Goal: Task Accomplishment & Management: Manage account settings

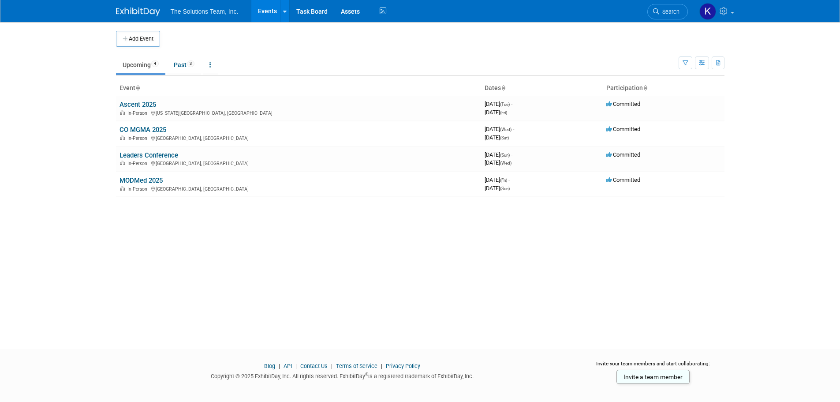
drag, startPoint x: 0, startPoint y: 0, endPoint x: 139, endPoint y: 34, distance: 142.5
click at [139, 34] on button "Add Event" at bounding box center [138, 39] width 44 height 16
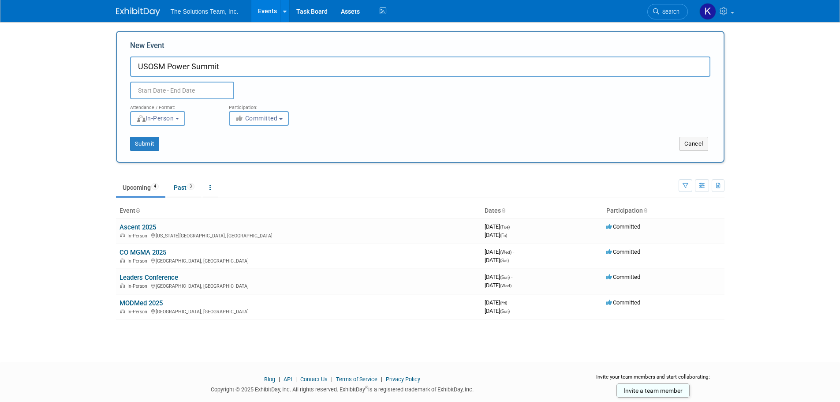
type input "USOSM Power Summit"
click at [193, 87] on input "text" at bounding box center [182, 91] width 104 height 18
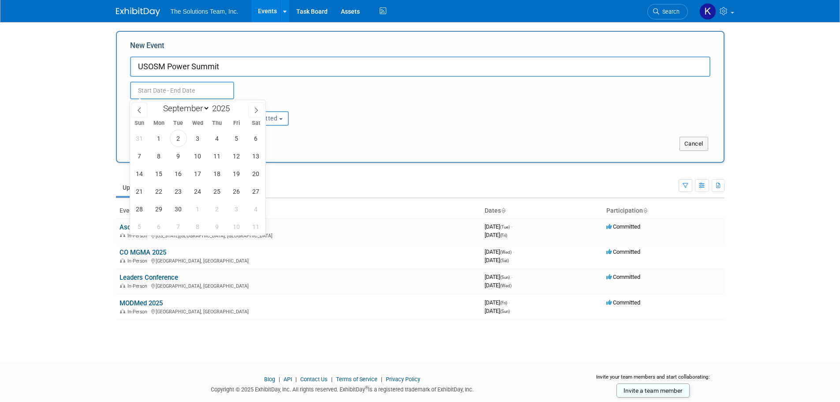
click at [201, 109] on select "January February March April May June July August September October November De…" at bounding box center [184, 108] width 51 height 11
select select "9"
click at [159, 103] on select "January February March April May June July August September October November De…" at bounding box center [184, 108] width 51 height 11
click at [238, 141] on span "3" at bounding box center [236, 138] width 17 height 17
click at [161, 156] on span "6" at bounding box center [158, 155] width 17 height 17
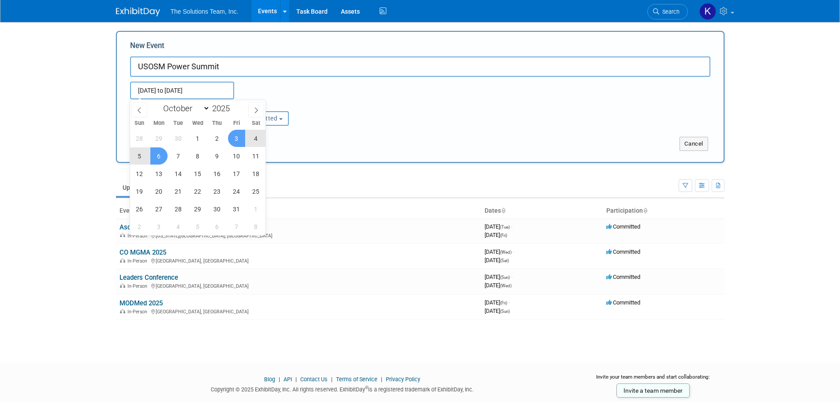
type input "Oct 3, 2025 to Oct 6, 2025"
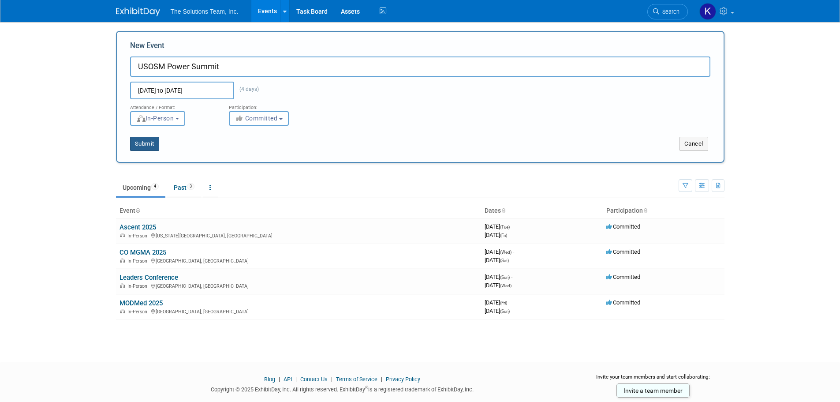
click at [148, 142] on button "Submit" at bounding box center [144, 144] width 29 height 14
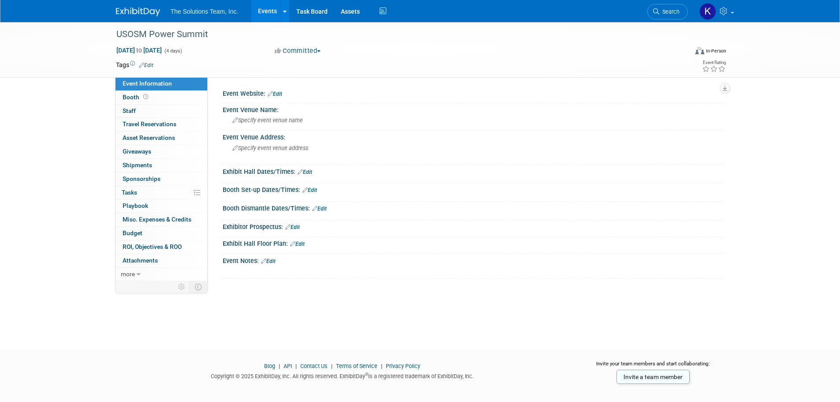
click at [313, 191] on link "Edit" at bounding box center [310, 190] width 15 height 6
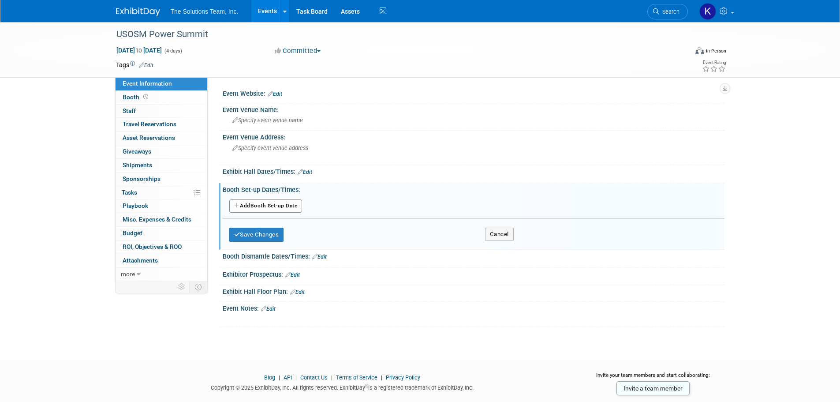
click at [288, 206] on button "Add Another Booth Set-up Date" at bounding box center [265, 205] width 73 height 13
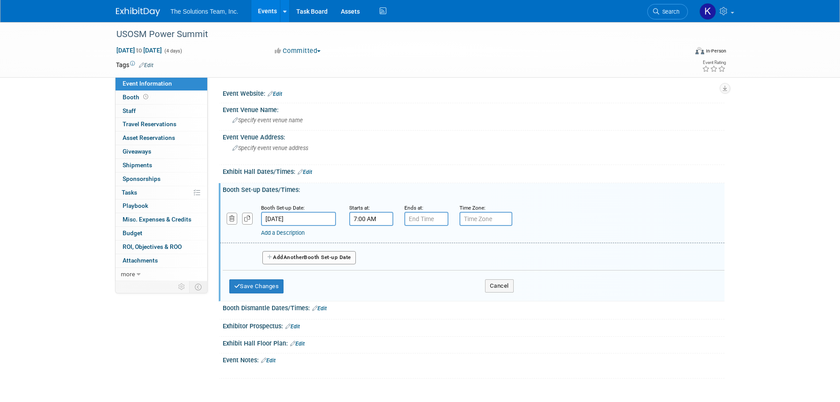
click at [367, 221] on input "7:00 AM" at bounding box center [371, 219] width 44 height 14
click at [369, 240] on span at bounding box center [369, 240] width 15 height 15
click at [370, 240] on span at bounding box center [369, 240] width 15 height 15
type input "10:00 AM"
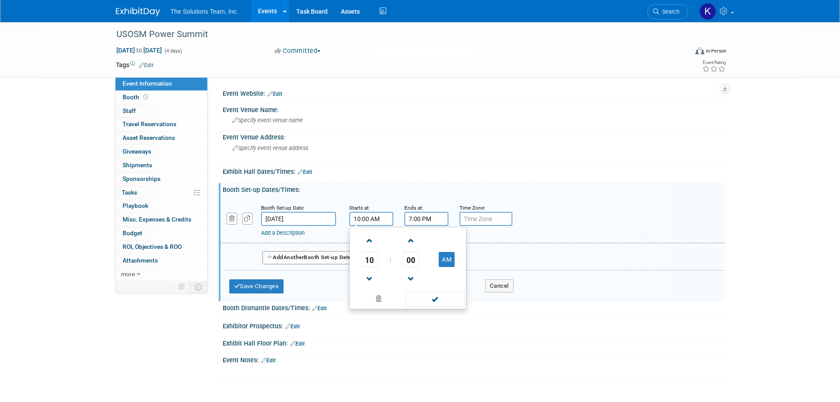
click at [427, 220] on input "7:00 PM" at bounding box center [427, 219] width 44 height 14
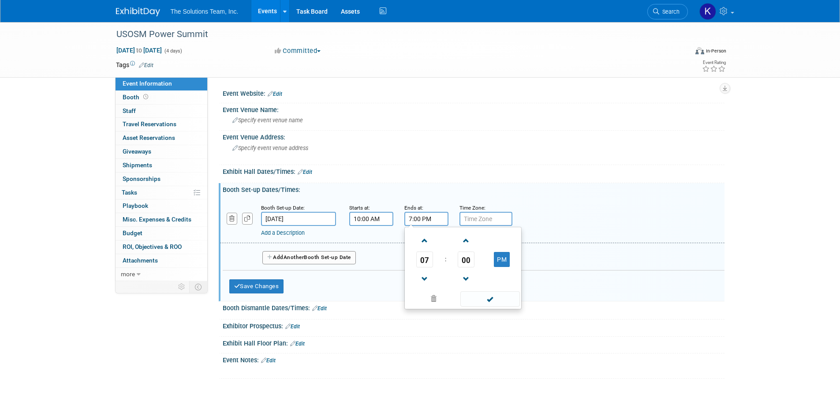
click at [499, 259] on button "PM" at bounding box center [502, 259] width 16 height 15
click at [431, 276] on span at bounding box center [424, 278] width 15 height 15
type input "6:00 AM"
click at [494, 299] on span at bounding box center [491, 298] width 60 height 15
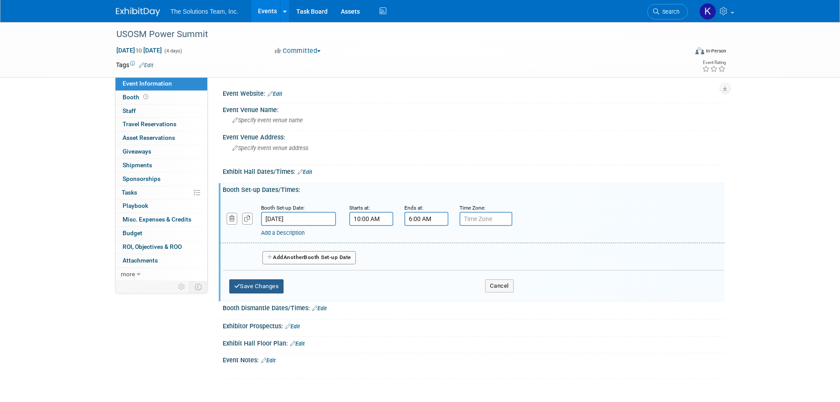
click at [272, 285] on button "Save Changes" at bounding box center [256, 286] width 55 height 14
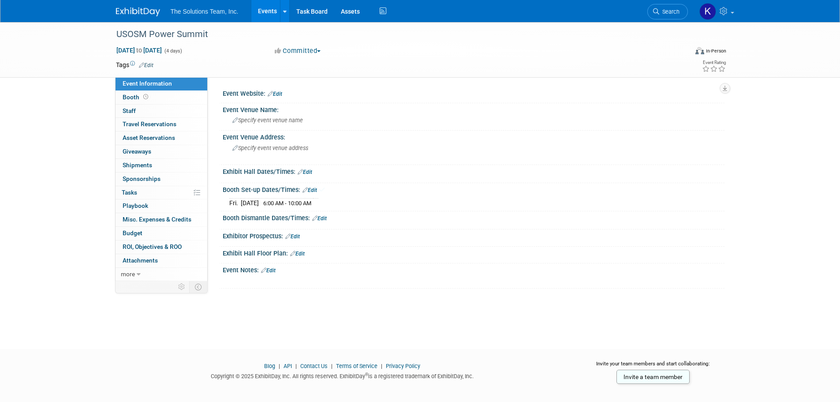
click at [324, 218] on link "Edit" at bounding box center [319, 218] width 15 height 6
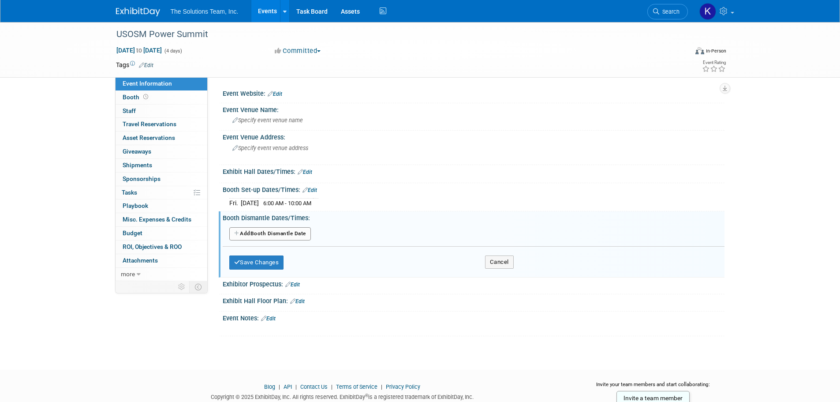
click at [285, 236] on button "Add Another Booth Dismantle Date" at bounding box center [270, 233] width 82 height 13
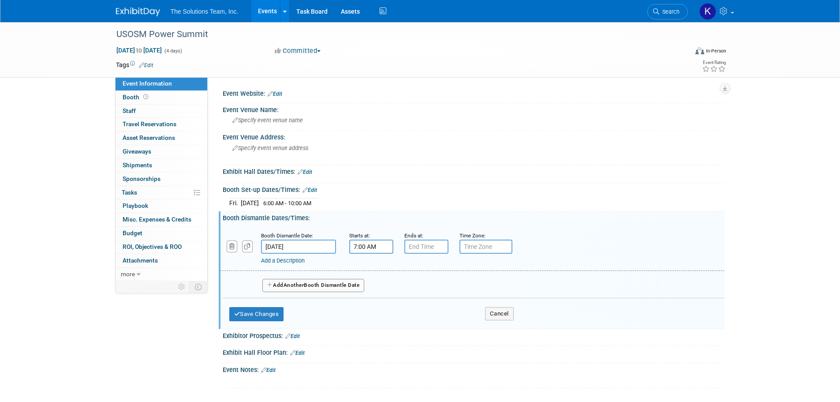
click at [378, 245] on input "7:00 AM" at bounding box center [371, 247] width 44 height 14
click at [373, 268] on span at bounding box center [369, 268] width 15 height 15
click at [372, 267] on span at bounding box center [369, 268] width 15 height 15
click at [414, 303] on span at bounding box center [411, 306] width 15 height 15
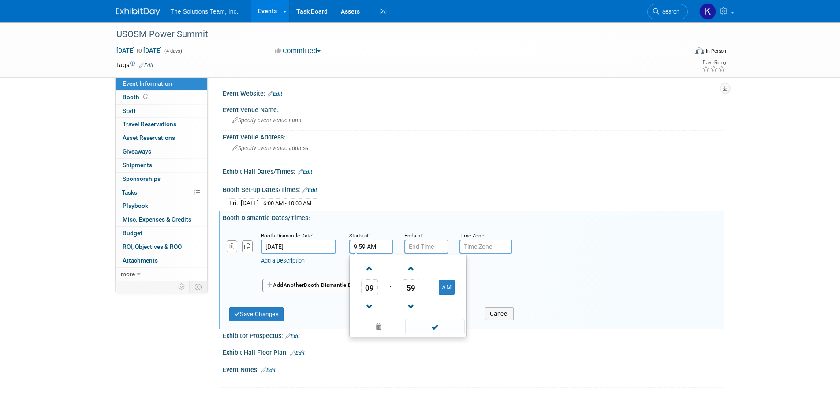
click at [372, 266] on span at bounding box center [369, 268] width 15 height 15
click at [409, 266] on span at bounding box center [411, 268] width 15 height 15
click at [412, 301] on span at bounding box center [411, 306] width 15 height 15
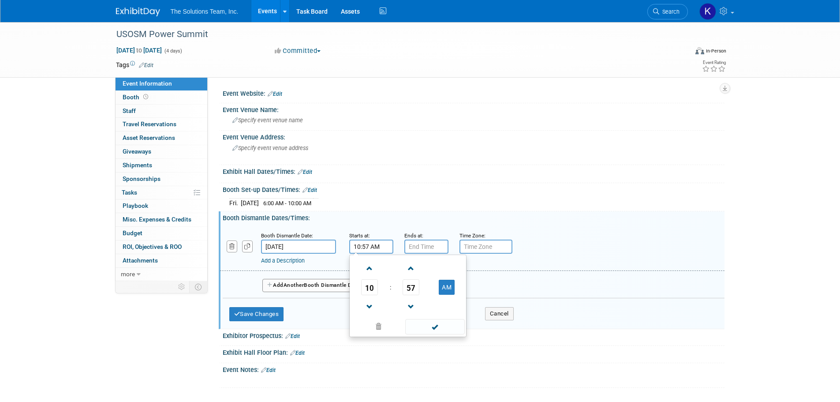
click at [412, 301] on span at bounding box center [411, 306] width 15 height 15
click at [413, 301] on span at bounding box center [411, 306] width 15 height 15
click at [415, 301] on span at bounding box center [411, 306] width 15 height 15
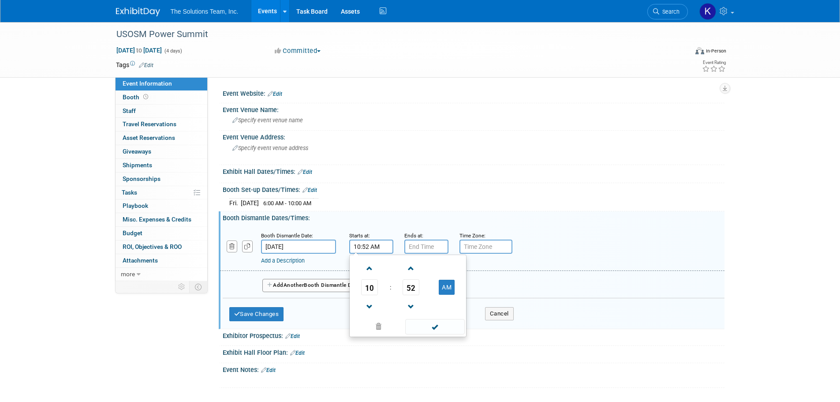
click at [414, 301] on span at bounding box center [411, 306] width 15 height 15
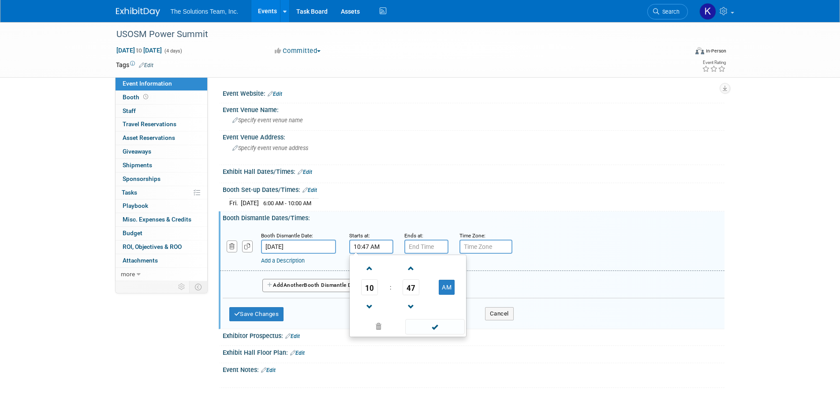
click at [414, 301] on span at bounding box center [411, 306] width 15 height 15
type input "10:45 AM"
click at [434, 326] on span at bounding box center [435, 326] width 60 height 15
click at [427, 252] on input "7:00 PM" at bounding box center [427, 247] width 44 height 14
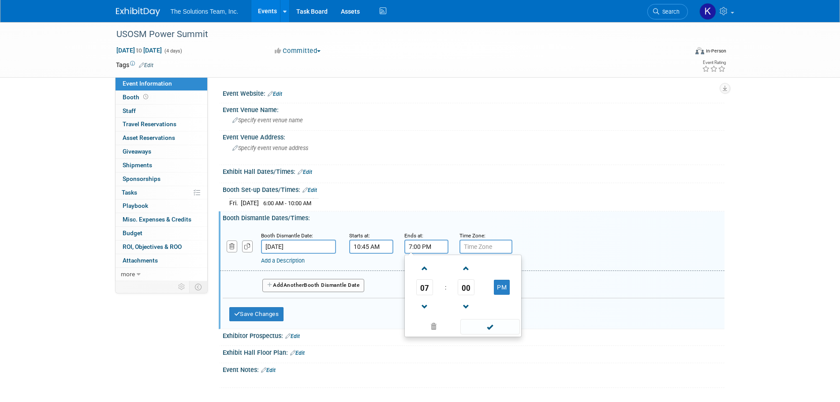
click at [423, 265] on span at bounding box center [424, 268] width 15 height 15
click at [424, 265] on span at bounding box center [424, 268] width 15 height 15
click at [426, 265] on span at bounding box center [424, 268] width 15 height 15
click at [427, 265] on span at bounding box center [424, 268] width 15 height 15
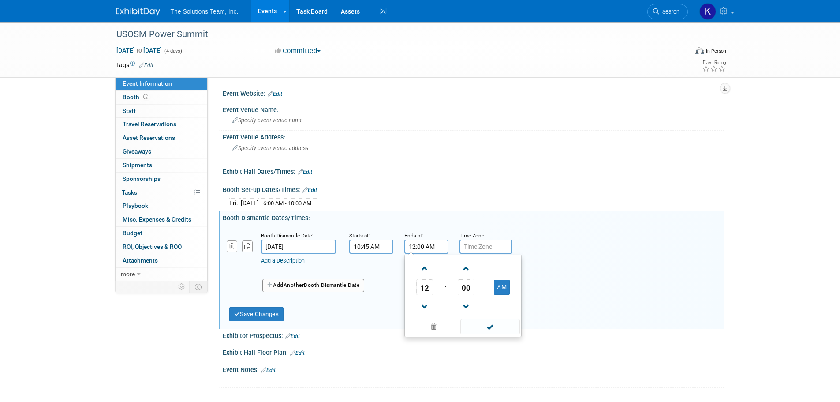
click at [499, 288] on button "AM" at bounding box center [502, 287] width 16 height 15
type input "12:00 PM"
click at [526, 226] on div "Booth Dismantle Date: Oct 6, 2025 Starts at: 10:45 AM Ends at: 12:00 PM 12 : 00…" at bounding box center [472, 248] width 505 height 45
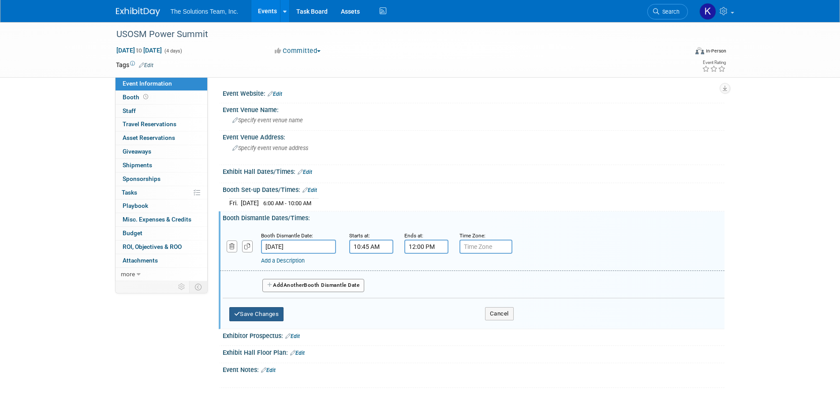
click at [244, 313] on button "Save Changes" at bounding box center [256, 314] width 55 height 14
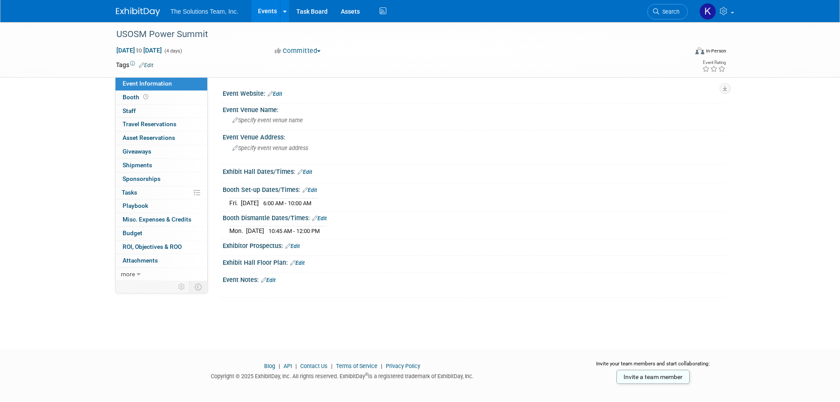
click at [313, 202] on td "6:00 AM - 10:00 AM" at bounding box center [286, 202] width 54 height 9
click at [311, 200] on span "6:00 AM - 10:00 AM" at bounding box center [287, 203] width 48 height 7
click at [312, 191] on link "Edit" at bounding box center [310, 190] width 15 height 6
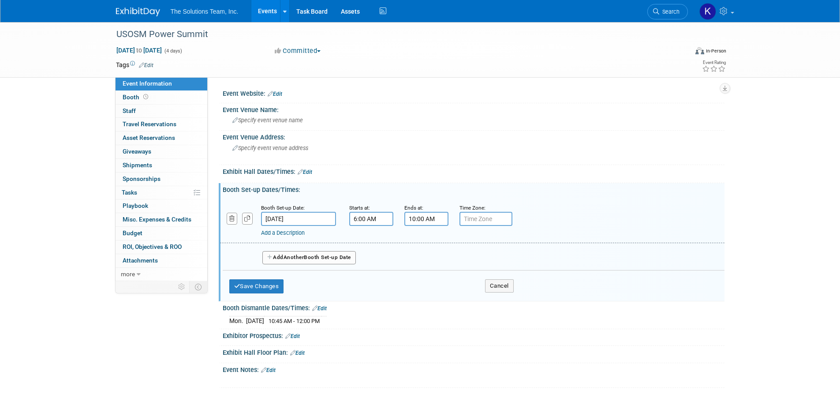
click at [381, 217] on input "6:00 AM" at bounding box center [371, 219] width 44 height 14
click at [370, 245] on span at bounding box center [369, 240] width 15 height 15
click at [369, 243] on span at bounding box center [369, 240] width 15 height 15
click at [369, 241] on span at bounding box center [369, 240] width 15 height 15
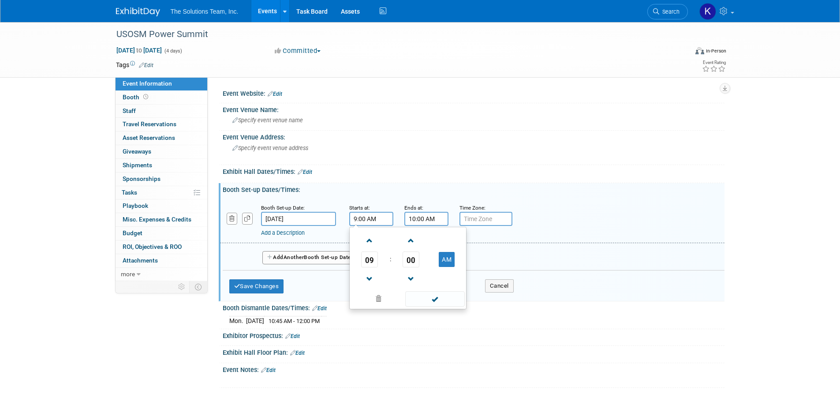
type input "10:00 AM"
click at [440, 221] on input "10:00 AM" at bounding box center [427, 219] width 44 height 14
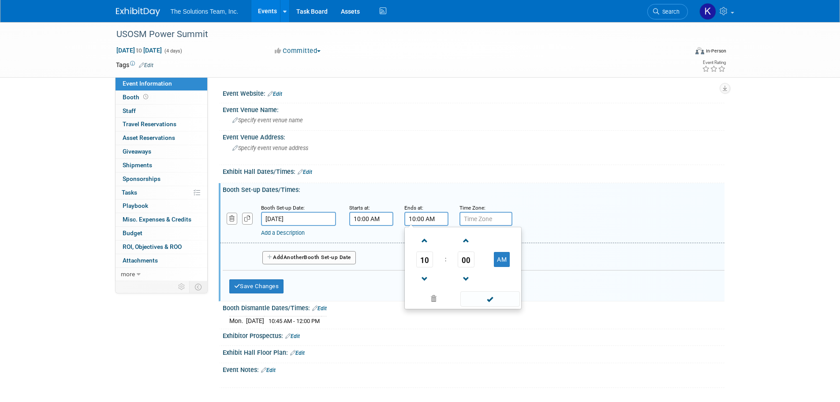
click at [425, 277] on span at bounding box center [424, 278] width 15 height 15
click at [424, 276] on span at bounding box center [424, 278] width 15 height 15
click at [424, 274] on span at bounding box center [424, 278] width 15 height 15
click at [506, 256] on button "AM" at bounding box center [502, 259] width 16 height 15
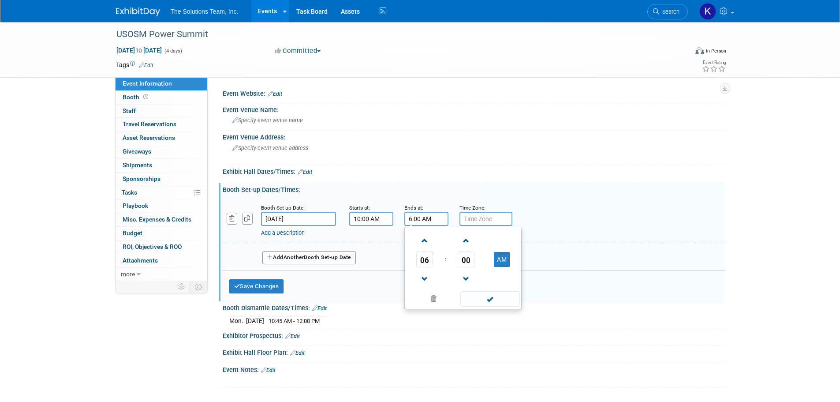
type input "6:00 PM"
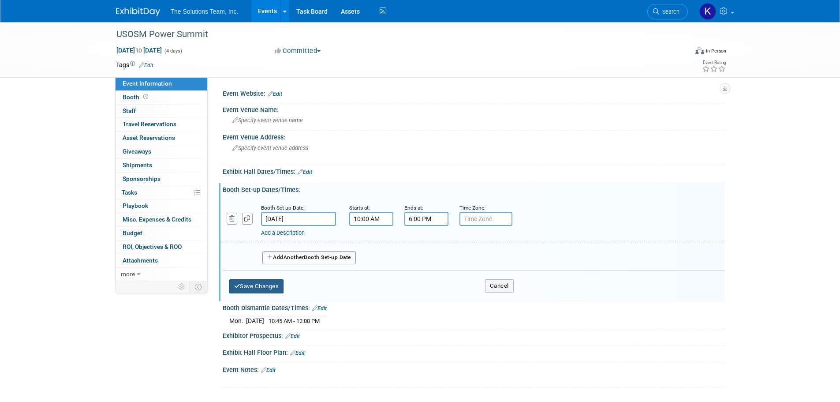
click at [261, 287] on button "Save Changes" at bounding box center [256, 286] width 55 height 14
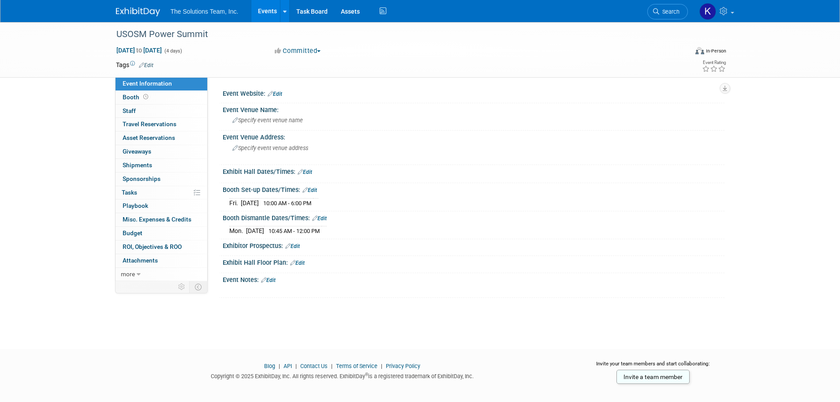
click at [311, 172] on link "Edit" at bounding box center [305, 172] width 15 height 6
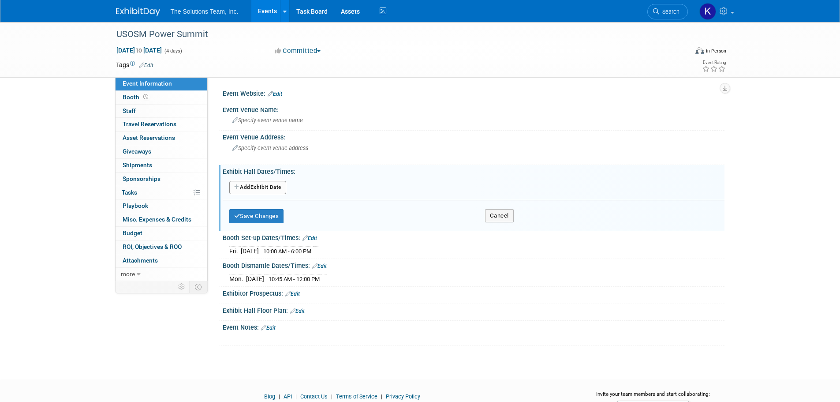
click at [273, 185] on button "Add Another Exhibit Date" at bounding box center [257, 187] width 57 height 13
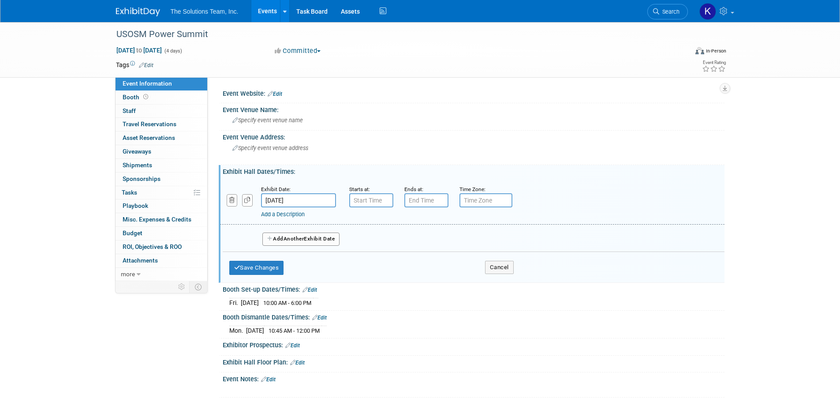
click at [303, 200] on input "Oct 3, 2025" at bounding box center [298, 200] width 75 height 14
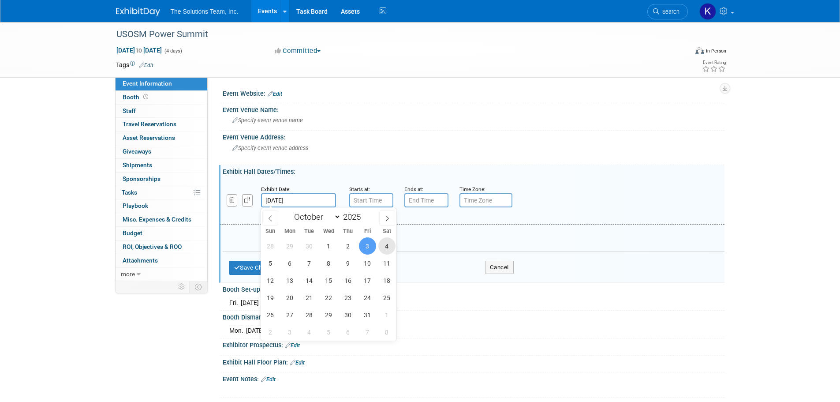
click at [386, 246] on span "4" at bounding box center [387, 245] width 17 height 17
type input "Oct 4, 2025"
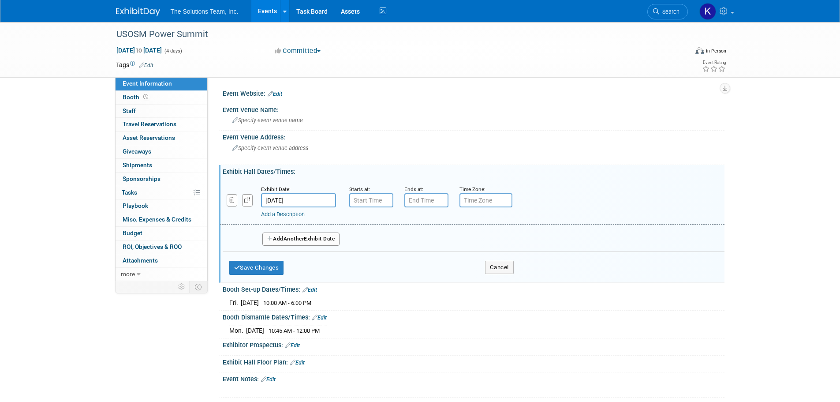
type input "7:00 AM"
click at [369, 203] on input "7:00 AM" at bounding box center [371, 200] width 44 height 14
click at [425, 194] on input "7:00 PM" at bounding box center [427, 200] width 44 height 14
click at [466, 221] on span at bounding box center [466, 221] width 15 height 15
click at [467, 221] on span at bounding box center [466, 221] width 15 height 15
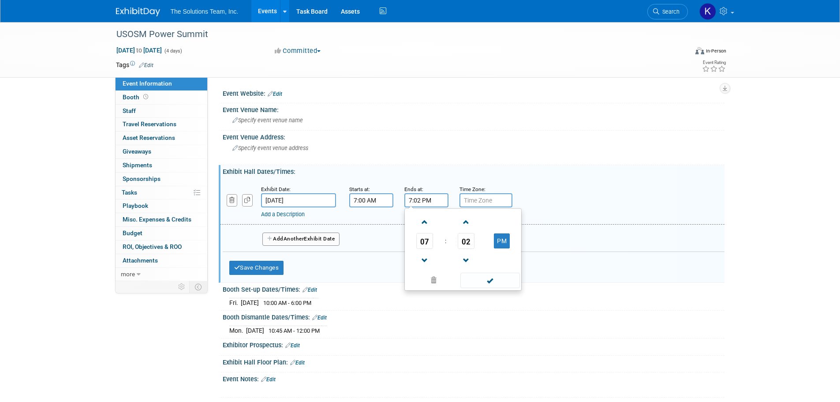
click at [470, 238] on span "02" at bounding box center [466, 241] width 17 height 16
click at [0, 0] on td "30" at bounding box center [0, 0] width 0 height 0
click at [467, 240] on span "30" at bounding box center [466, 241] width 17 height 16
click at [498, 270] on td "55" at bounding box center [505, 270] width 28 height 24
type input "7:55 PM"
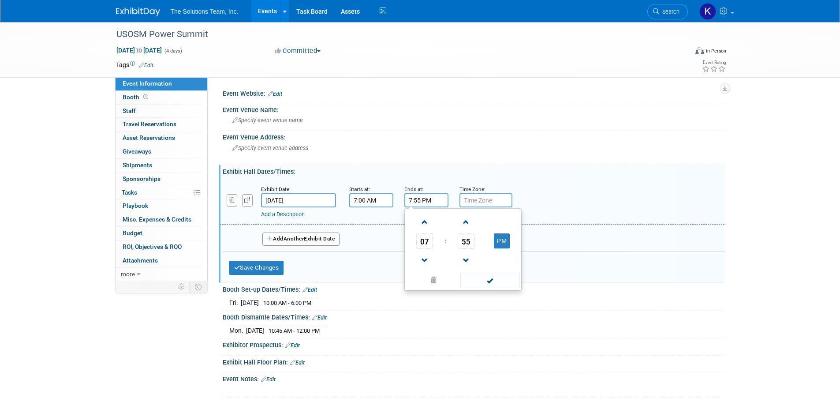
click at [281, 214] on link "Add a Description" at bounding box center [283, 214] width 44 height 7
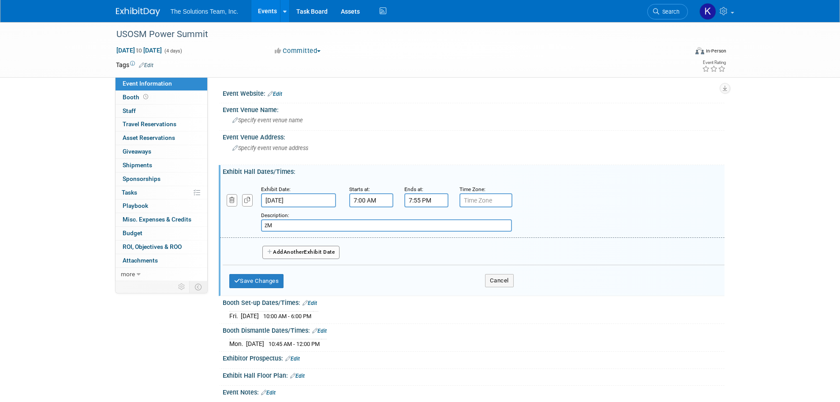
type input "z"
type input "Morning Breakfast"
click at [300, 249] on span "Another" at bounding box center [294, 252] width 21 height 6
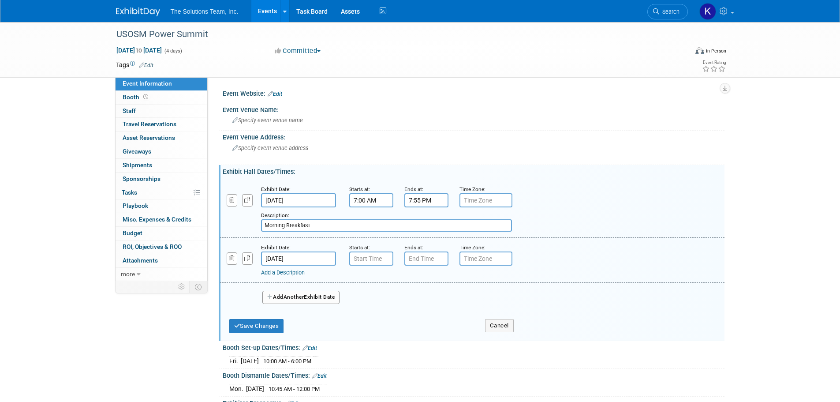
click at [313, 257] on input "Oct 5, 2025" at bounding box center [298, 258] width 75 height 14
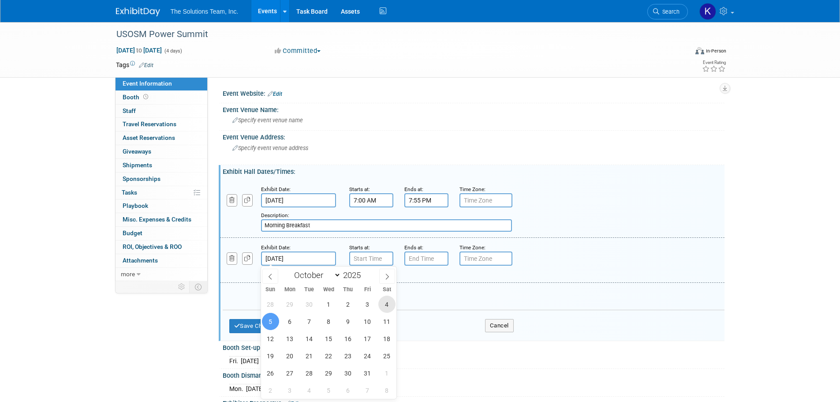
click at [381, 304] on span "4" at bounding box center [387, 304] width 17 height 17
type input "Oct 4, 2025"
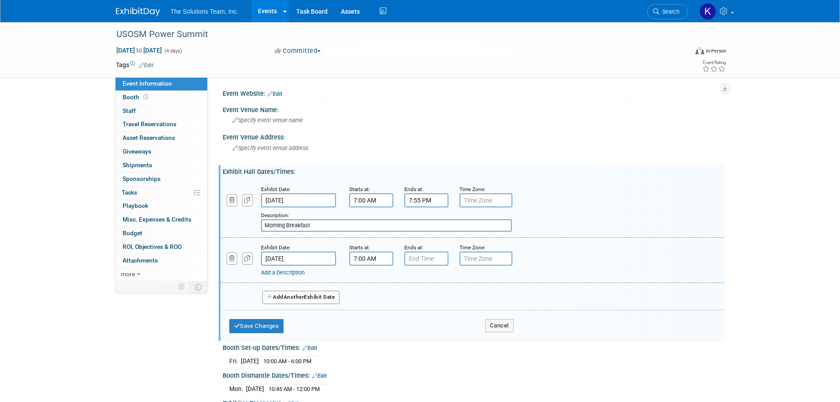
click at [370, 260] on input "7:00 AM" at bounding box center [371, 258] width 44 height 14
click at [368, 280] on span at bounding box center [369, 280] width 15 height 15
click at [371, 278] on span at bounding box center [369, 280] width 15 height 15
type input "10:00 AM"
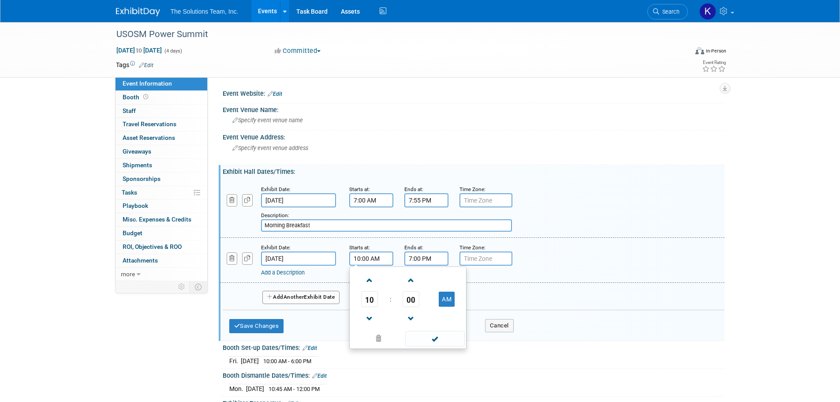
click at [424, 259] on input "7:00 PM" at bounding box center [427, 258] width 44 height 14
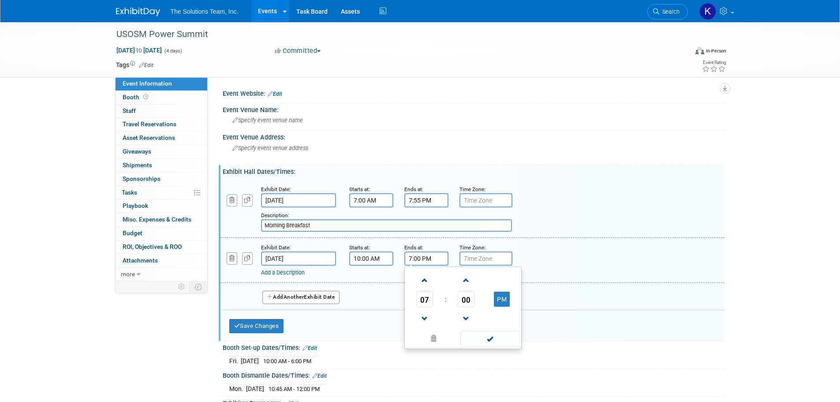
click at [423, 277] on span at bounding box center [424, 280] width 15 height 15
click at [469, 302] on span "00" at bounding box center [466, 299] width 17 height 16
click at [505, 279] on td "15" at bounding box center [505, 281] width 28 height 24
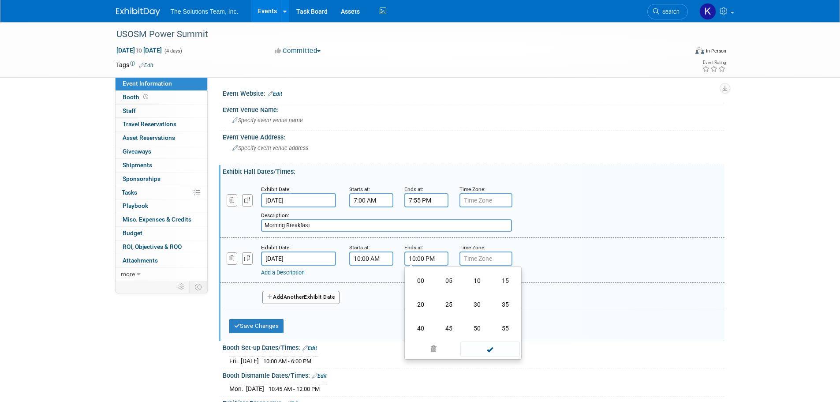
type input "10:15 PM"
click at [298, 272] on link "Add a Description" at bounding box center [283, 272] width 44 height 7
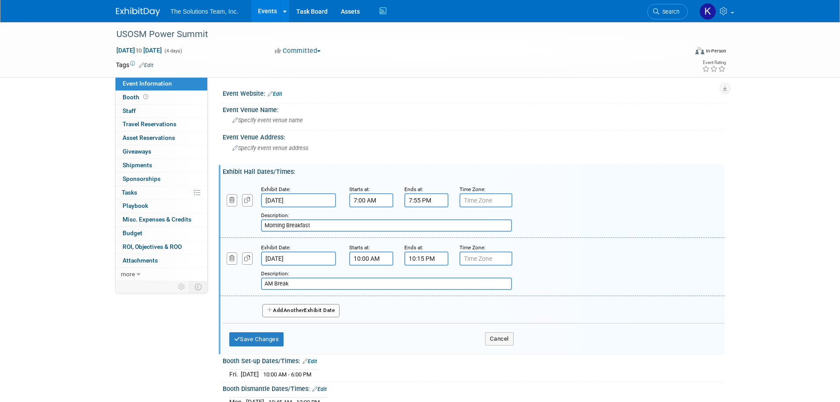
type input "AM Break"
click at [317, 307] on button "Add Another Exhibit Date" at bounding box center [301, 310] width 78 height 13
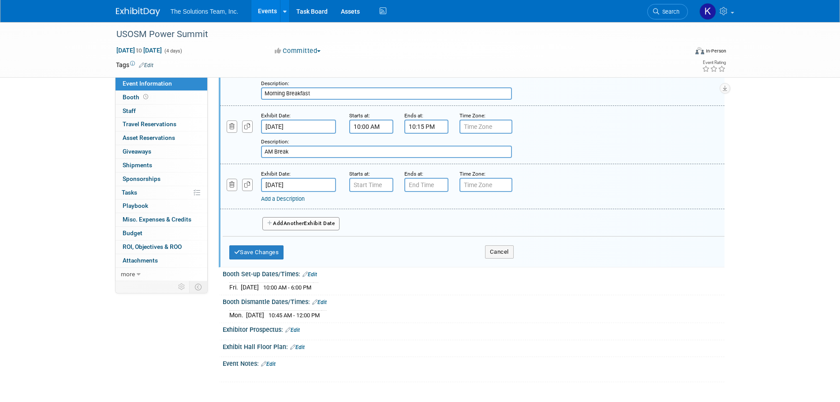
scroll to position [132, 0]
click at [306, 185] on input "Oct 5, 2025" at bounding box center [298, 184] width 75 height 14
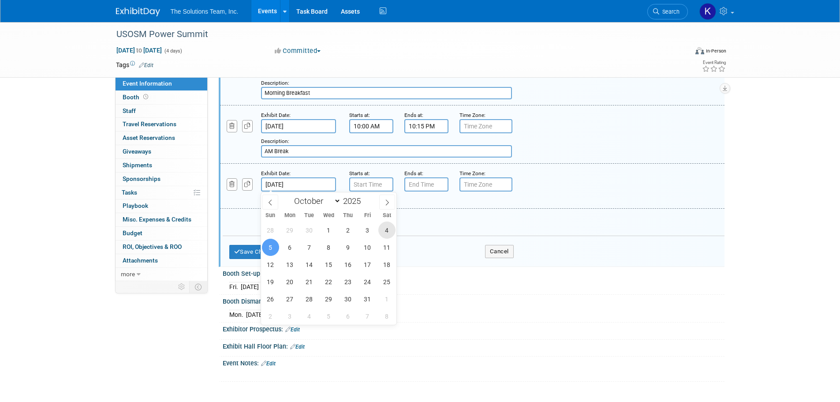
click at [381, 229] on span "4" at bounding box center [387, 229] width 17 height 17
type input "Oct 4, 2025"
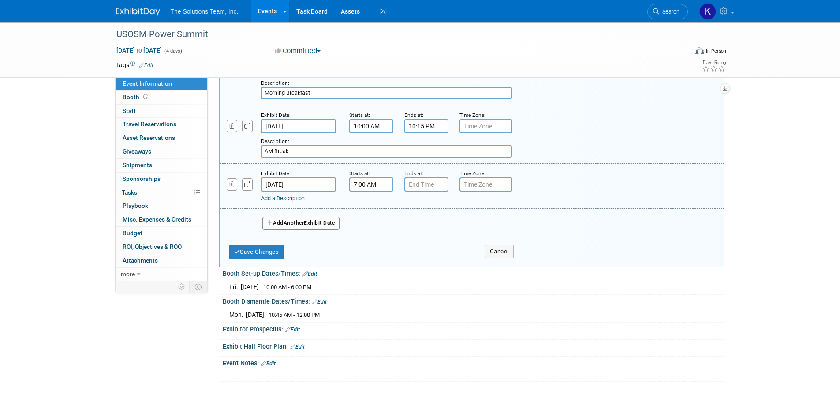
click at [362, 184] on input "7:00 AM" at bounding box center [371, 184] width 44 height 14
click at [371, 207] on span at bounding box center [369, 206] width 15 height 15
click at [371, 206] on span at bounding box center [369, 206] width 15 height 15
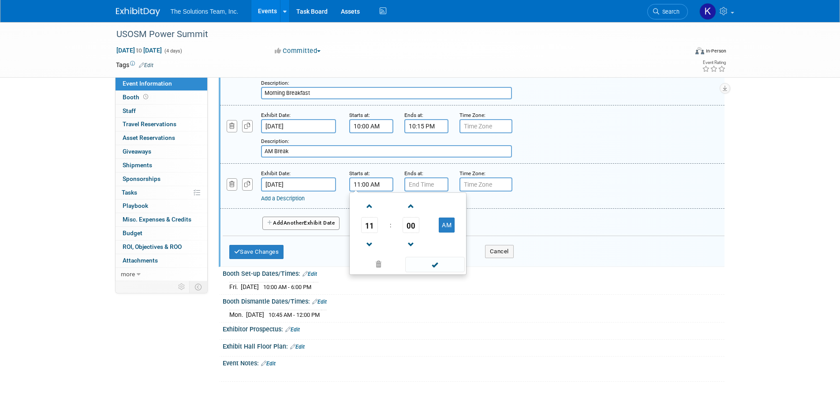
click at [371, 206] on span at bounding box center [369, 206] width 15 height 15
type input "12:00 PM"
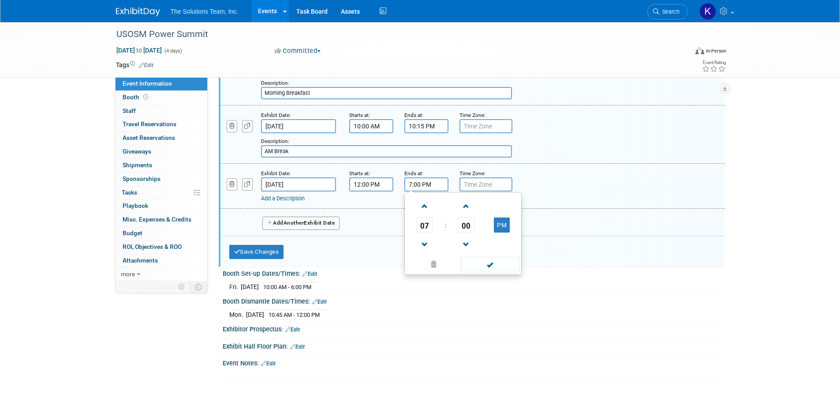
click at [424, 187] on input "7:00 PM" at bounding box center [427, 184] width 44 height 14
click at [425, 208] on span at bounding box center [424, 206] width 15 height 15
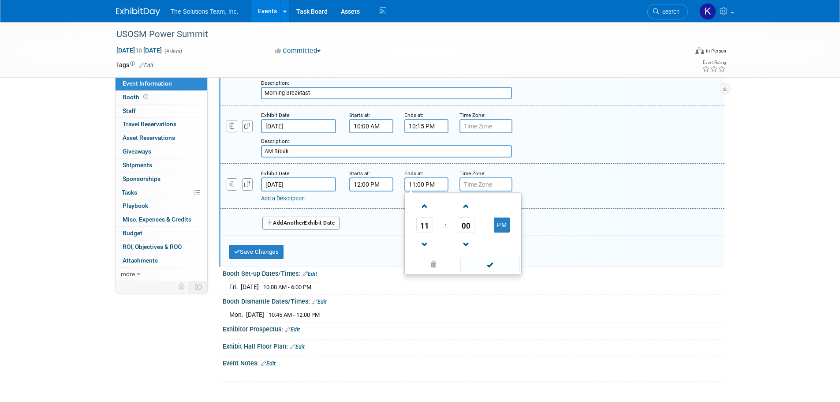
click at [425, 208] on span at bounding box center [424, 206] width 15 height 15
click at [502, 231] on button "AM" at bounding box center [502, 224] width 16 height 15
type input "1:00 PM"
click at [280, 198] on link "Add a Description" at bounding box center [283, 198] width 44 height 7
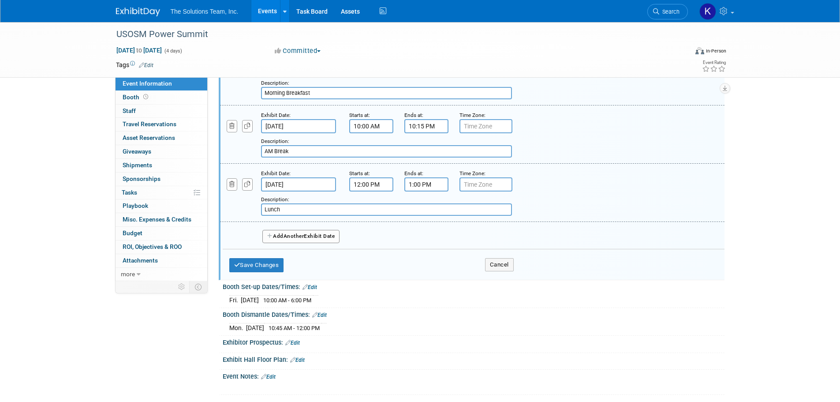
type input "Lunch"
click at [324, 234] on button "Add Another Exhibit Date" at bounding box center [301, 236] width 78 height 13
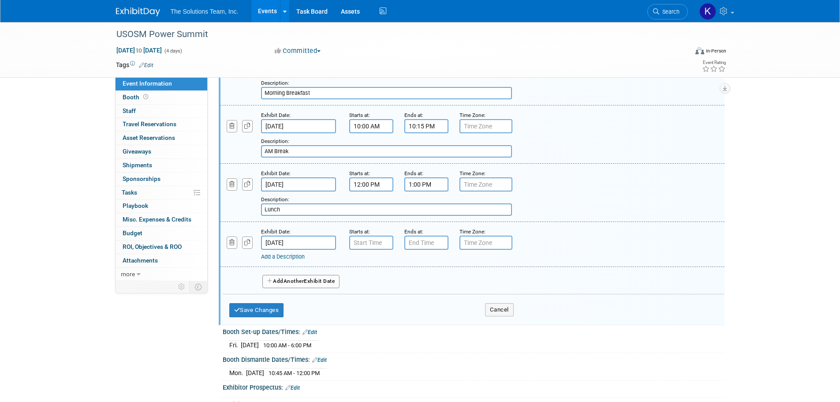
click at [303, 242] on input "Oct 5, 2025" at bounding box center [298, 243] width 75 height 14
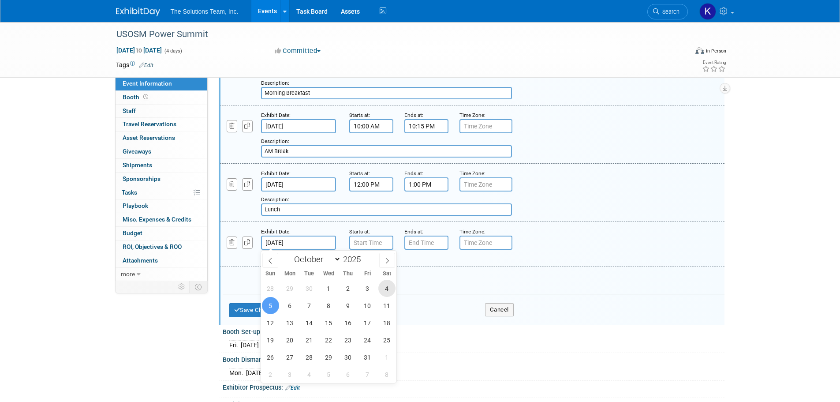
click at [391, 289] on span "4" at bounding box center [387, 288] width 17 height 17
type input "Oct 4, 2025"
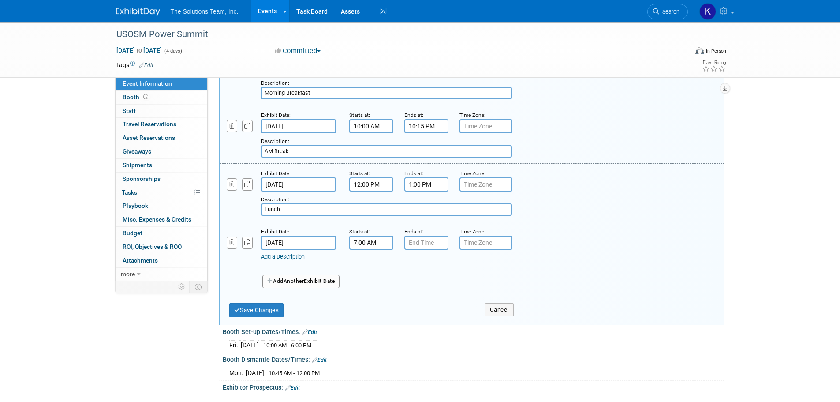
click at [360, 242] on input "7:00 AM" at bounding box center [371, 243] width 44 height 14
click at [370, 263] on span at bounding box center [369, 264] width 15 height 15
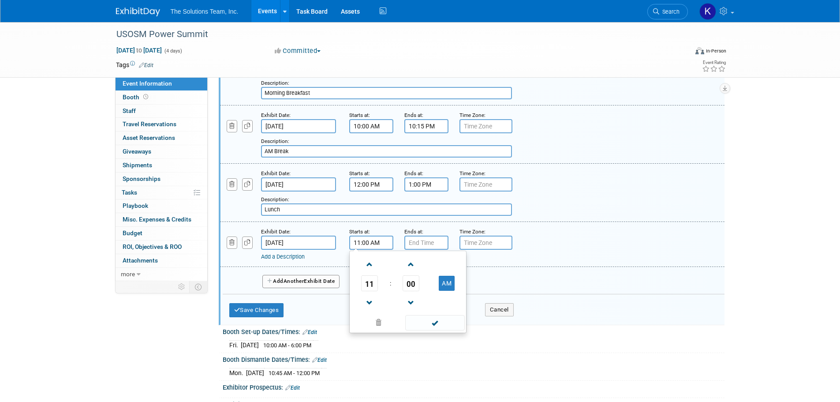
click at [370, 263] on span at bounding box center [369, 264] width 15 height 15
drag, startPoint x: 368, startPoint y: 298, endPoint x: 378, endPoint y: 286, distance: 15.7
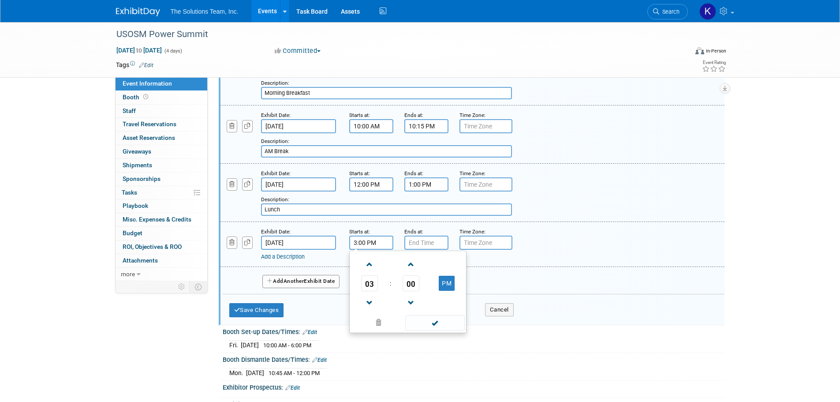
click at [369, 298] on span at bounding box center [369, 302] width 15 height 15
click at [412, 284] on span "00" at bounding box center [411, 283] width 17 height 16
click at [369, 311] on td "40" at bounding box center [366, 312] width 28 height 24
type input "2:40 PM"
click at [421, 244] on input "7:00 PM" at bounding box center [427, 243] width 44 height 14
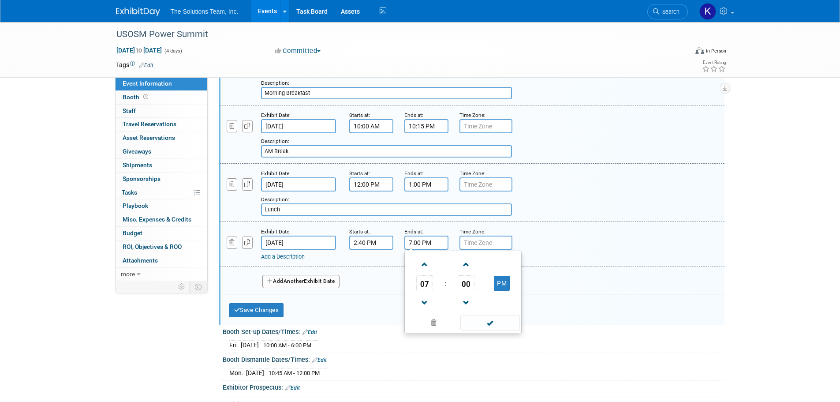
click at [424, 304] on span at bounding box center [424, 302] width 15 height 15
click at [425, 304] on span at bounding box center [424, 302] width 15 height 15
click at [466, 285] on span "00" at bounding box center [466, 283] width 17 height 16
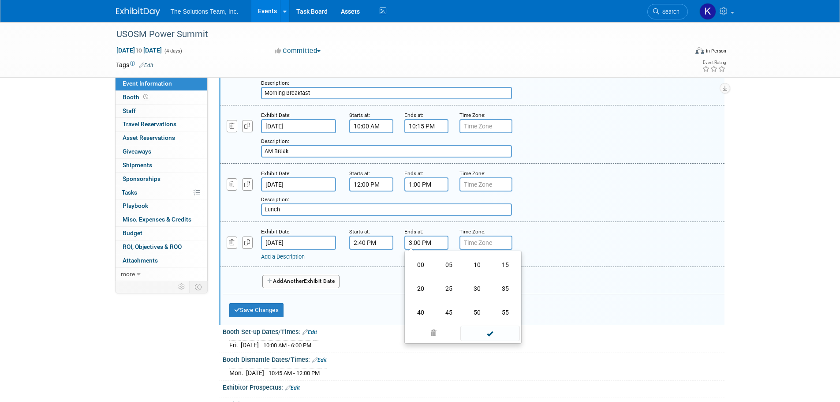
click at [476, 265] on td "10" at bounding box center [477, 265] width 28 height 24
type input "3:10 PM"
click at [289, 257] on link "Add a Description" at bounding box center [283, 256] width 44 height 7
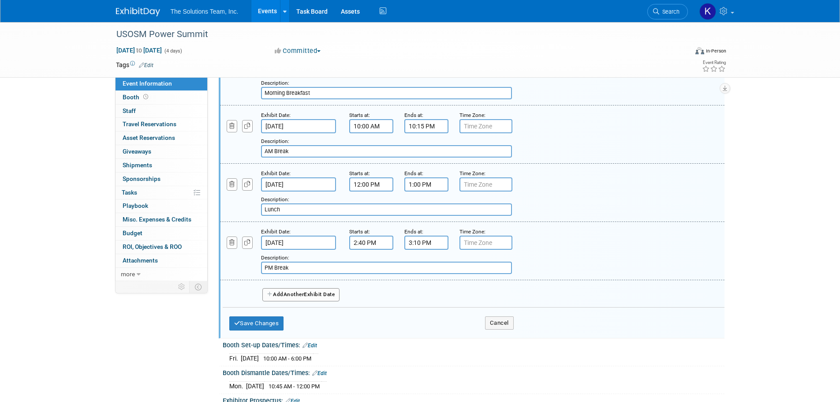
type input "PM Break"
click at [297, 296] on span "Another" at bounding box center [294, 294] width 21 height 6
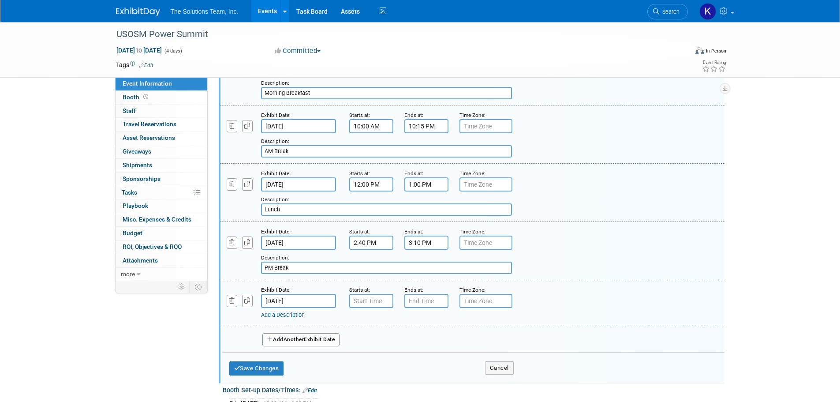
drag, startPoint x: 285, startPoint y: 295, endPoint x: 296, endPoint y: 296, distance: 11.0
click at [285, 295] on input "Oct 5, 2025" at bounding box center [298, 301] width 75 height 14
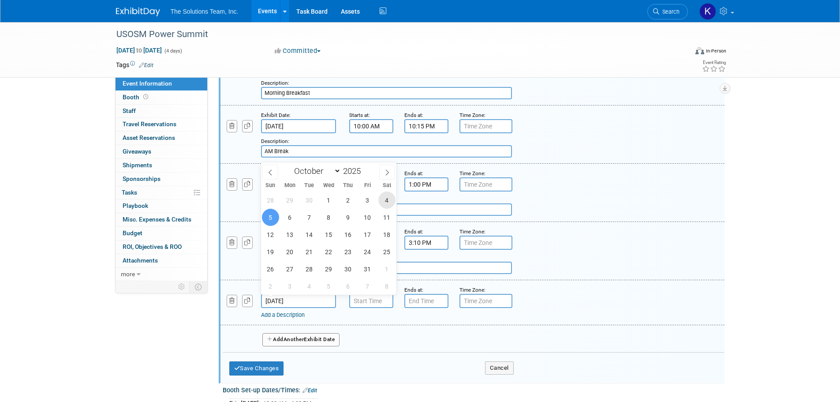
click at [386, 202] on span "4" at bounding box center [387, 199] width 17 height 17
type input "Oct 4, 2025"
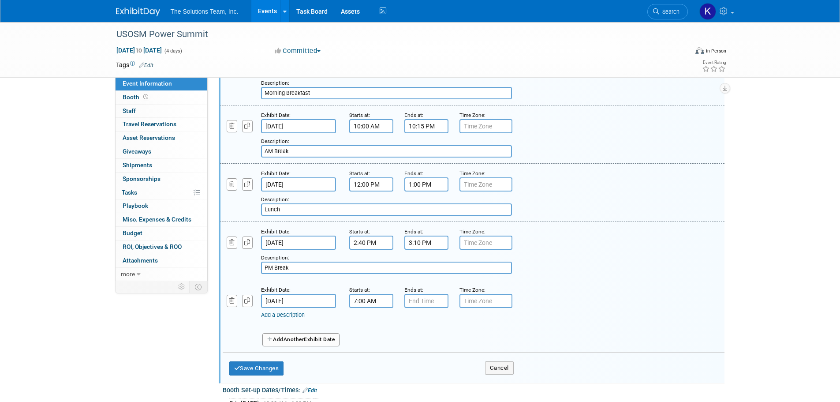
click at [366, 304] on input "7:00 AM" at bounding box center [371, 301] width 44 height 14
click at [373, 363] on span at bounding box center [369, 360] width 15 height 15
type input "5:00 AM"
click at [422, 301] on input "7:00 PM" at bounding box center [427, 301] width 44 height 14
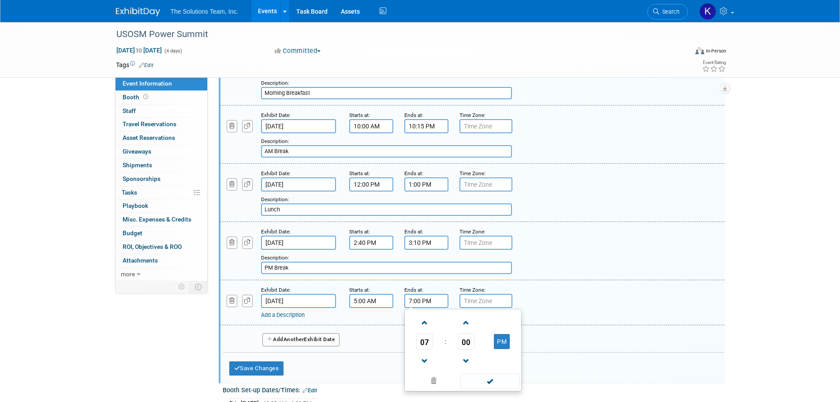
click at [420, 322] on span at bounding box center [424, 322] width 15 height 15
click at [431, 361] on span at bounding box center [424, 360] width 15 height 15
click at [428, 359] on span at bounding box center [424, 360] width 15 height 15
click at [428, 358] on span at bounding box center [424, 360] width 15 height 15
click at [463, 321] on span at bounding box center [466, 322] width 15 height 15
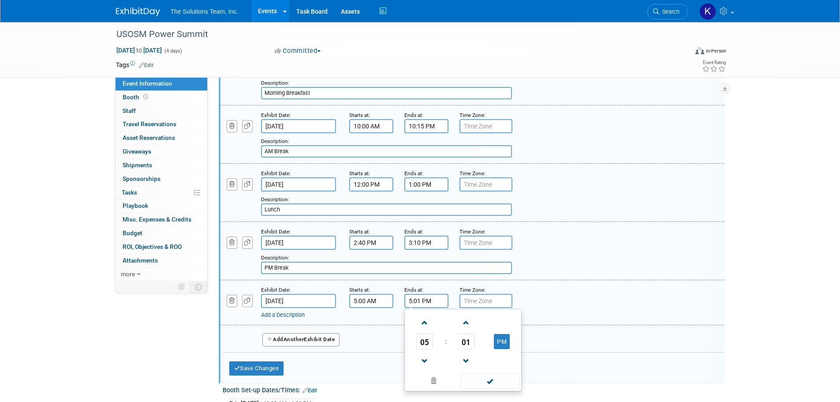
click at [463, 321] on span at bounding box center [466, 322] width 15 height 15
click at [469, 343] on span "04" at bounding box center [466, 342] width 17 height 16
click at [476, 344] on td "30" at bounding box center [477, 347] width 28 height 24
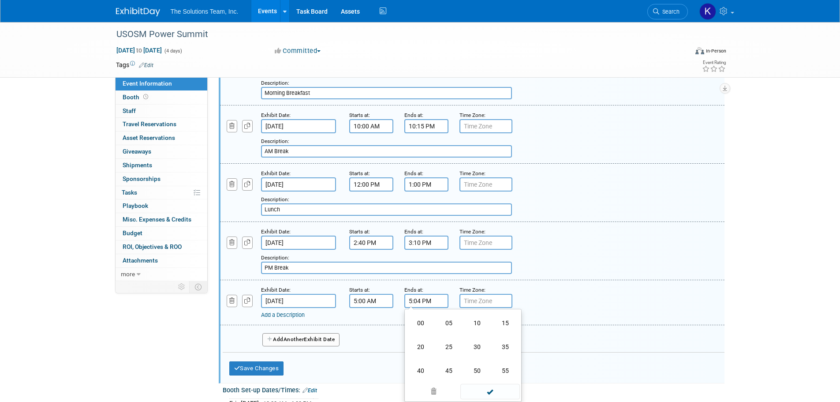
type input "5:30 PM"
click at [281, 316] on link "Add a Description" at bounding box center [283, 314] width 44 height 7
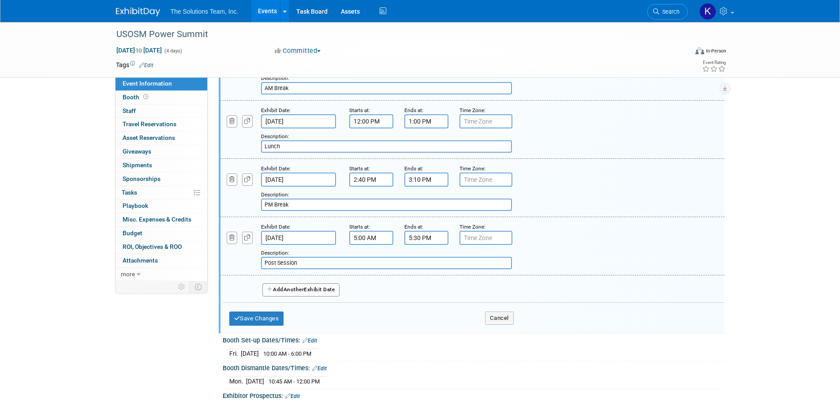
scroll to position [221, 0]
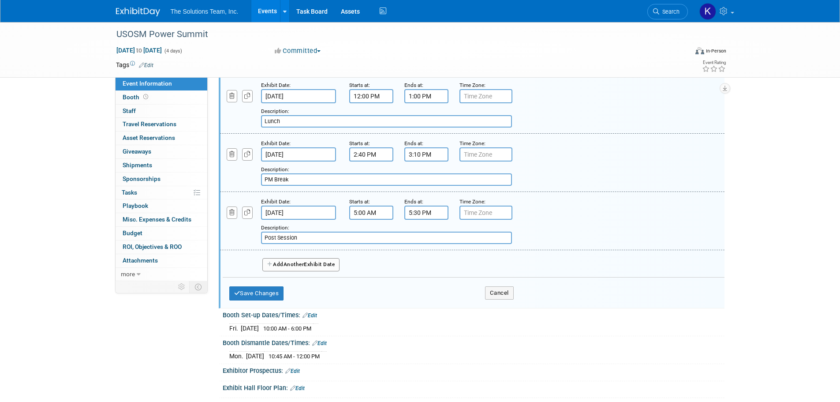
type input "Post Session"
click at [294, 270] on button "Add Another Exhibit Date" at bounding box center [301, 264] width 78 height 13
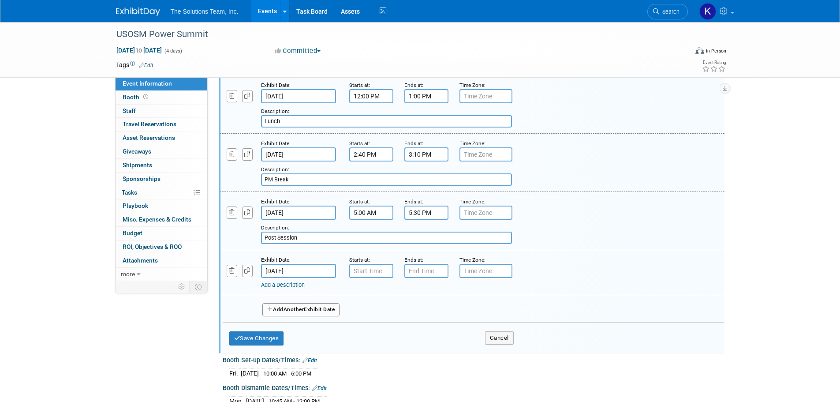
type input "7:00 AM"
click at [369, 272] on input "7:00 AM" at bounding box center [371, 271] width 44 height 14
click at [423, 269] on input "7:00 PM" at bounding box center [427, 271] width 44 height 14
click at [462, 304] on span "00" at bounding box center [466, 312] width 17 height 16
click at [476, 338] on td "50" at bounding box center [477, 341] width 28 height 24
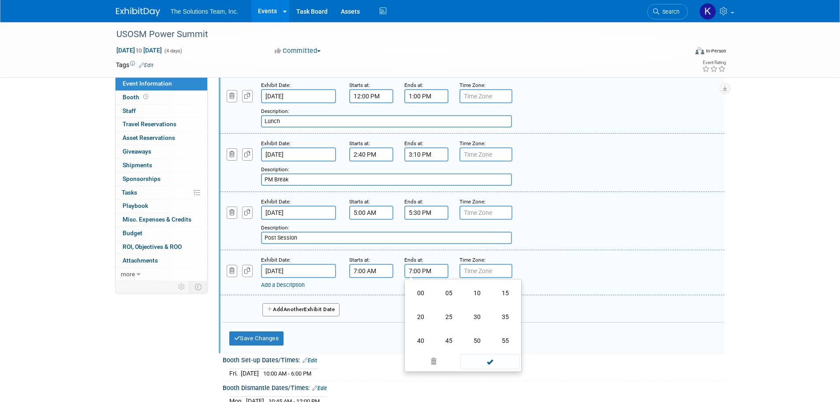
type input "7:50 PM"
click at [280, 287] on link "Add a Description" at bounding box center [283, 284] width 44 height 7
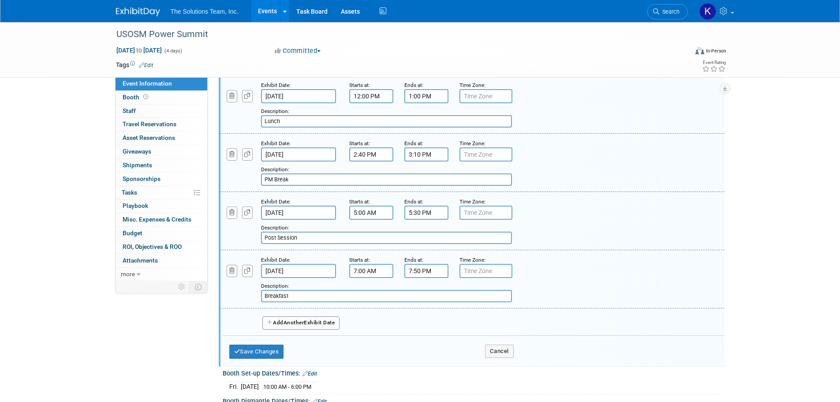
type input "Breakfast"
click at [290, 325] on span "Another" at bounding box center [294, 322] width 21 height 6
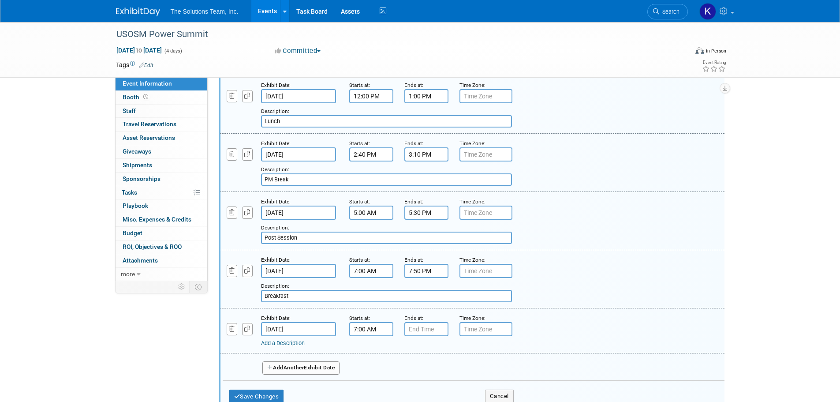
click at [359, 330] on input "7:00 AM" at bounding box center [371, 329] width 44 height 14
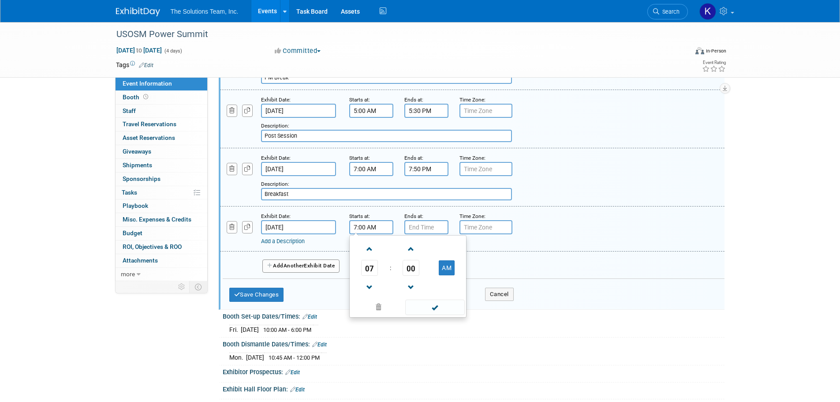
scroll to position [353, 0]
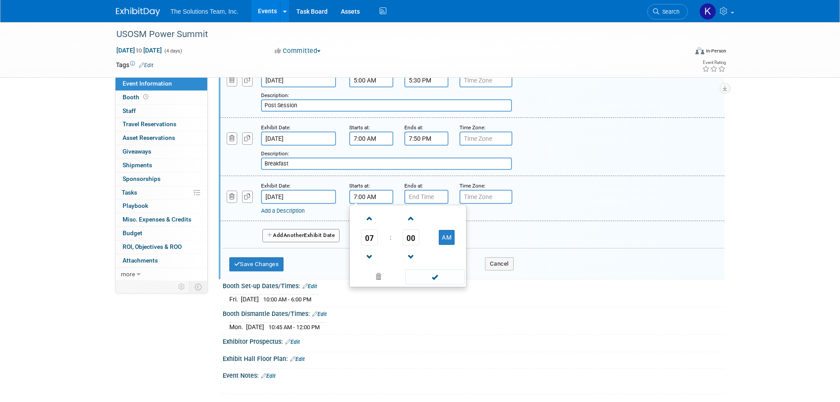
click at [369, 221] on span at bounding box center [369, 218] width 15 height 15
click at [407, 232] on span "00" at bounding box center [411, 237] width 17 height 16
click at [424, 244] on td "30" at bounding box center [422, 243] width 28 height 24
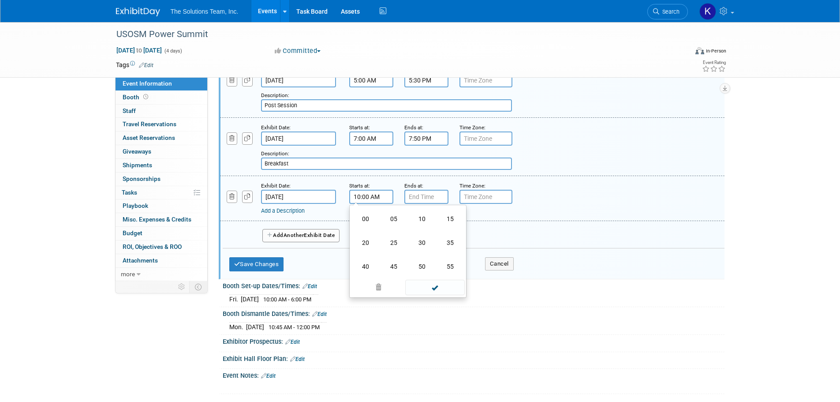
type input "10:30 AM"
click at [427, 197] on input "7:00 PM" at bounding box center [427, 197] width 44 height 14
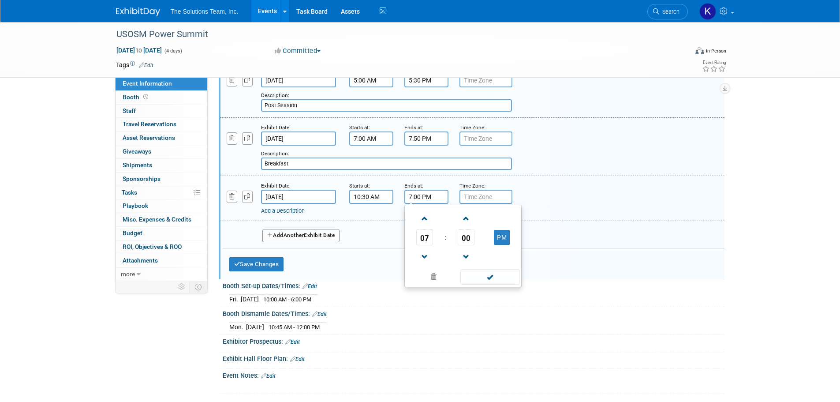
click at [427, 219] on span at bounding box center [424, 218] width 15 height 15
click at [495, 234] on button "PM" at bounding box center [502, 237] width 16 height 15
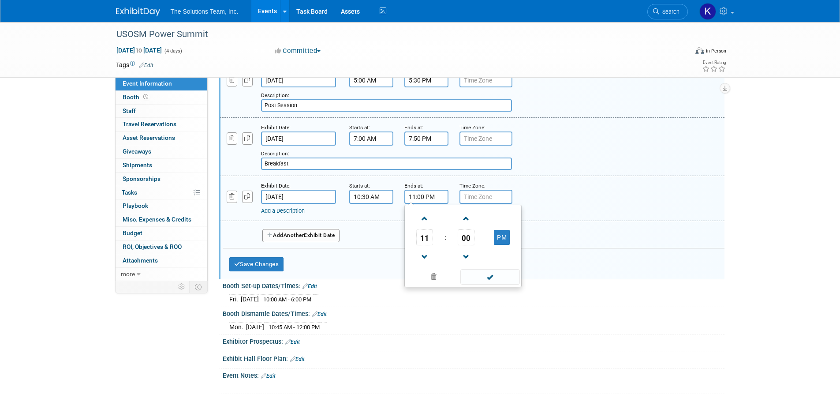
type input "11:00 AM"
click at [296, 214] on link "Add a Description" at bounding box center [283, 210] width 44 height 7
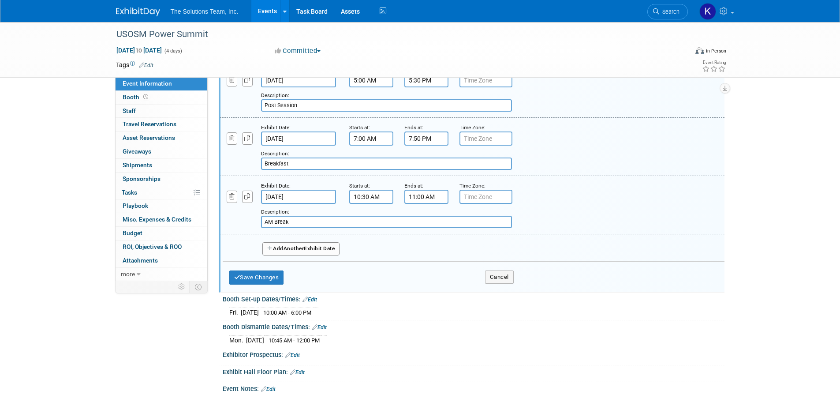
type input "AM Break"
click at [250, 281] on button "Save Changes" at bounding box center [256, 277] width 55 height 14
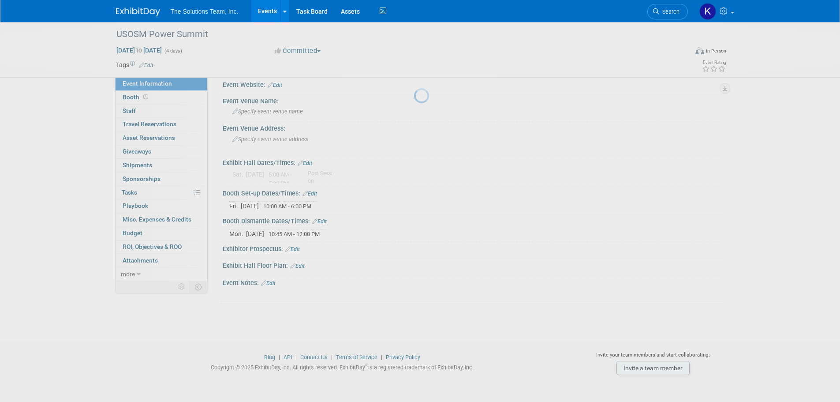
scroll to position [9, 0]
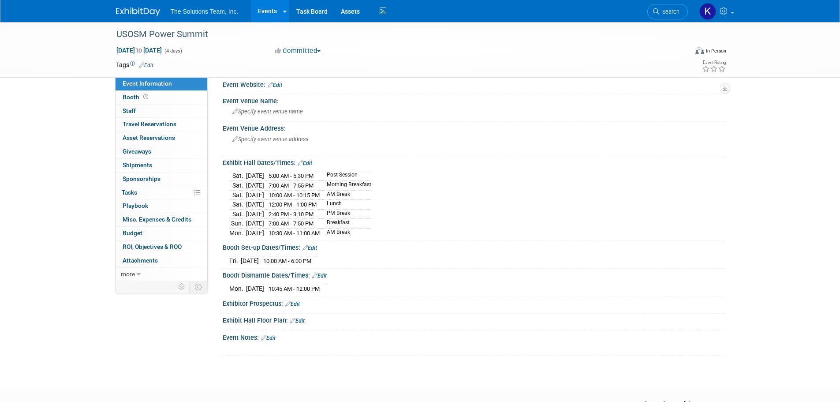
click at [307, 163] on link "Edit" at bounding box center [305, 163] width 15 height 6
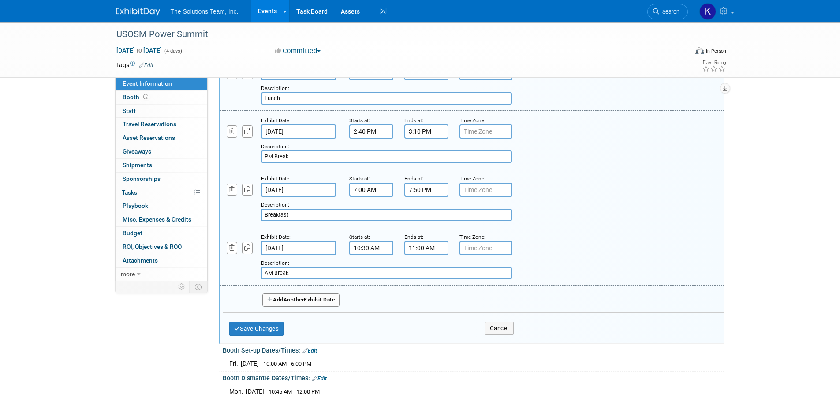
scroll to position [318, 0]
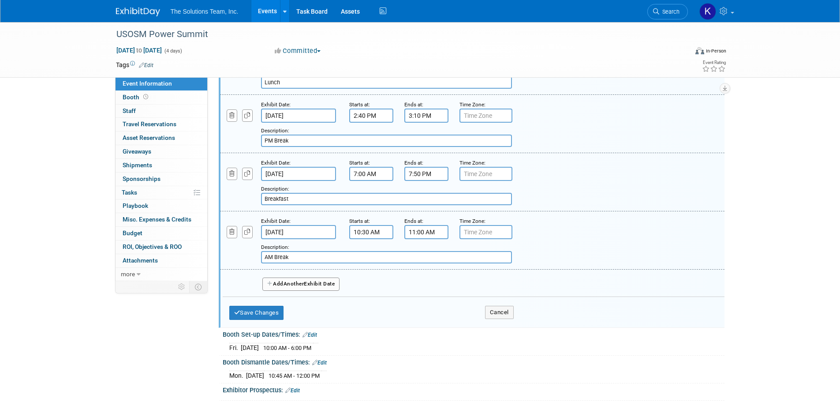
click at [302, 283] on span "Another" at bounding box center [294, 284] width 21 height 6
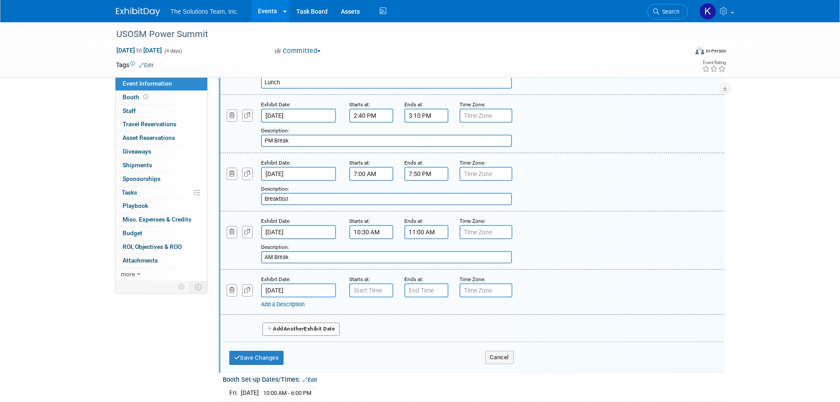
type input "7:00 AM"
click at [361, 290] on input "7:00 AM" at bounding box center [371, 290] width 44 height 14
click at [298, 233] on input "Oct 6, 2025" at bounding box center [298, 232] width 75 height 14
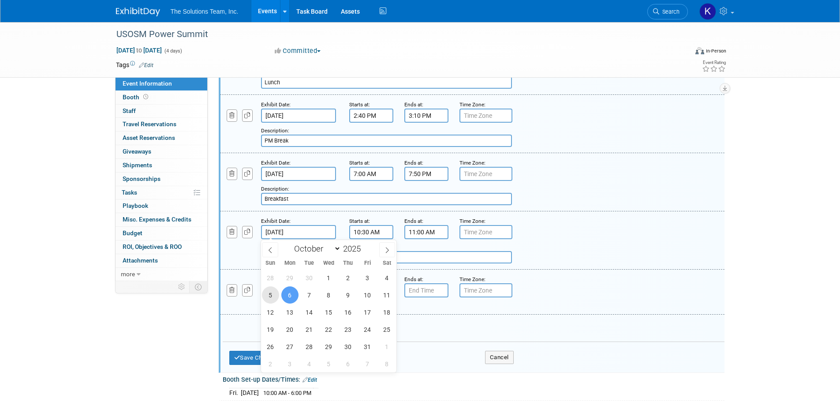
click at [274, 292] on span "5" at bounding box center [270, 294] width 17 height 17
type input "Oct 5, 2025"
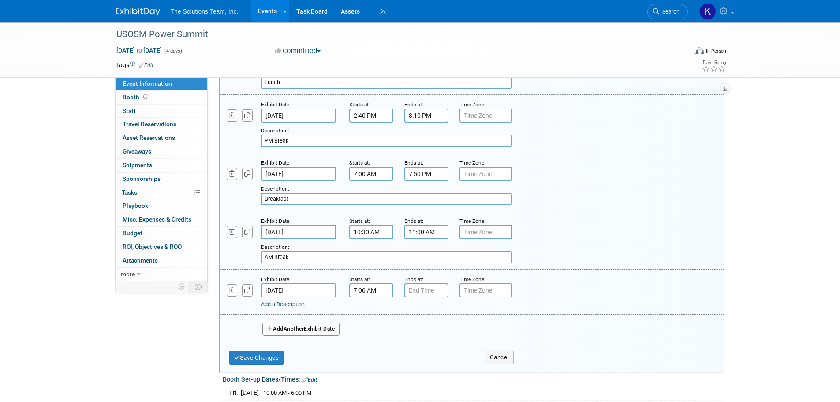
click at [306, 289] on input "Oct 7, 2025" at bounding box center [298, 290] width 75 height 14
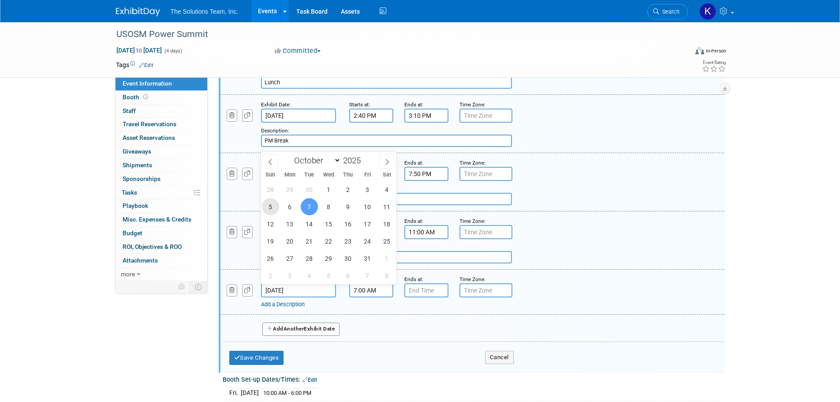
click at [269, 207] on span "5" at bounding box center [270, 206] width 17 height 17
type input "Oct 5, 2025"
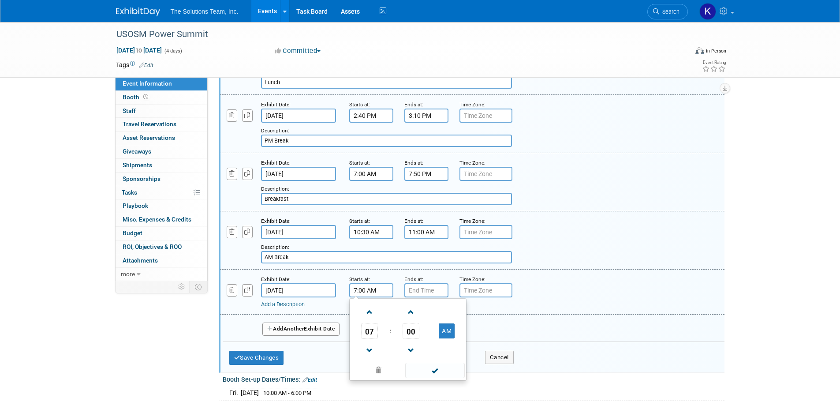
click at [382, 289] on input "7:00 AM" at bounding box center [371, 290] width 44 height 14
click at [370, 307] on span at bounding box center [369, 311] width 15 height 15
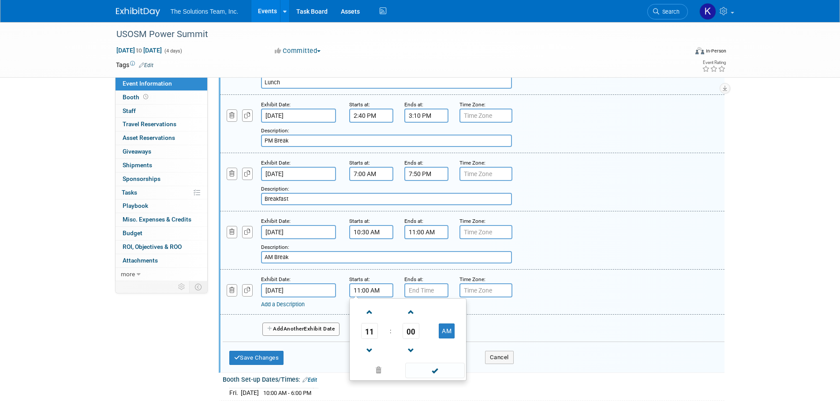
click at [370, 307] on span at bounding box center [369, 311] width 15 height 15
type input "12:00 PM"
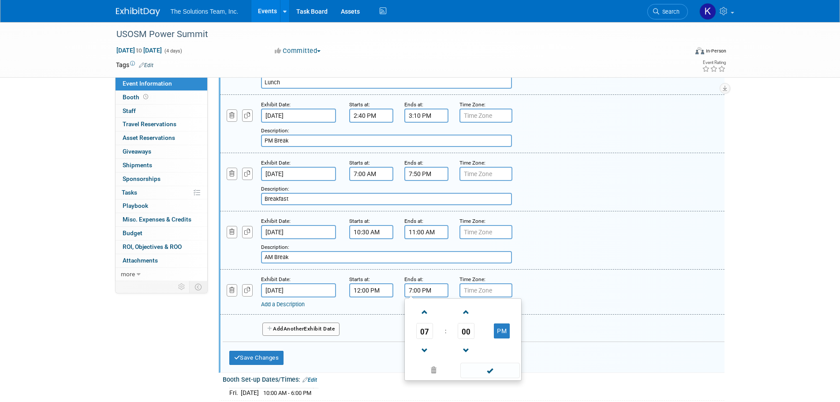
click at [420, 289] on input "7:00 PM" at bounding box center [427, 290] width 44 height 14
click at [428, 311] on span at bounding box center [424, 311] width 15 height 15
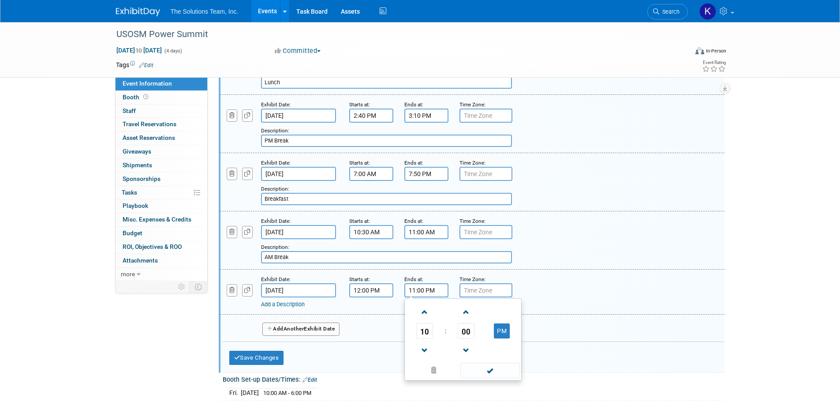
click at [428, 311] on span at bounding box center [424, 311] width 15 height 15
click at [503, 325] on button "AM" at bounding box center [502, 330] width 16 height 15
type input "1:00 PM"
click at [292, 305] on link "Add a Description" at bounding box center [283, 304] width 44 height 7
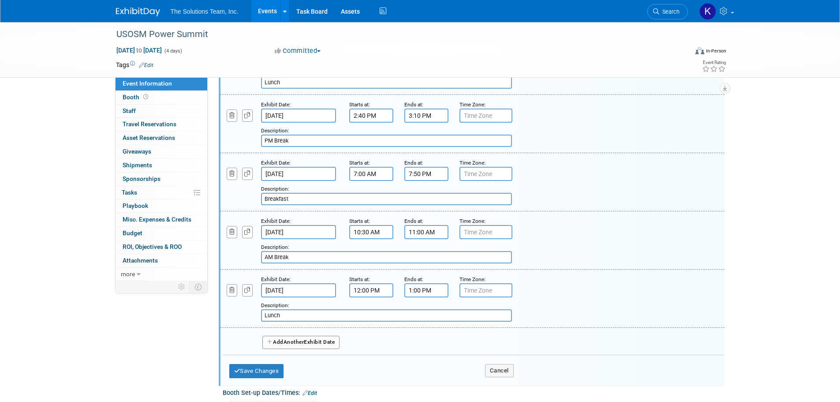
type input "Lunch"
click at [289, 341] on span "Another" at bounding box center [294, 342] width 21 height 6
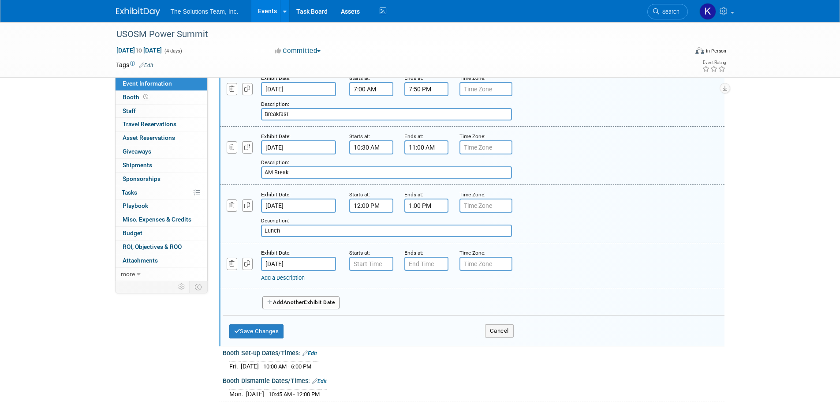
scroll to position [406, 0]
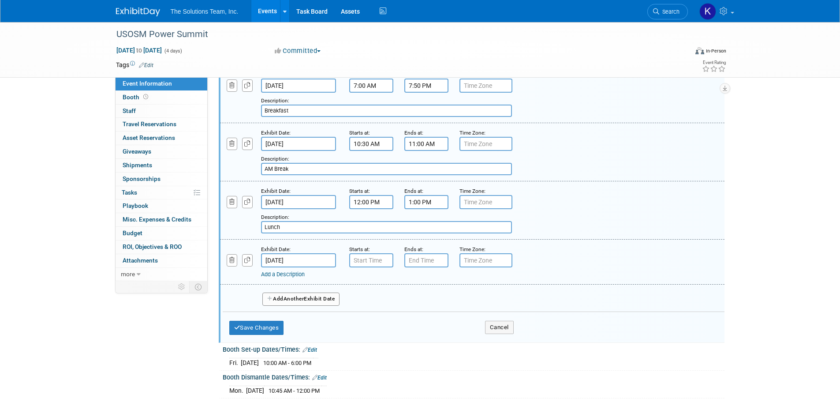
click at [308, 261] on input "Oct 6, 2025" at bounding box center [298, 260] width 75 height 14
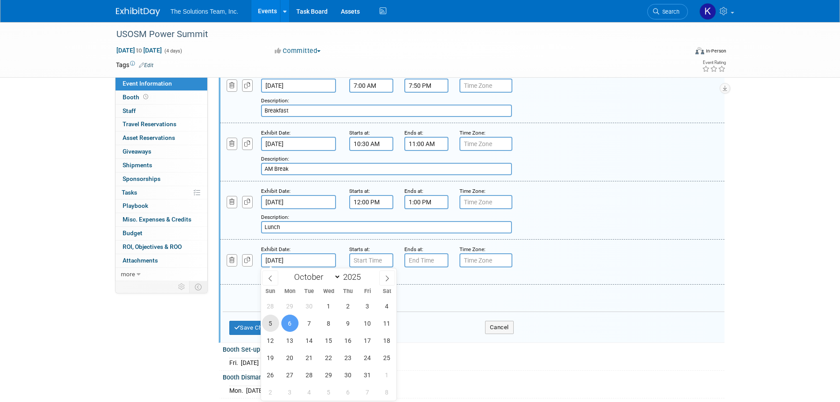
drag, startPoint x: 267, startPoint y: 322, endPoint x: 331, endPoint y: 286, distance: 73.3
click at [268, 322] on span "5" at bounding box center [270, 323] width 17 height 17
type input "Oct 5, 2025"
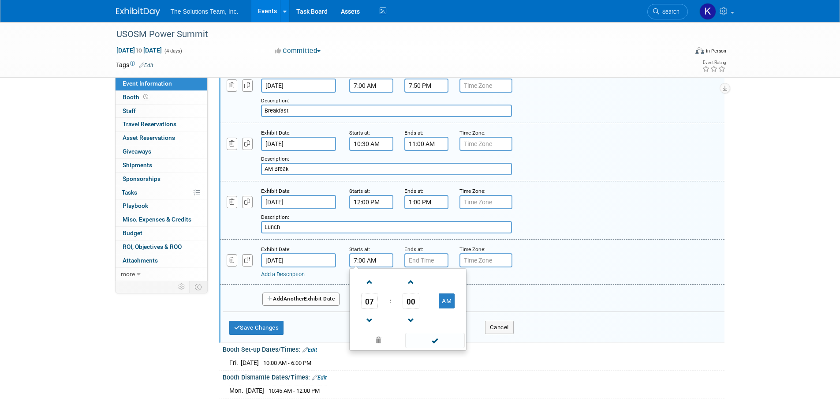
click at [368, 261] on input "7:00 AM" at bounding box center [371, 260] width 44 height 14
click at [373, 303] on span "07" at bounding box center [369, 301] width 17 height 16
click at [421, 286] on td "02" at bounding box center [422, 282] width 28 height 24
click at [408, 304] on span "00" at bounding box center [411, 301] width 17 height 16
click at [421, 304] on td "30" at bounding box center [422, 306] width 28 height 24
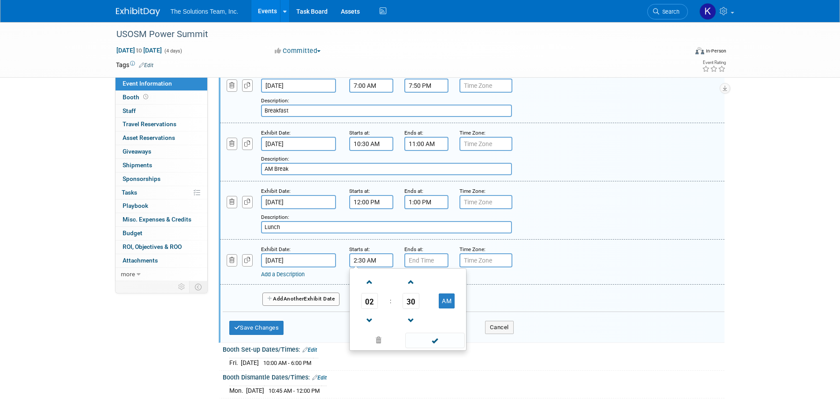
click at [447, 296] on button "AM" at bounding box center [447, 300] width 16 height 15
type input "2:30 PM"
click at [429, 257] on input "7:00 PM" at bounding box center [427, 260] width 44 height 14
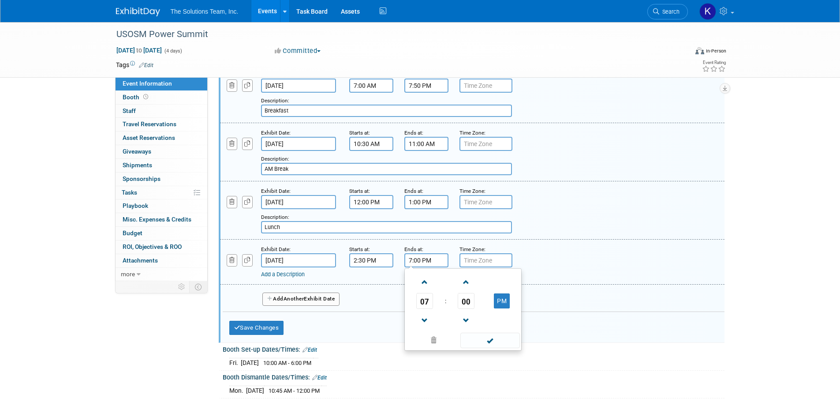
click at [427, 317] on span at bounding box center [424, 320] width 15 height 15
type input "3:00 PM"
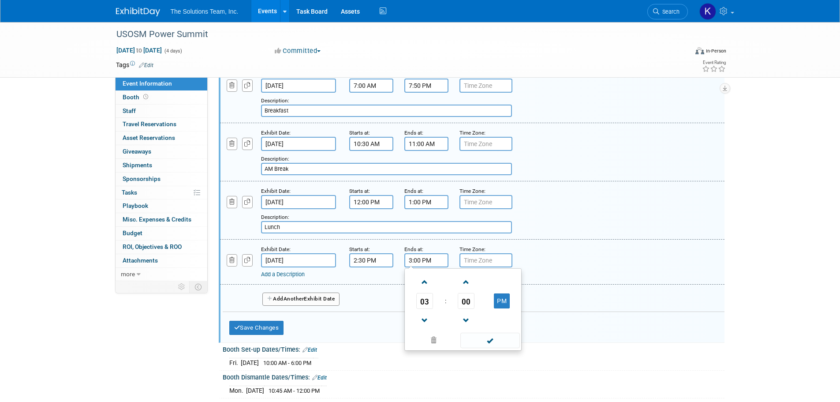
click at [499, 338] on span at bounding box center [491, 340] width 60 height 15
click at [285, 274] on link "Add a Description" at bounding box center [283, 274] width 44 height 7
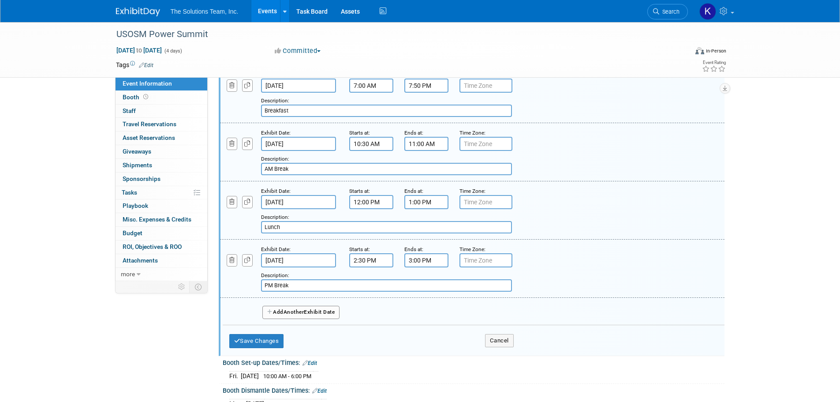
type input "PM Break"
click at [316, 315] on button "Add Another Exhibit Date" at bounding box center [301, 312] width 78 height 13
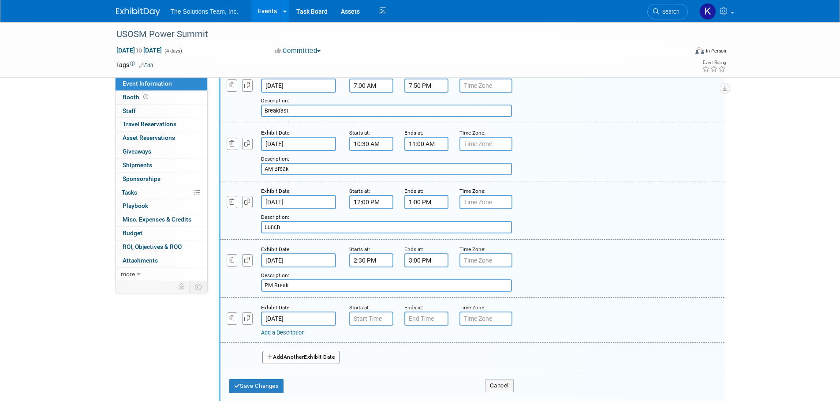
click at [305, 318] on input "Oct 6, 2025" at bounding box center [298, 318] width 75 height 14
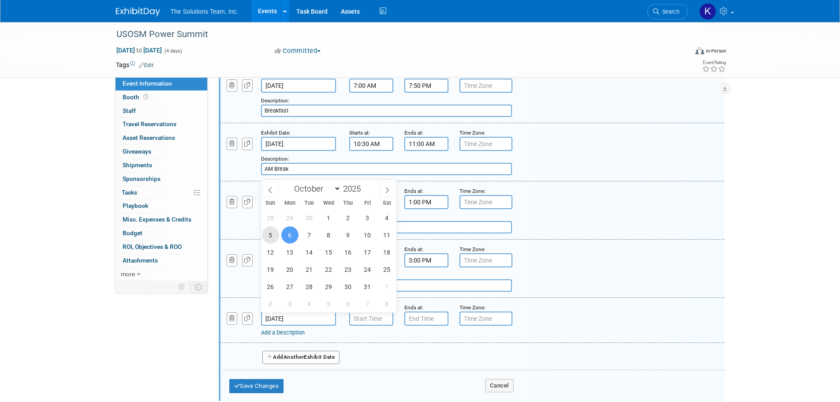
click at [270, 241] on span "5" at bounding box center [270, 234] width 17 height 17
type input "Oct 5, 2025"
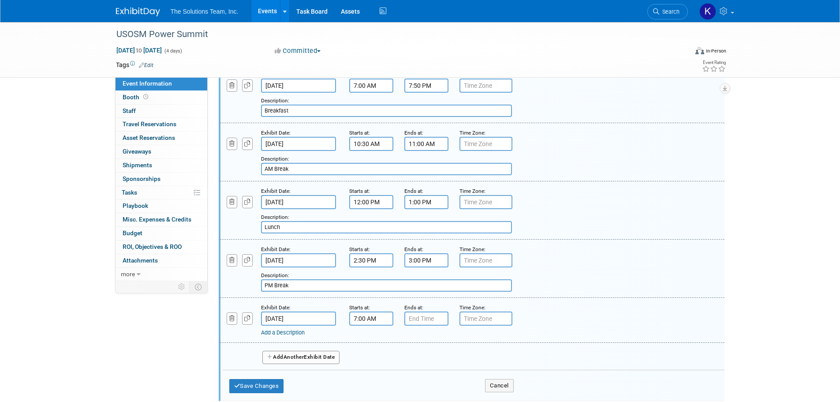
click at [370, 318] on input "7:00 AM" at bounding box center [371, 318] width 44 height 14
click at [371, 372] on span at bounding box center [369, 378] width 15 height 15
click at [446, 357] on button "AM" at bounding box center [447, 359] width 16 height 15
type input "5:00 PM"
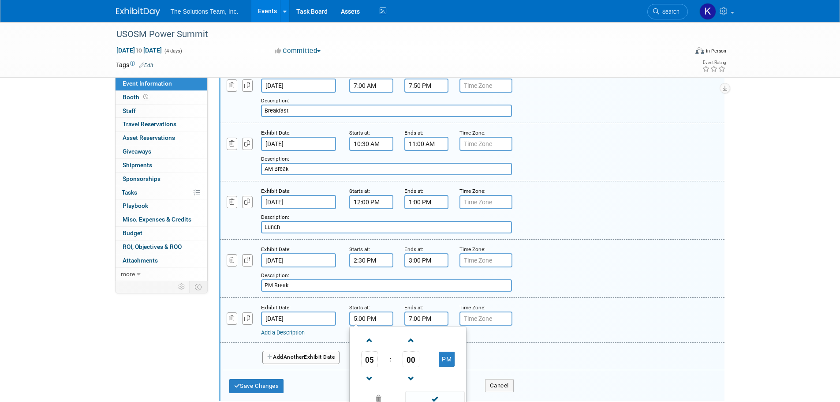
click at [425, 320] on input "7:00 PM" at bounding box center [427, 318] width 44 height 14
click at [427, 376] on span at bounding box center [424, 378] width 15 height 15
click at [427, 375] on span at bounding box center [424, 378] width 15 height 15
click at [467, 361] on span "00" at bounding box center [466, 359] width 17 height 16
drag, startPoint x: 469, startPoint y: 360, endPoint x: 482, endPoint y: 361, distance: 12.8
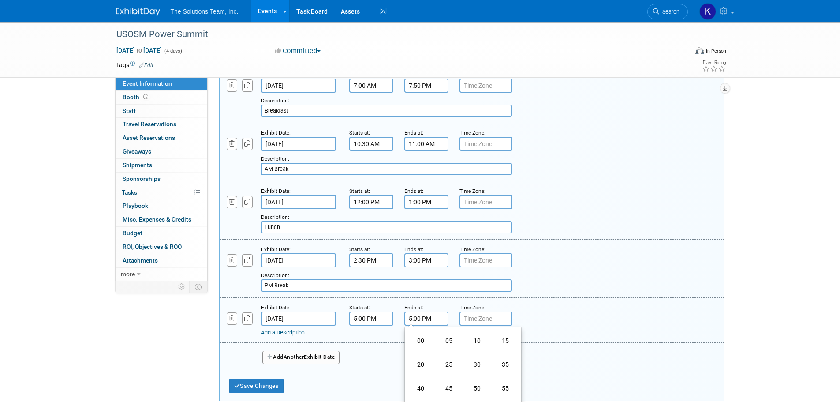
click at [470, 361] on td "30" at bounding box center [477, 364] width 28 height 24
type input "5:30 PM"
click at [292, 334] on link "Add a Description" at bounding box center [283, 332] width 44 height 7
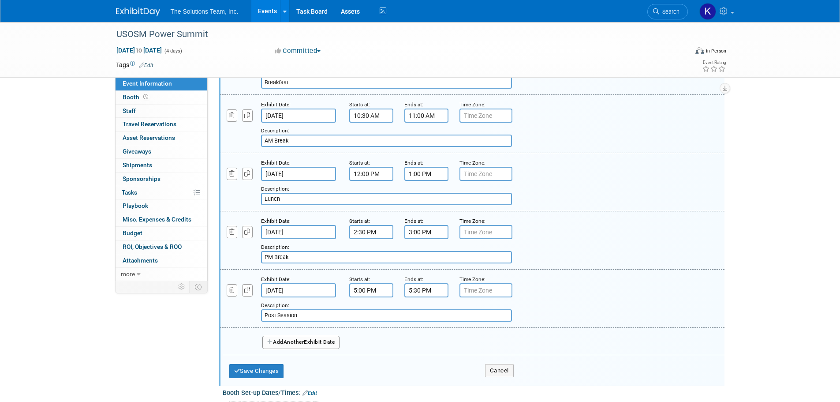
scroll to position [450, 0]
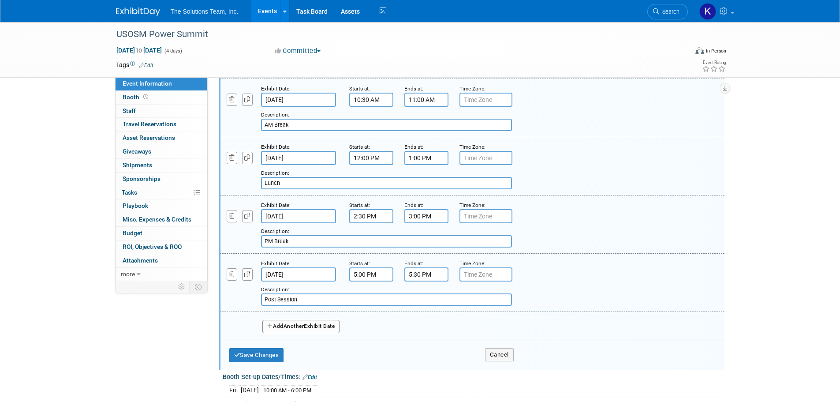
type input "Post Session"
click at [311, 323] on button "Add Another Exhibit Date" at bounding box center [301, 326] width 78 height 13
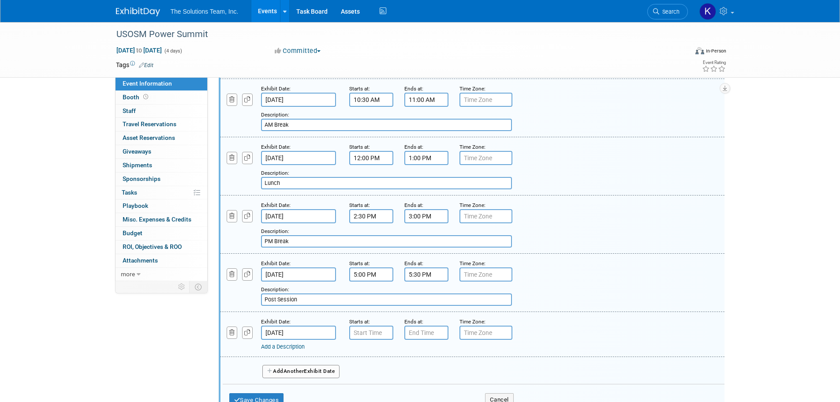
scroll to position [494, 0]
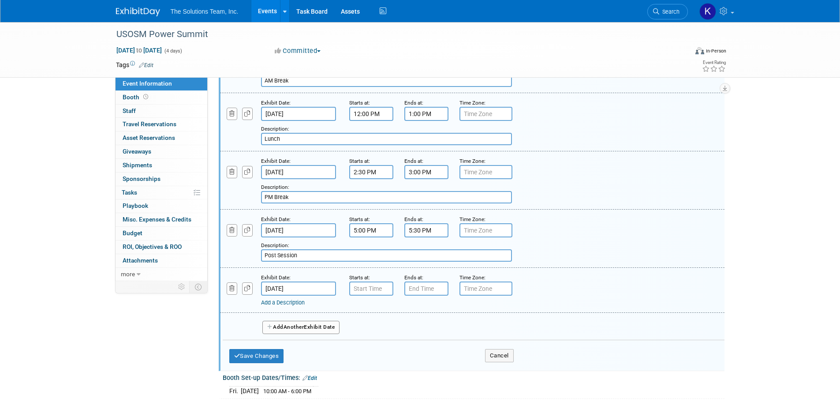
type input "7:00 AM"
click at [367, 289] on input "7:00 AM" at bounding box center [371, 288] width 44 height 14
click at [430, 287] on input "7:00 PM" at bounding box center [427, 288] width 44 height 14
click at [427, 307] on span at bounding box center [424, 310] width 15 height 15
click at [462, 326] on span "00" at bounding box center [466, 329] width 17 height 16
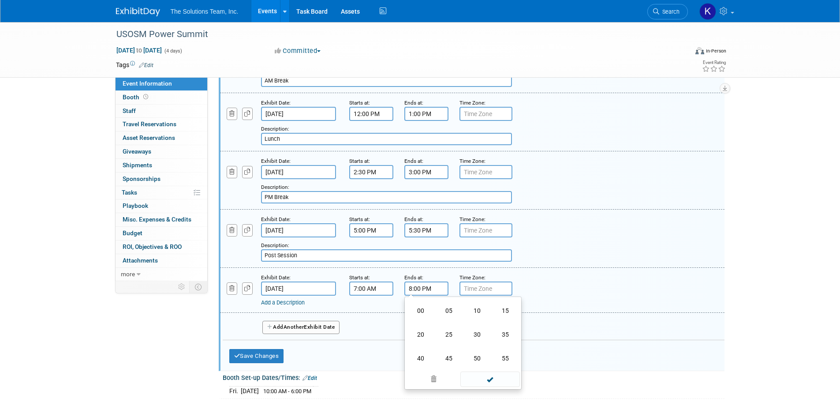
click at [472, 334] on td "30" at bounding box center [477, 334] width 28 height 24
click at [497, 330] on button "PM" at bounding box center [502, 329] width 16 height 15
type input "8:30 AM"
click at [285, 302] on link "Add a Description" at bounding box center [283, 302] width 44 height 7
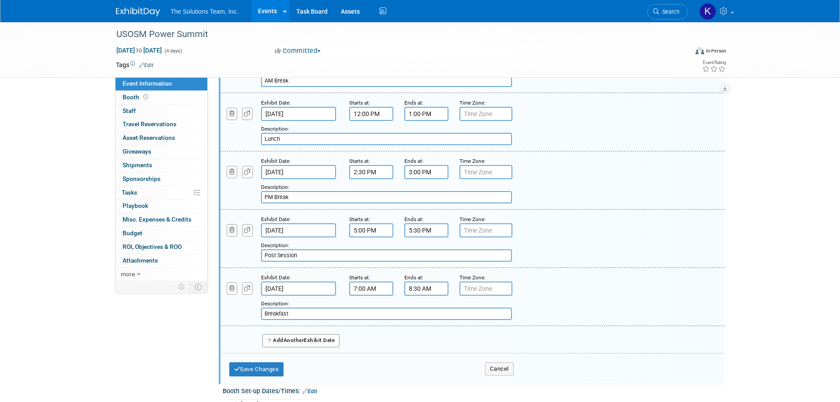
type input "Breakfast"
click at [316, 334] on button "Add Another Exhibit Date" at bounding box center [301, 340] width 78 height 13
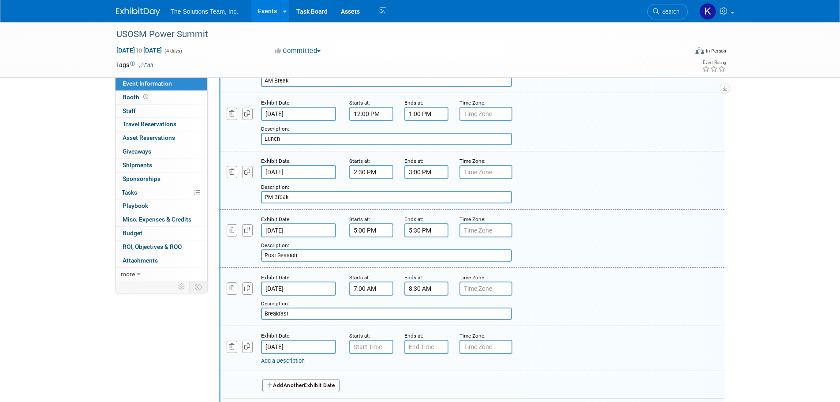
click at [312, 343] on input "Oct 7, 2025" at bounding box center [298, 347] width 75 height 14
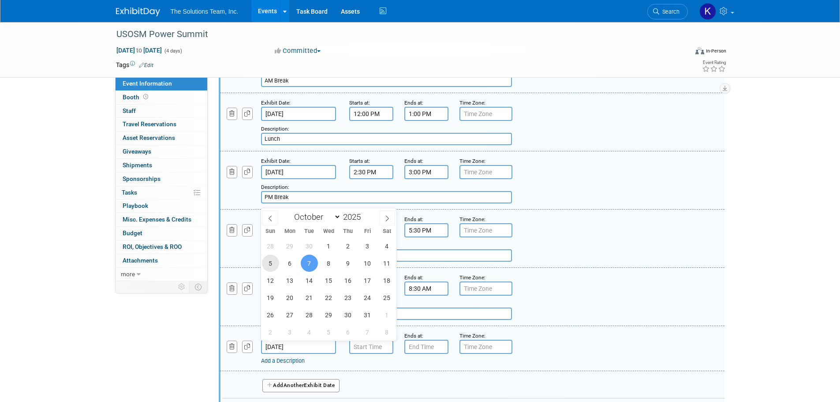
click at [273, 266] on span "5" at bounding box center [270, 263] width 17 height 17
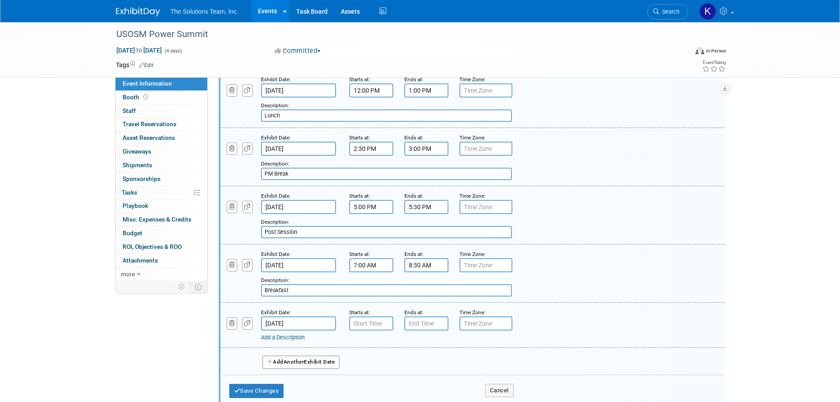
scroll to position [538, 0]
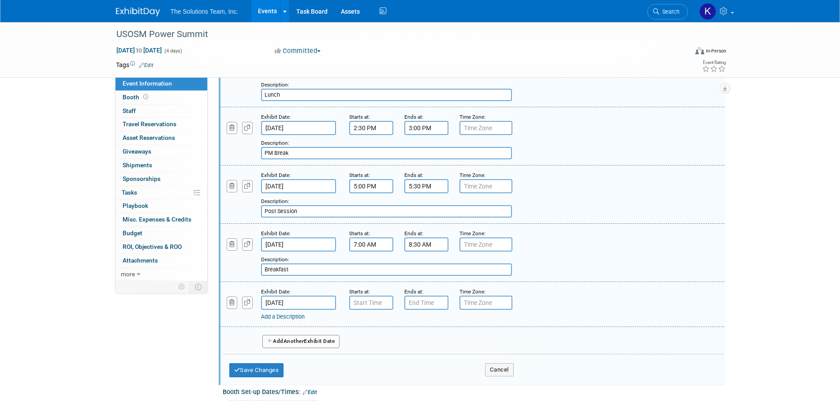
click at [309, 296] on input "Oct 5, 2025" at bounding box center [298, 303] width 75 height 14
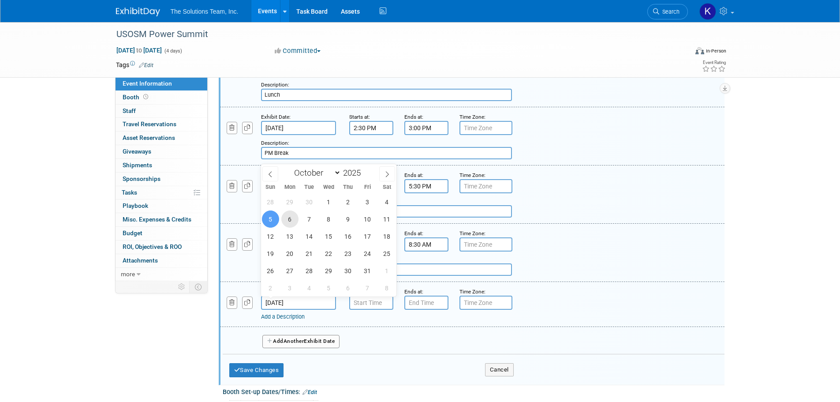
click at [287, 219] on span "6" at bounding box center [289, 218] width 17 height 17
type input "Oct 6, 2025"
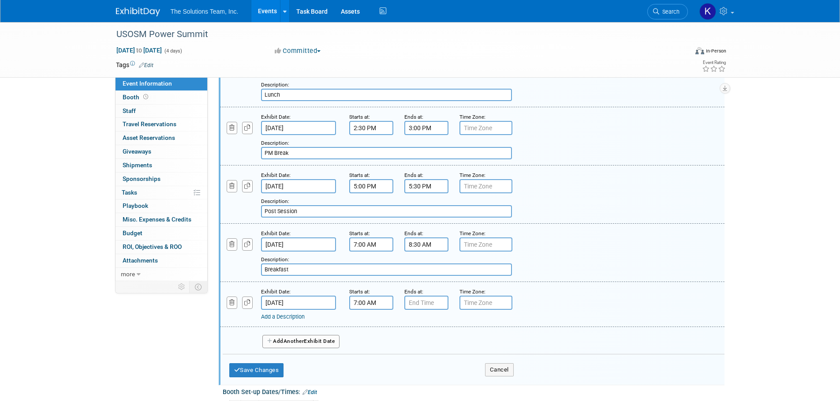
click at [368, 303] on input "7:00 AM" at bounding box center [371, 303] width 44 height 14
click at [373, 324] on span at bounding box center [369, 324] width 15 height 15
click at [373, 323] on span at bounding box center [369, 324] width 15 height 15
click at [413, 346] on span "00" at bounding box center [411, 343] width 17 height 16
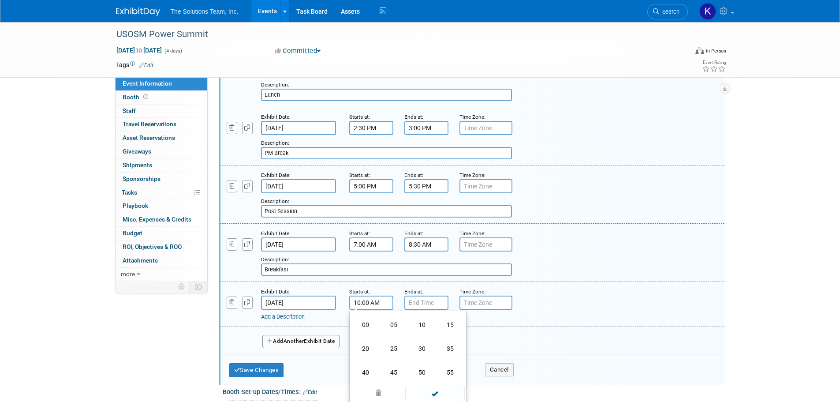
click at [457, 321] on td "15" at bounding box center [450, 325] width 28 height 24
type input "10:15 AM"
click at [431, 304] on input "7:00 PM" at bounding box center [427, 303] width 44 height 14
click at [426, 355] on link at bounding box center [424, 362] width 17 height 22
click at [427, 316] on link at bounding box center [424, 324] width 17 height 22
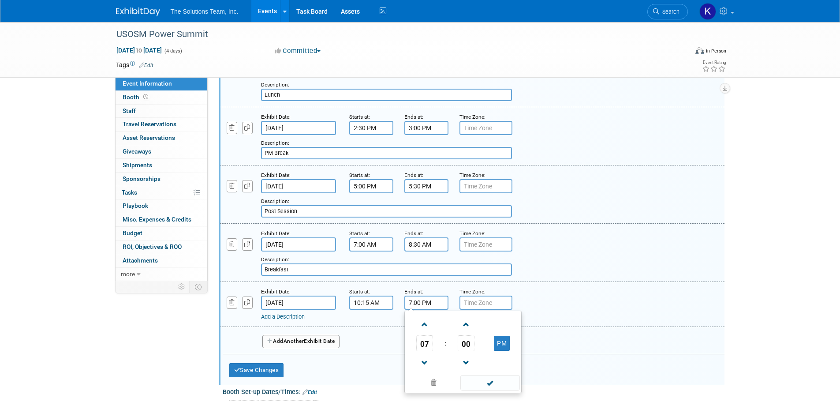
click at [426, 321] on span at bounding box center [424, 324] width 15 height 15
click at [461, 343] on span "00" at bounding box center [466, 343] width 17 height 16
click at [450, 365] on td "45" at bounding box center [449, 372] width 28 height 24
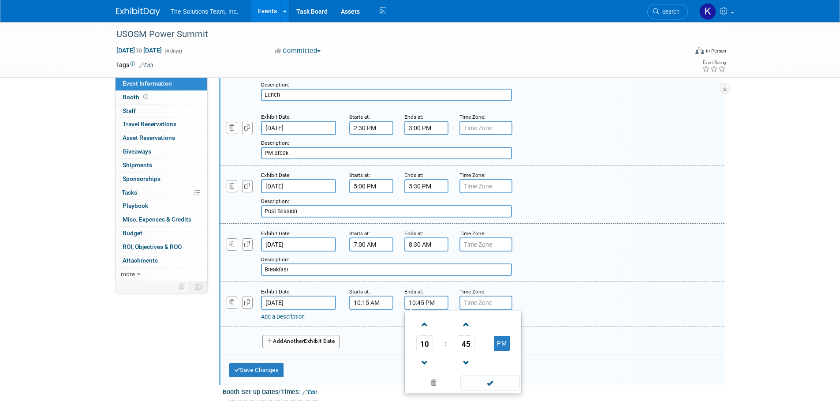
click at [499, 339] on button "PM" at bounding box center [502, 343] width 16 height 15
type input "10:45 AM"
click at [296, 318] on link "Add a Description" at bounding box center [283, 316] width 44 height 7
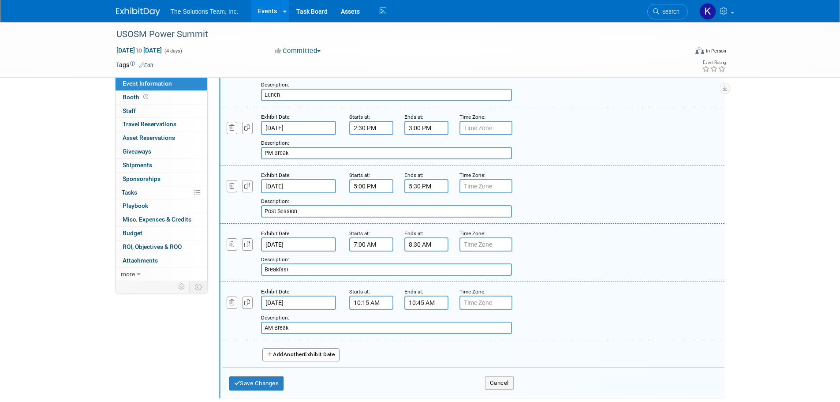
type input "AM Break"
click at [304, 357] on span "Another" at bounding box center [294, 354] width 21 height 6
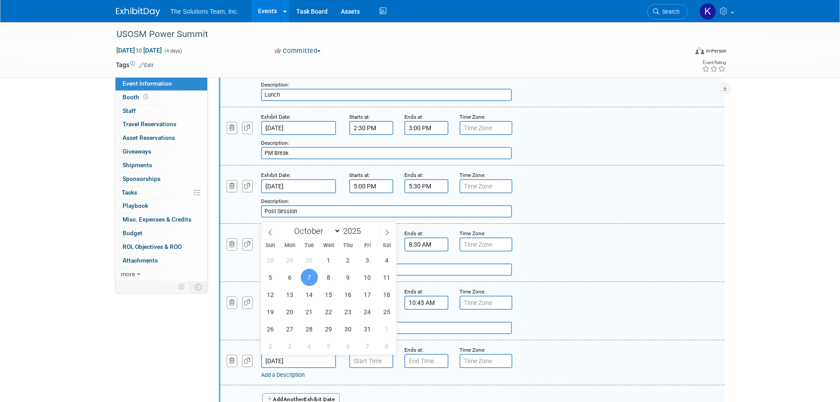
click at [313, 358] on input "Oct 7, 2025" at bounding box center [298, 361] width 75 height 14
click at [373, 266] on span "3" at bounding box center [367, 259] width 17 height 17
type input "Oct 3, 2025"
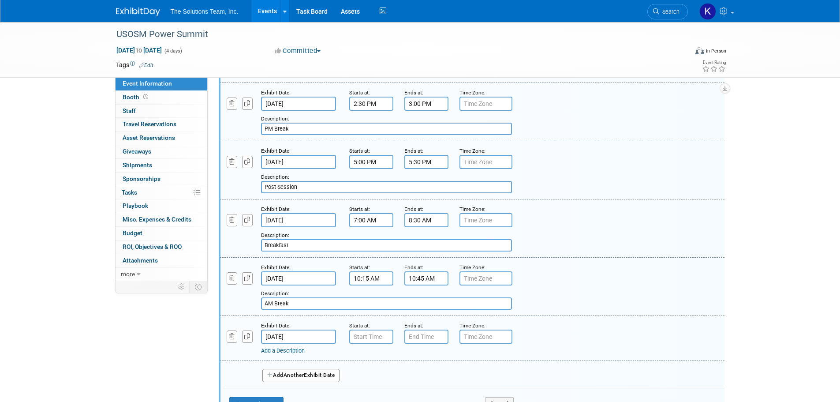
scroll to position [582, 0]
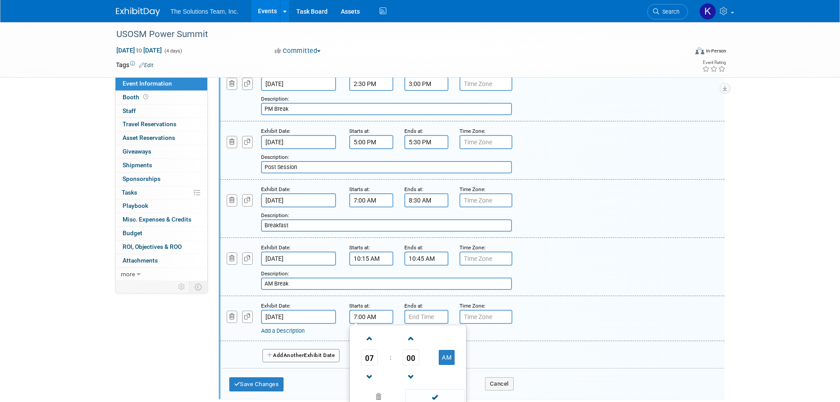
click at [366, 313] on input "7:00 AM" at bounding box center [371, 317] width 44 height 14
click at [448, 353] on button "AM" at bounding box center [447, 357] width 16 height 15
click at [368, 372] on span at bounding box center [369, 376] width 15 height 15
type input "6:00 PM"
click at [413, 320] on input "7:00 PM" at bounding box center [427, 317] width 44 height 14
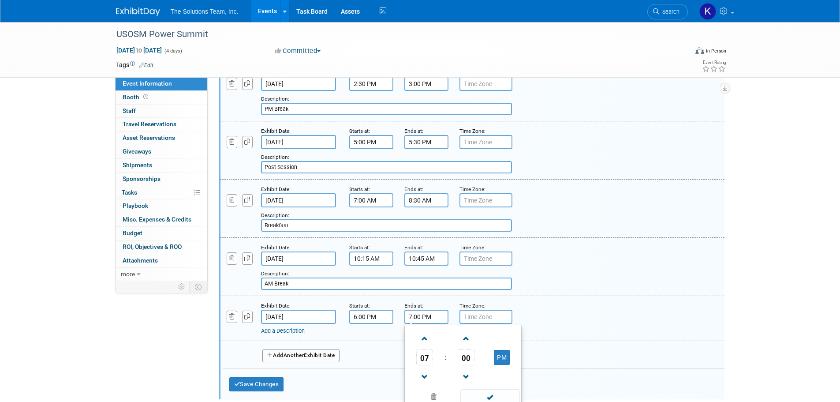
click at [421, 337] on span at bounding box center [424, 338] width 15 height 15
type input "8:00 PM"
click at [294, 330] on link "Add a Description" at bounding box center [283, 330] width 44 height 7
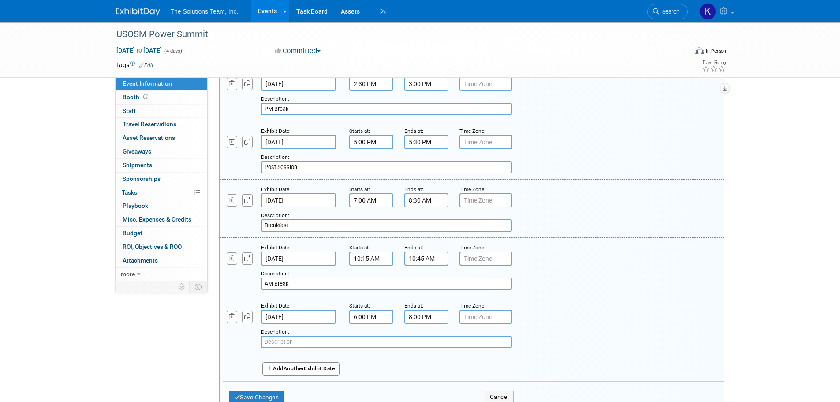
click at [280, 341] on input "text" at bounding box center [386, 342] width 251 height 12
click at [300, 339] on input "(Optional)" at bounding box center [386, 342] width 251 height 12
click at [301, 343] on input "(Optional)" at bounding box center [386, 342] width 251 height 12
paste input "Practice Leader Reception – Ryder Cup Lawn"
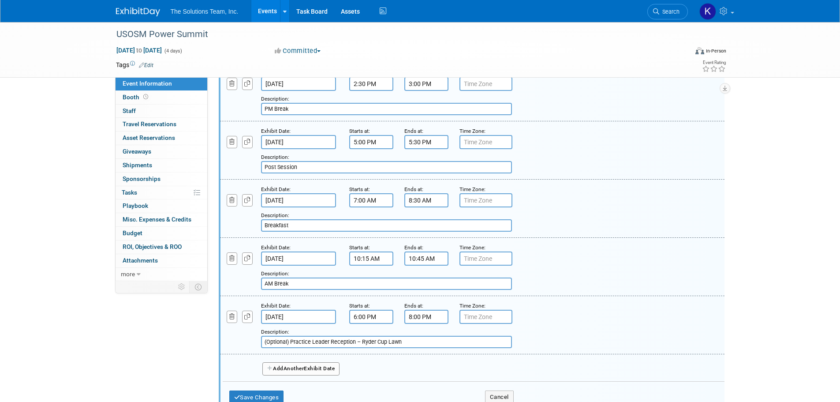
type input "(Optional) Practice Leader Reception – Ryder Cup Lawn"
click at [304, 367] on span "Another" at bounding box center [294, 368] width 21 height 6
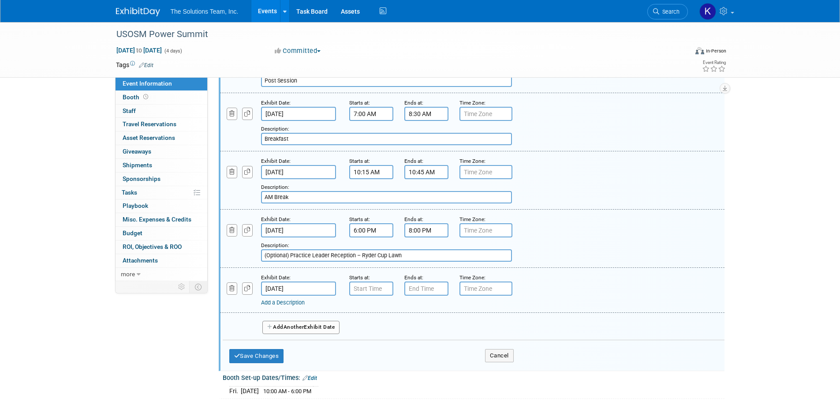
scroll to position [671, 0]
click at [366, 287] on input "7:00 AM" at bounding box center [371, 287] width 44 height 14
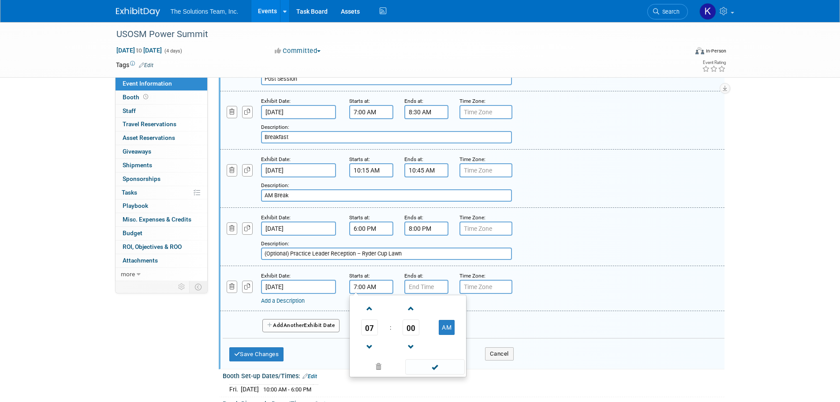
click at [364, 325] on span "07" at bounding box center [369, 327] width 17 height 16
click at [364, 307] on td "12" at bounding box center [366, 309] width 28 height 24
type input "12:00 AM"
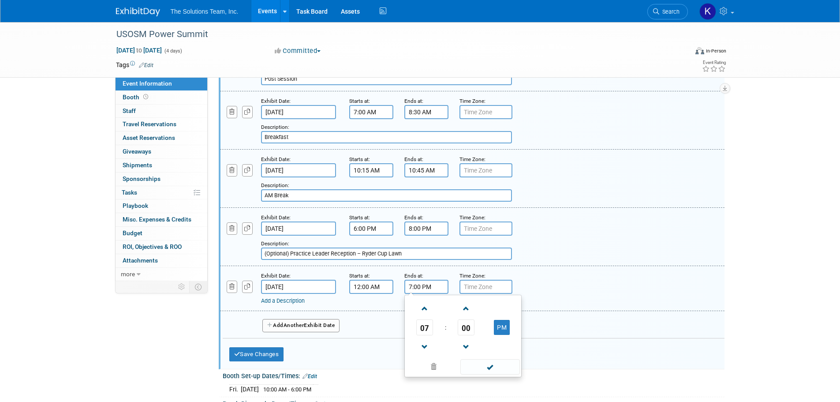
click at [422, 288] on input "7:00 PM" at bounding box center [427, 287] width 44 height 14
click at [464, 329] on span "00" at bounding box center [466, 327] width 17 height 16
click at [476, 326] on td "30" at bounding box center [477, 333] width 28 height 24
type input "7:30 PM"
click at [382, 285] on input "12:00 AM" at bounding box center [371, 287] width 44 height 14
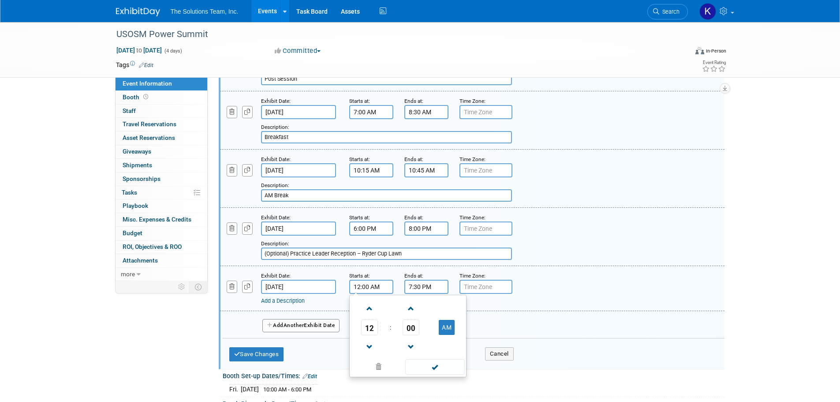
click at [413, 326] on span "00" at bounding box center [411, 327] width 17 height 16
click at [425, 331] on td "30" at bounding box center [422, 333] width 28 height 24
type input "12:30 AM"
click at [421, 290] on input "7:30 PM" at bounding box center [427, 287] width 44 height 14
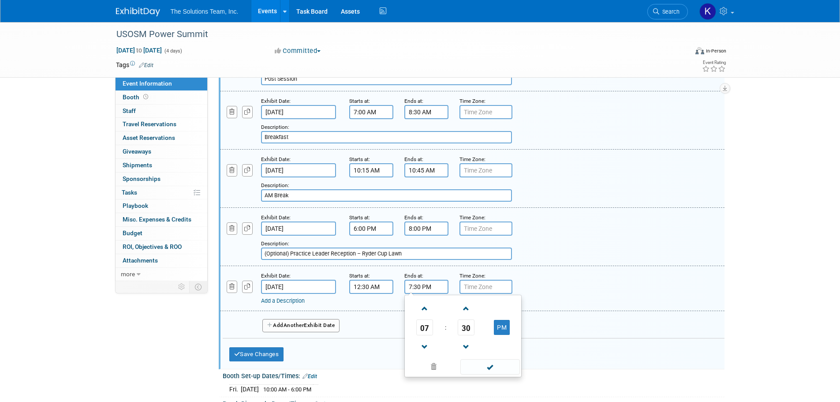
click at [425, 341] on span at bounding box center [424, 346] width 15 height 15
click at [460, 332] on span "30" at bounding box center [466, 327] width 17 height 16
click at [414, 307] on td "00" at bounding box center [421, 309] width 28 height 24
type input "6:00 PM"
click at [379, 290] on input "12:30 AM" at bounding box center [371, 287] width 44 height 14
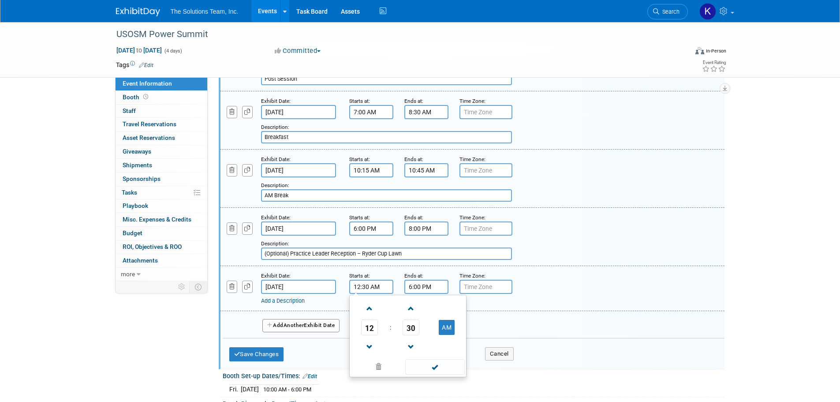
click at [446, 327] on button "AM" at bounding box center [447, 327] width 16 height 15
type input "12:30 PM"
click at [294, 300] on link "Add a Description" at bounding box center [283, 300] width 44 height 7
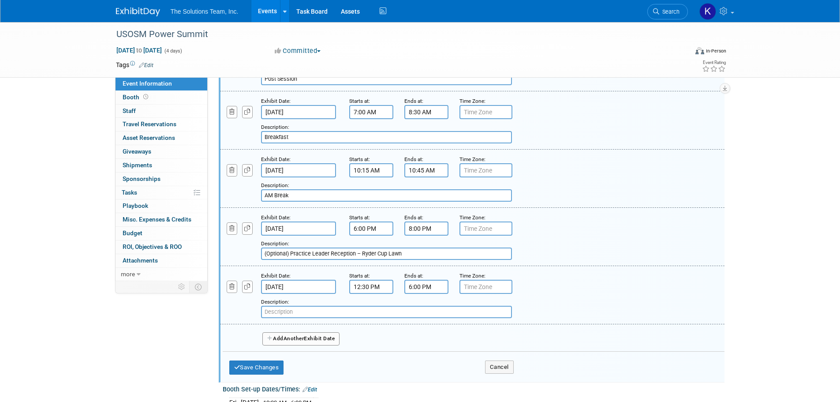
click at [305, 312] on input "text" at bounding box center [386, 312] width 251 height 12
paste input "Golf Scramble – West Course"
type input "(Optional) Golf Scramble – West Course"
click at [291, 342] on button "Add Another Exhibit Date" at bounding box center [301, 338] width 78 height 13
select select "9"
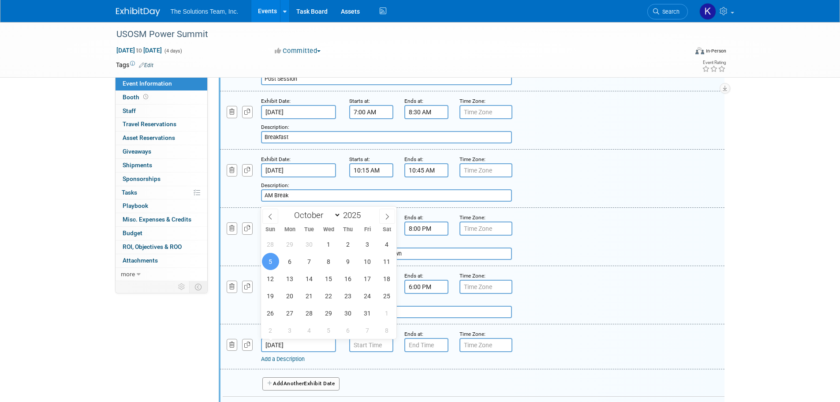
click at [307, 342] on input "Oct 5, 2025" at bounding box center [298, 345] width 75 height 14
click at [387, 244] on span "4" at bounding box center [387, 244] width 17 height 17
type input "Oct 4, 2025"
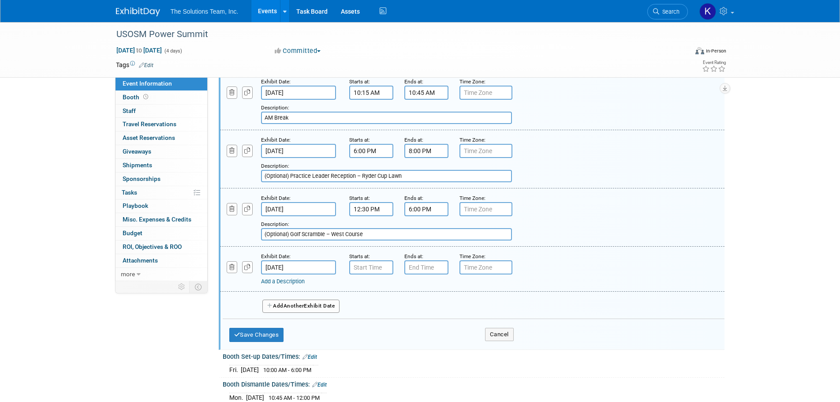
scroll to position [759, 0]
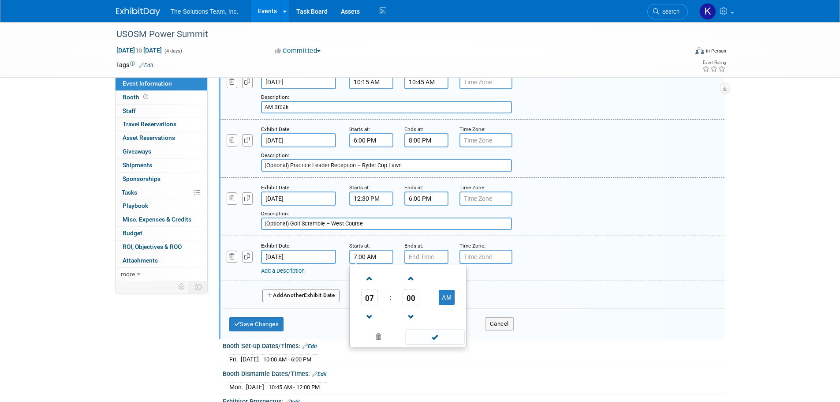
click at [372, 259] on input "7:00 AM" at bounding box center [371, 257] width 44 height 14
click at [372, 310] on span at bounding box center [369, 316] width 15 height 15
click at [443, 299] on button "AM" at bounding box center [447, 297] width 16 height 15
type input "5:00 PM"
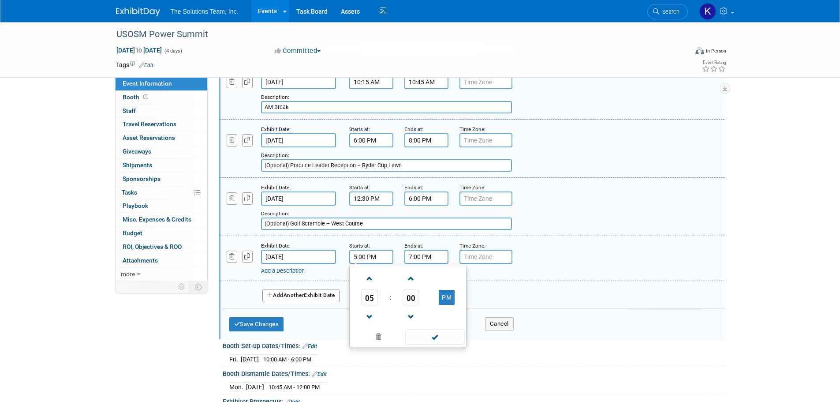
click at [424, 259] on input "7:00 PM" at bounding box center [427, 257] width 44 height 14
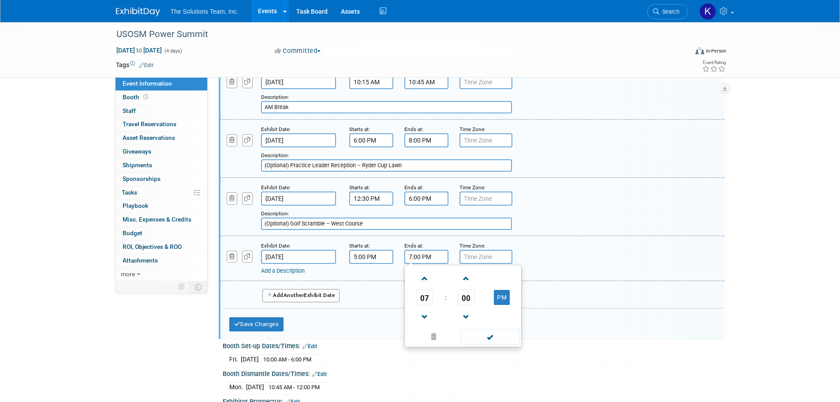
click at [426, 278] on span at bounding box center [424, 278] width 15 height 15
click at [427, 311] on span at bounding box center [424, 316] width 15 height 15
click at [472, 296] on span "00" at bounding box center [466, 297] width 17 height 16
click at [471, 303] on td "30" at bounding box center [477, 303] width 28 height 24
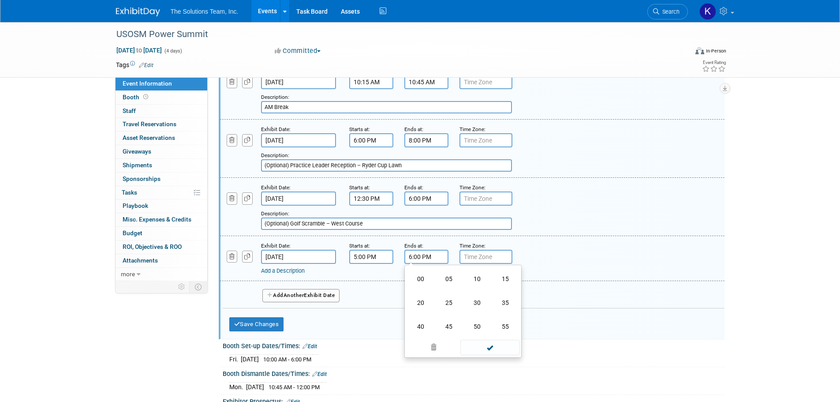
type input "6:30 PM"
click at [476, 337] on span at bounding box center [491, 336] width 60 height 15
click at [279, 272] on link "Add a Description" at bounding box center [283, 270] width 44 height 7
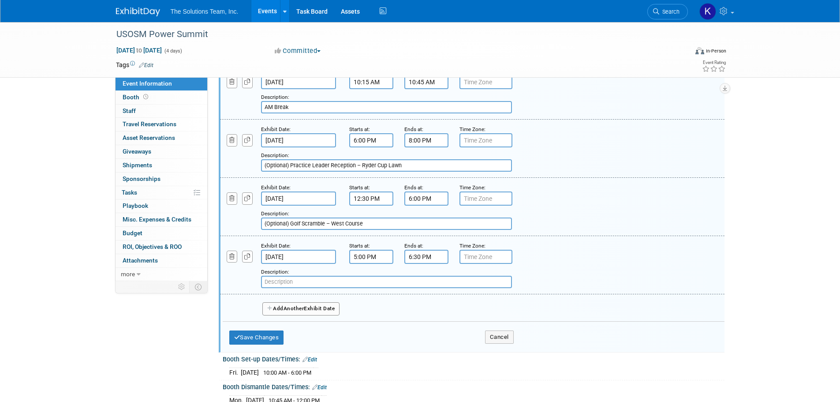
click at [311, 282] on input "text" at bounding box center [386, 282] width 251 height 12
paste input "Women in OMS Reception – Library Patio"
type input "(Optional) Women in OMS Reception – Library Patio"
click at [311, 307] on button "Add Another Exhibit Date" at bounding box center [301, 308] width 78 height 13
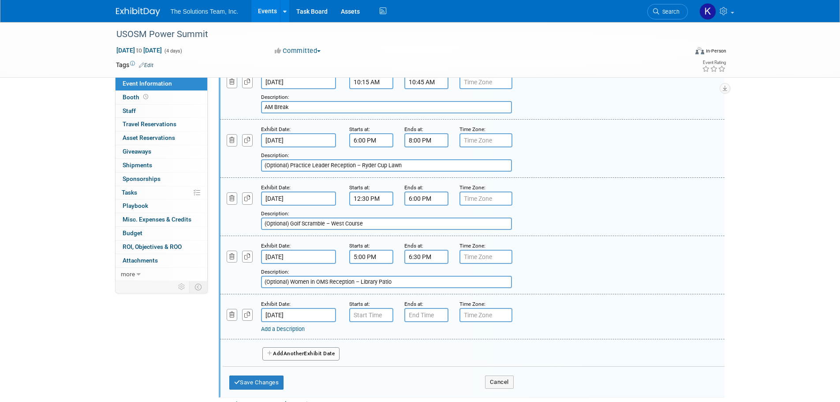
click at [300, 314] on input "Oct 5, 2025" at bounding box center [298, 315] width 75 height 14
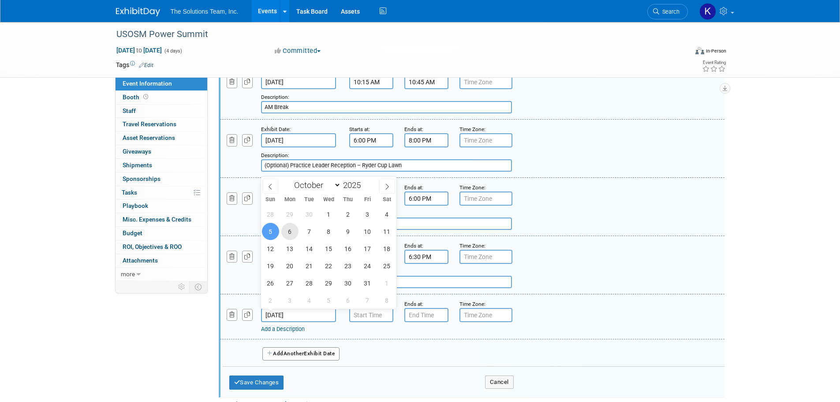
click at [291, 233] on span "6" at bounding box center [289, 231] width 17 height 17
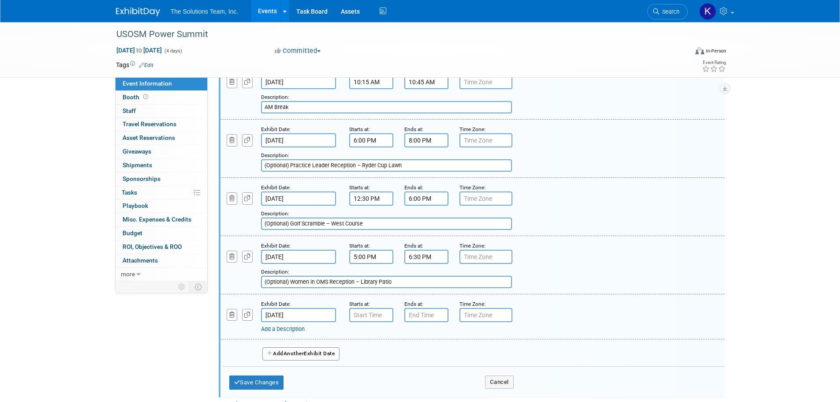
click at [306, 315] on input "Oct 6, 2025" at bounding box center [298, 315] width 75 height 14
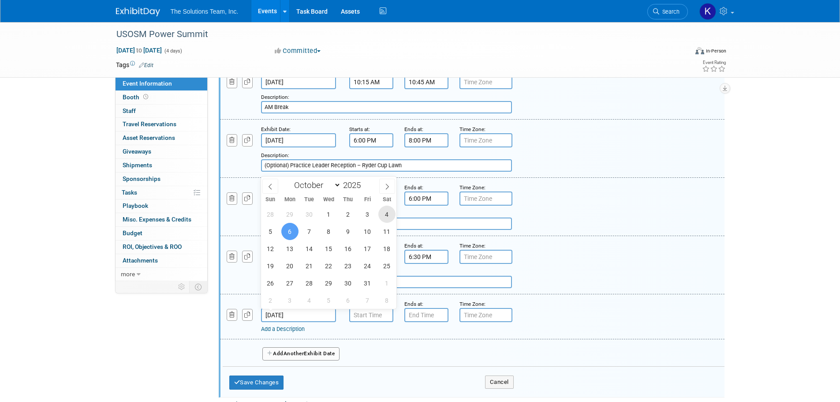
click at [381, 216] on span "4" at bounding box center [387, 214] width 17 height 17
type input "Oct 4, 2025"
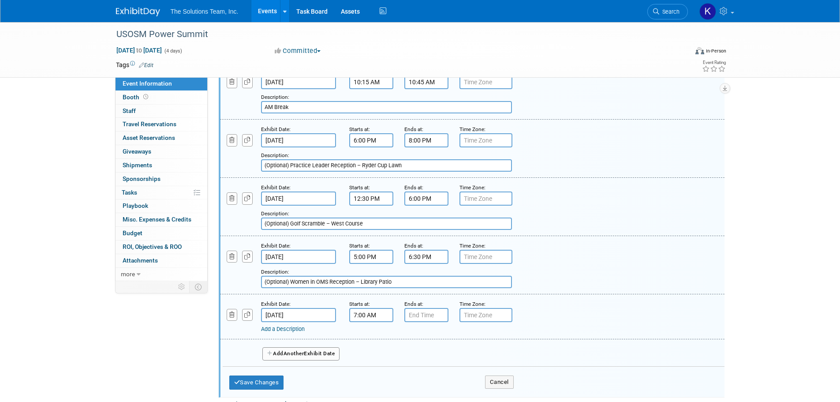
click at [375, 313] on input "7:00 AM" at bounding box center [371, 315] width 44 height 14
click at [375, 372] on span at bounding box center [369, 374] width 15 height 15
click at [414, 360] on span "00" at bounding box center [411, 356] width 17 height 16
click at [429, 361] on td "30" at bounding box center [422, 361] width 28 height 24
click at [443, 357] on button "AM" at bounding box center [447, 355] width 16 height 15
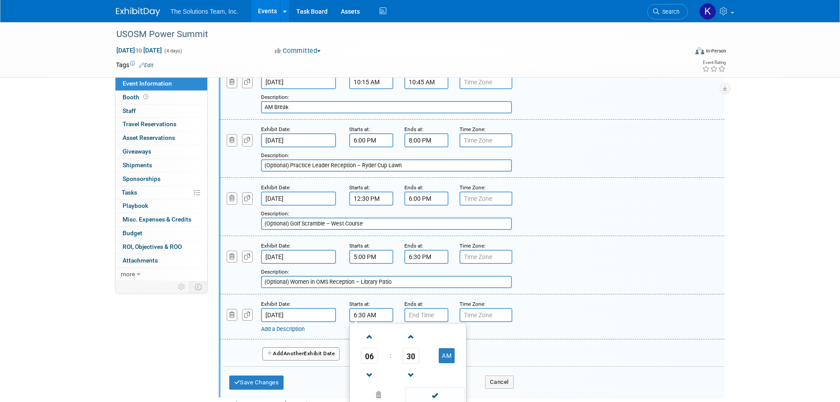
type input "6:30 PM"
click at [423, 314] on input "7:00 PM" at bounding box center [427, 315] width 44 height 14
click at [426, 336] on span at bounding box center [424, 336] width 15 height 15
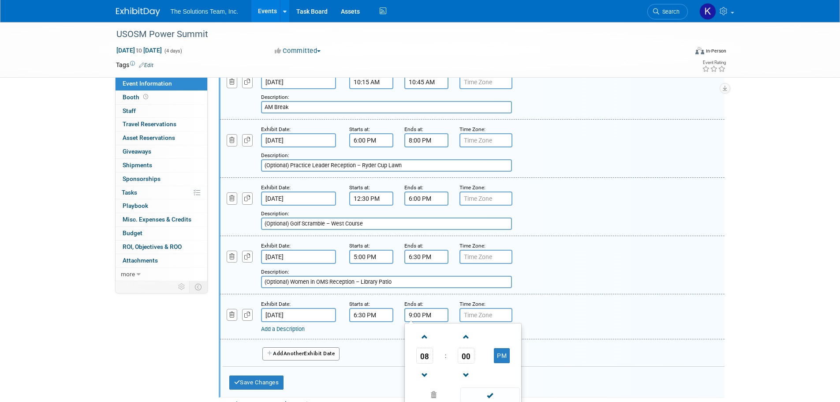
type input "10:00 PM"
click at [280, 327] on link "Add a Description" at bounding box center [283, 329] width 44 height 7
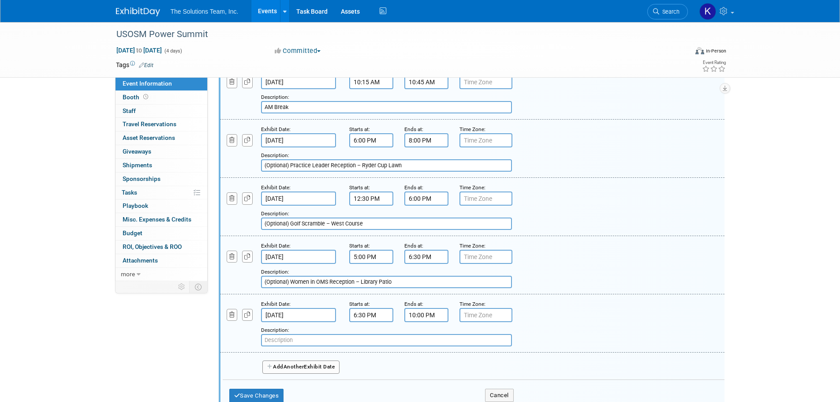
click at [289, 337] on input "text" at bounding box center [386, 340] width 251 height 12
paste input "Welcome Reception – Panther Creek Pavilion"
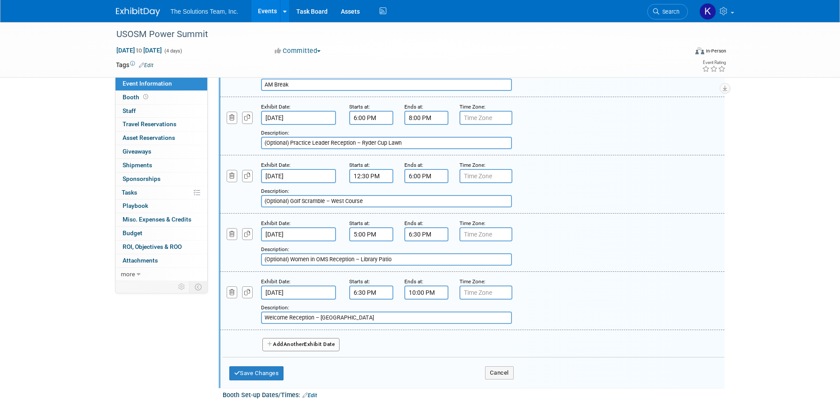
scroll to position [847, 0]
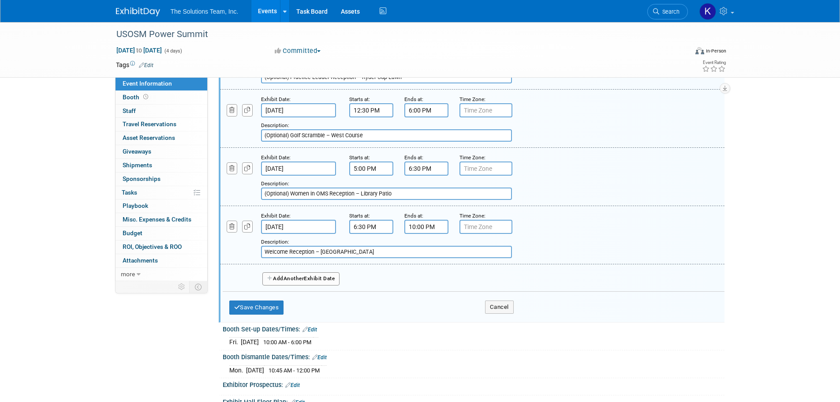
click at [263, 254] on input "Welcome Reception – Panther Creek Pavilion" at bounding box center [386, 252] width 251 height 12
type input "(Optional) Welcome Reception – Panther Creek Pavilion"
click at [288, 282] on button "Add Another Exhibit Date" at bounding box center [301, 278] width 78 height 13
select select "9"
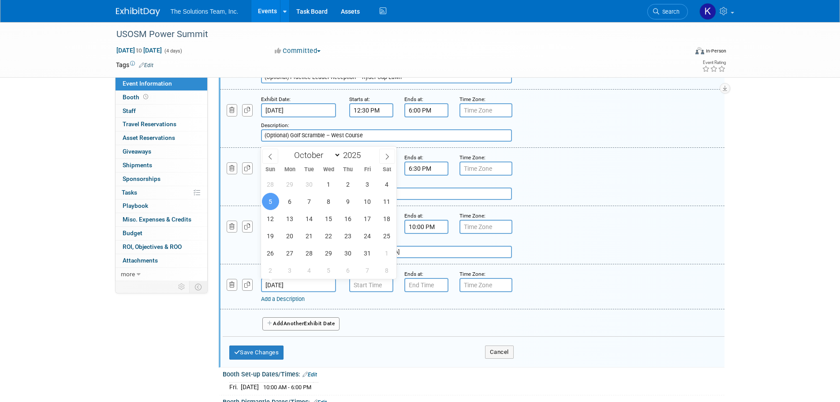
click at [300, 284] on input "Oct 5, 2025" at bounding box center [298, 285] width 75 height 14
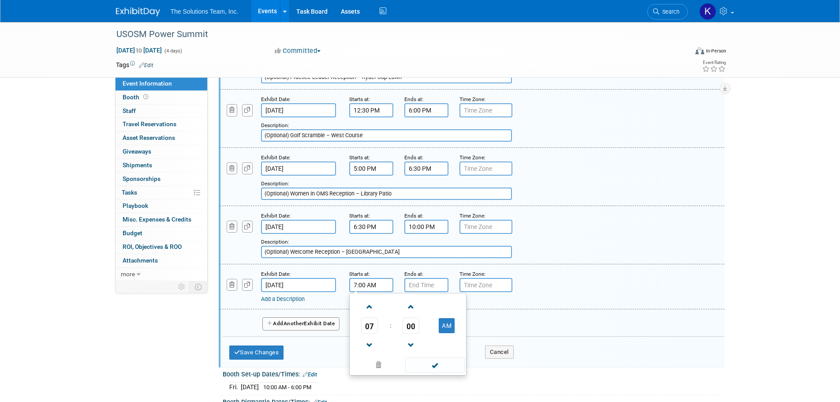
click at [368, 290] on input "7:00 AM" at bounding box center [371, 285] width 44 height 14
click at [370, 304] on span at bounding box center [369, 306] width 15 height 15
click at [366, 338] on span at bounding box center [369, 344] width 15 height 15
type input "6:00 AM"
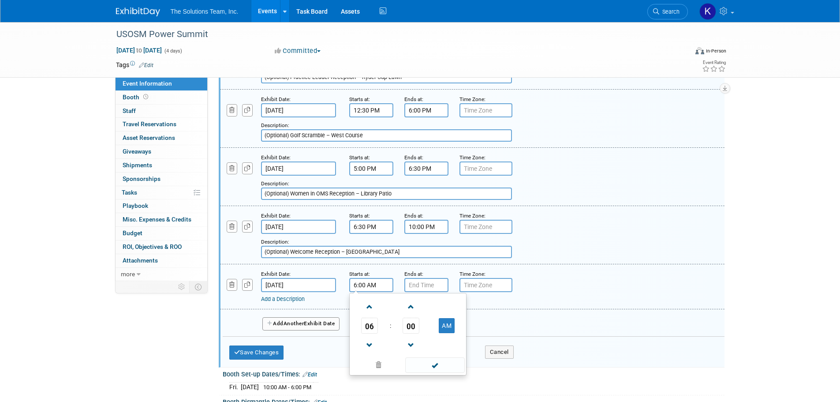
type input "7:00 PM"
click at [419, 286] on input "7:00 PM" at bounding box center [427, 285] width 44 height 14
click at [380, 289] on input "6:00 AM" at bounding box center [371, 285] width 44 height 14
click at [444, 322] on button "AM" at bounding box center [447, 325] width 16 height 15
type input "6:00 PM"
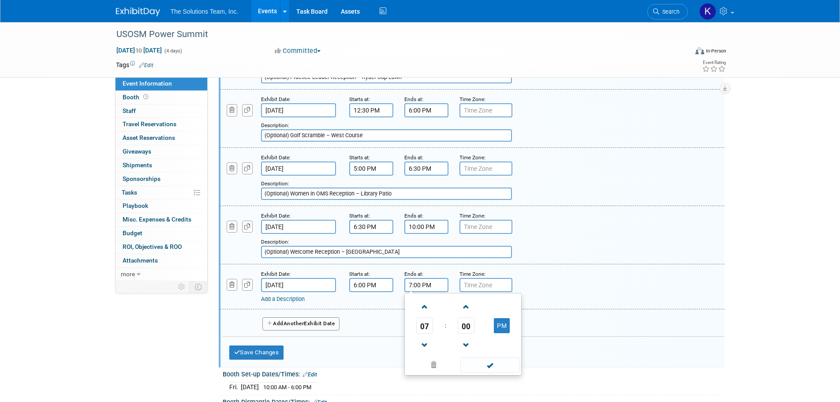
click at [433, 286] on input "7:00 PM" at bounding box center [427, 285] width 44 height 14
drag, startPoint x: 416, startPoint y: 299, endPoint x: 421, endPoint y: 303, distance: 6.0
click at [417, 300] on link at bounding box center [424, 306] width 17 height 22
click at [422, 303] on span at bounding box center [424, 306] width 15 height 15
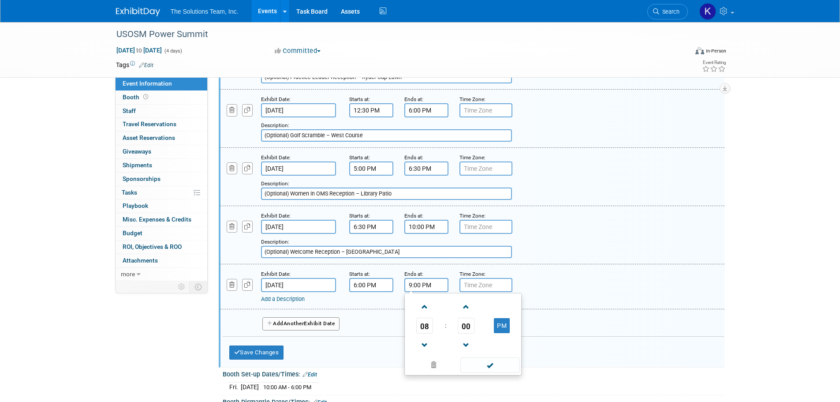
type input "10:00 PM"
click at [293, 301] on link "Add a Description" at bounding box center [283, 299] width 44 height 7
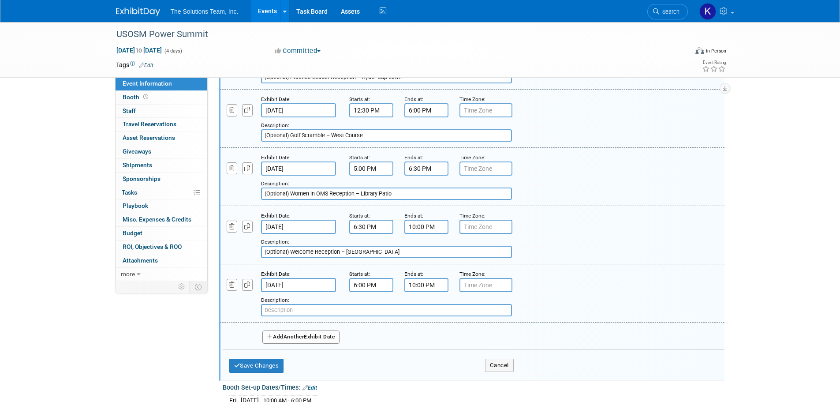
click at [304, 307] on input "text" at bounding box center [386, 310] width 251 height 12
paste input "Partner Surgeon Networking Dinner"
type input "(Optional) Partner Surgeon Networking Dinner"
click at [266, 367] on button "Save Changes" at bounding box center [256, 366] width 55 height 14
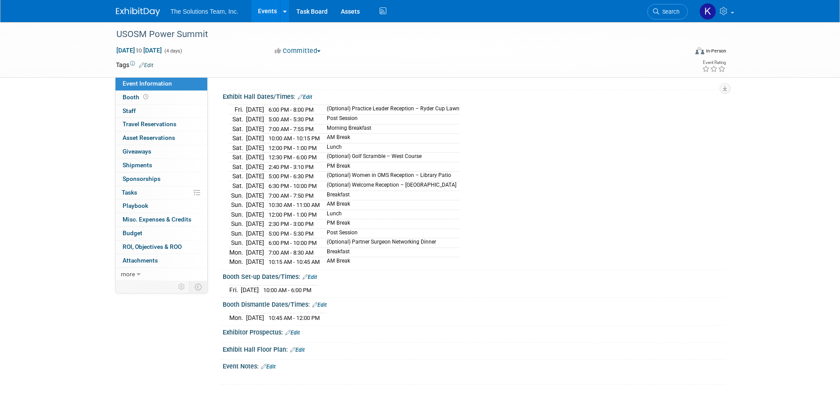
scroll to position [97, 0]
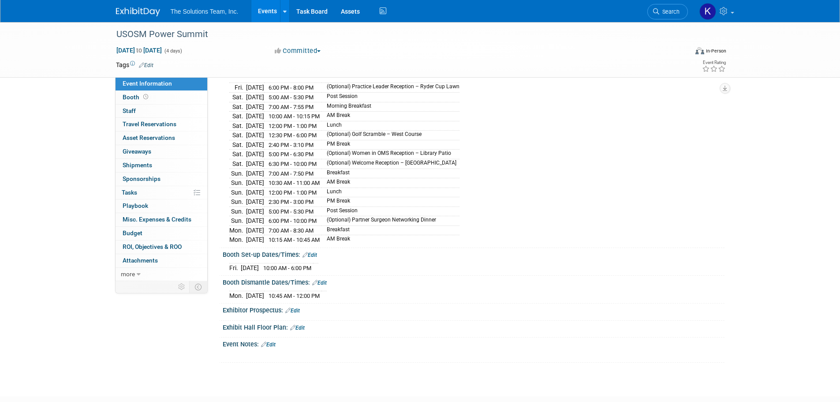
click at [301, 325] on link "Edit" at bounding box center [297, 328] width 15 height 6
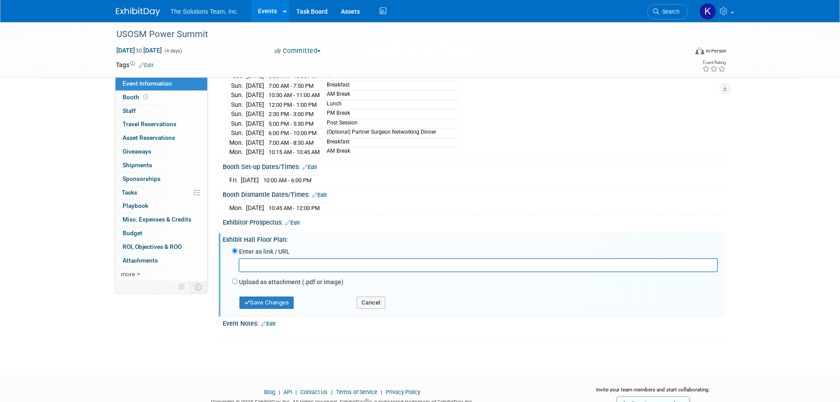
scroll to position [185, 0]
click at [234, 278] on input "Upload as attachment (.pdf or image)" at bounding box center [235, 281] width 6 height 6
radio input "true"
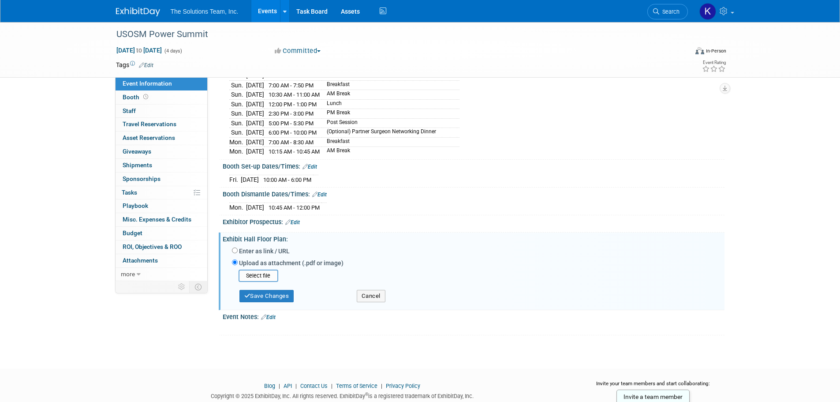
click at [258, 270] on input "file" at bounding box center [224, 275] width 105 height 11
click at [281, 290] on button "Save Changes" at bounding box center [267, 293] width 55 height 12
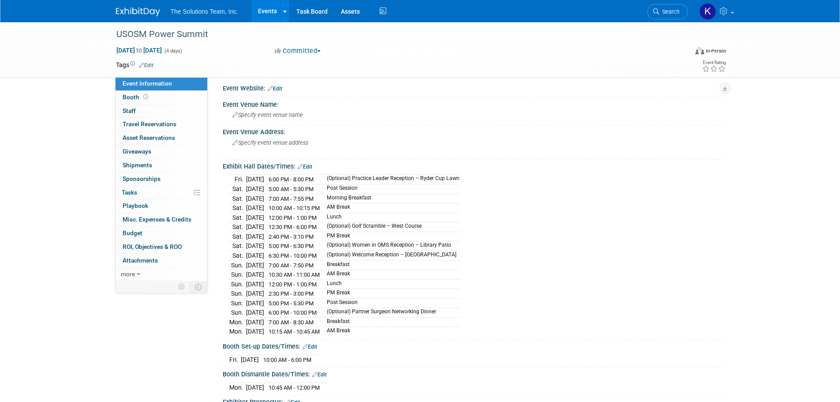
scroll to position [0, 0]
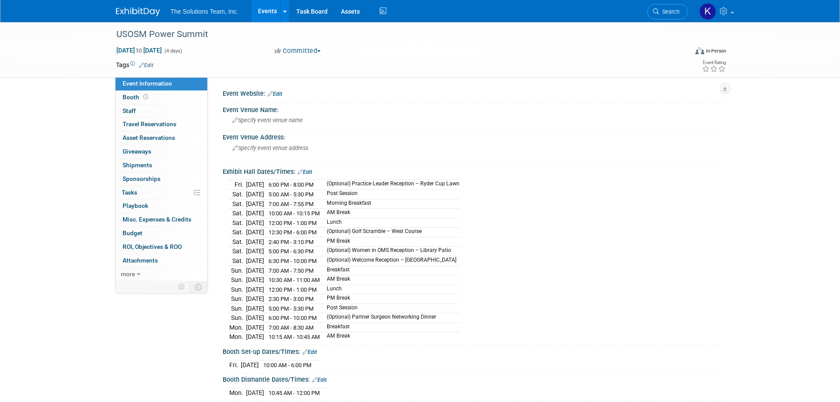
click at [152, 94] on link "Booth" at bounding box center [162, 97] width 92 height 13
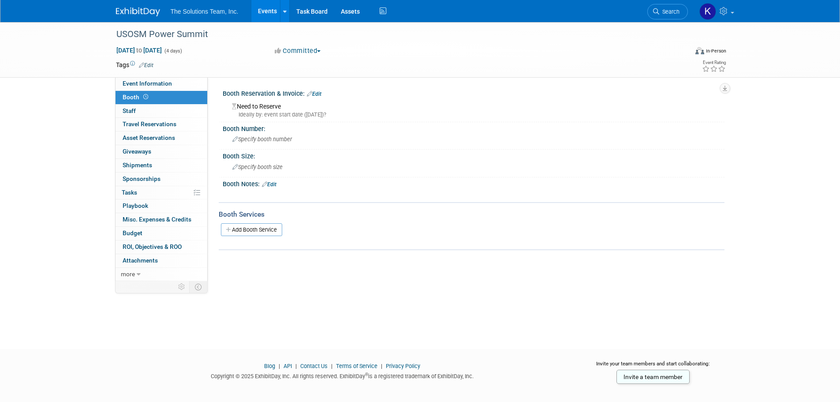
click at [270, 169] on span "Specify booth size" at bounding box center [257, 167] width 50 height 7
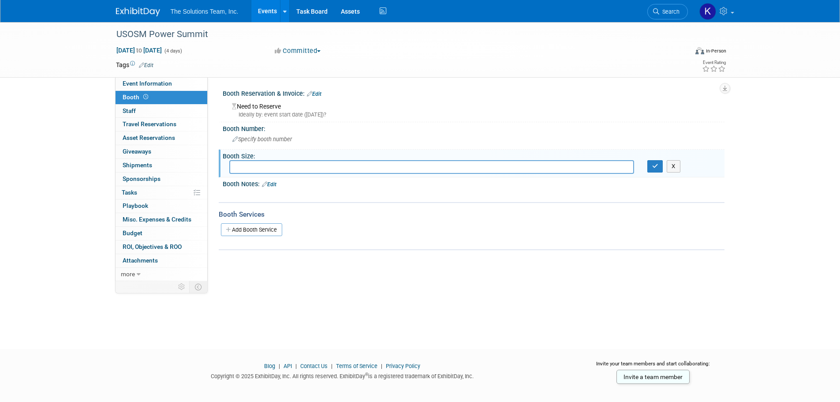
click at [287, 195] on div at bounding box center [428, 194] width 397 height 9
click at [281, 183] on div "Booth Notes: Edit" at bounding box center [474, 182] width 502 height 11
click at [273, 183] on link "Edit" at bounding box center [269, 184] width 15 height 6
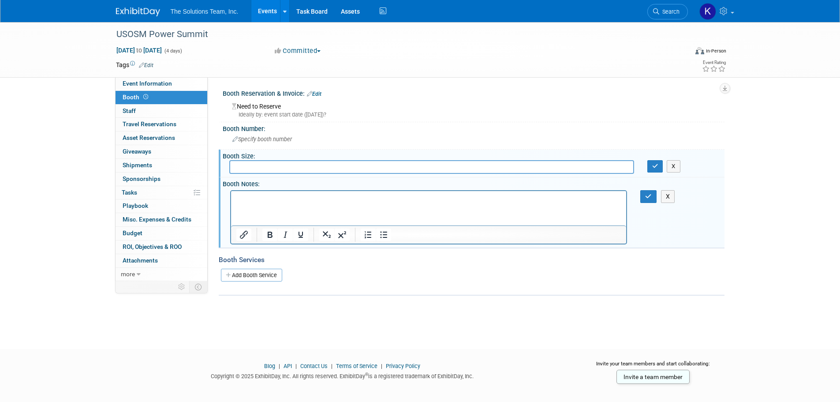
click at [238, 203] on html at bounding box center [429, 197] width 396 height 12
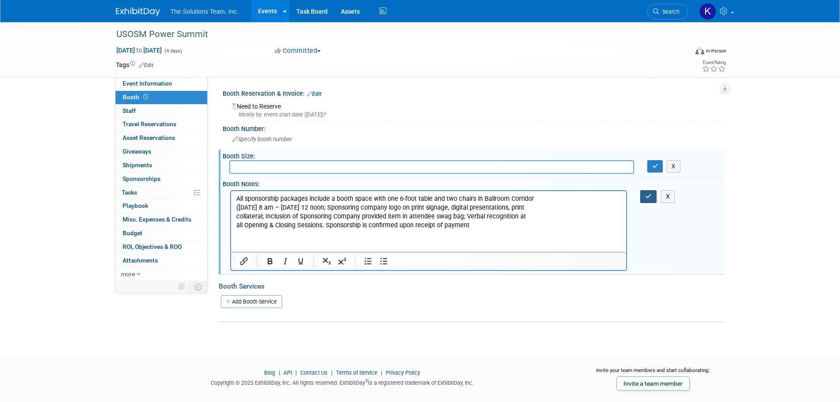
drag, startPoint x: 646, startPoint y: 195, endPoint x: 638, endPoint y: 194, distance: 8.1
click at [646, 195] on icon "button" at bounding box center [648, 196] width 7 height 6
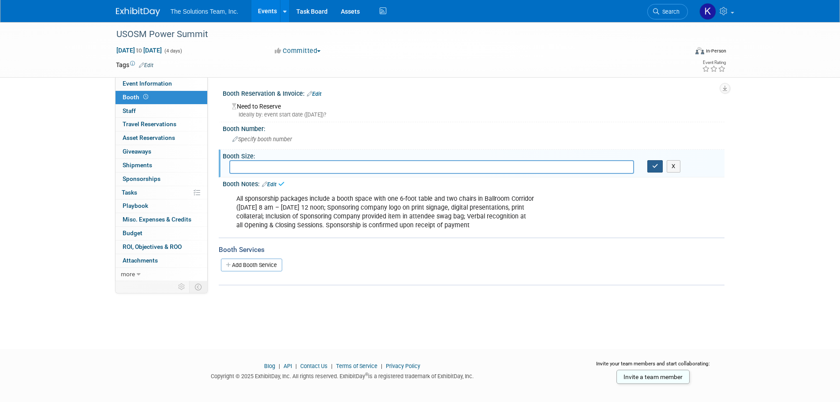
click at [655, 167] on icon "button" at bounding box center [655, 166] width 6 height 6
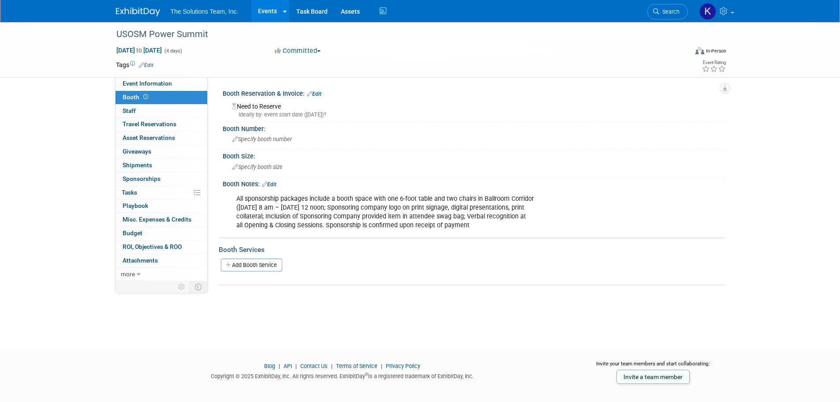
click at [154, 188] on link "0% Tasks 0%" at bounding box center [162, 192] width 92 height 13
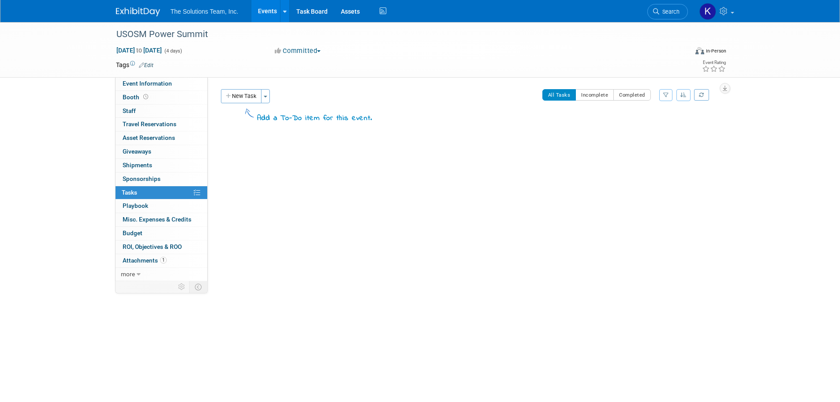
click at [153, 96] on link "Booth" at bounding box center [162, 97] width 92 height 13
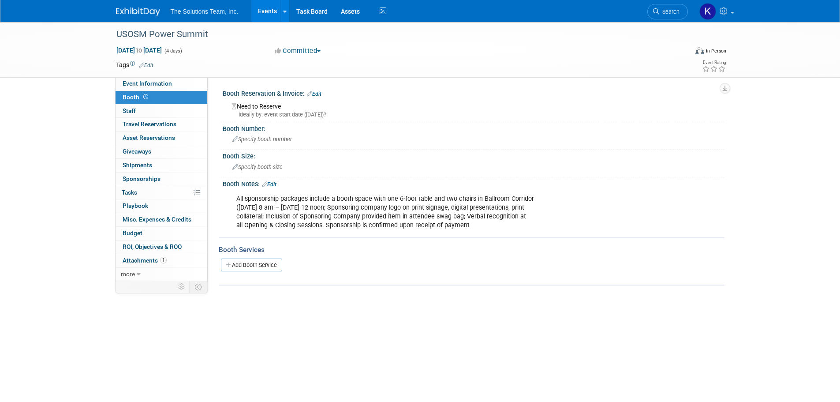
click at [155, 110] on link "0 Staff 0" at bounding box center [162, 111] width 92 height 13
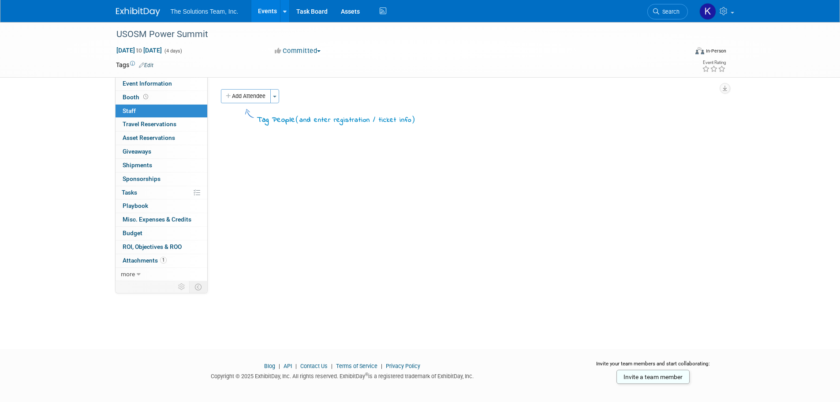
click at [244, 93] on button "Add Attendee" at bounding box center [246, 96] width 50 height 14
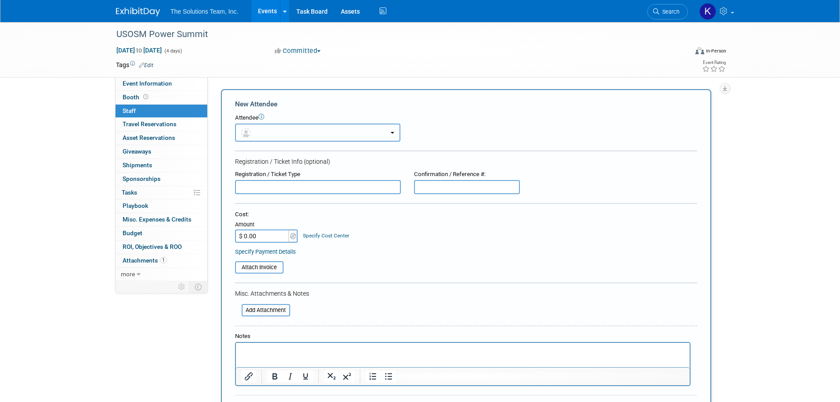
click at [292, 133] on button "button" at bounding box center [317, 133] width 165 height 18
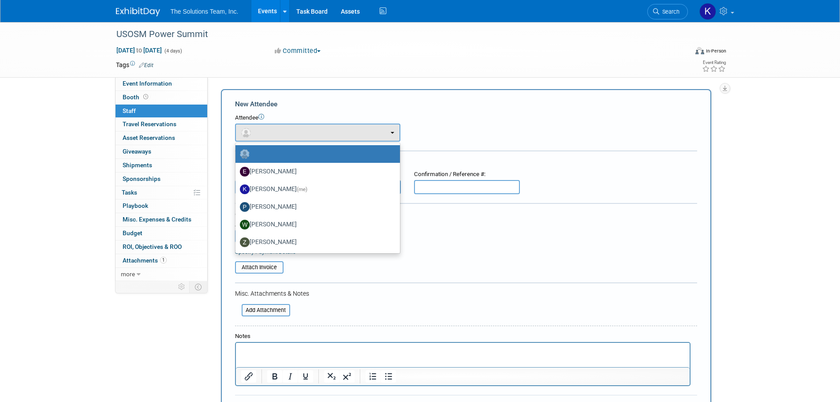
click at [296, 147] on label at bounding box center [315, 154] width 151 height 14
click at [237, 150] on input "radio" at bounding box center [234, 153] width 6 height 6
click at [284, 132] on button "button" at bounding box center [317, 133] width 165 height 18
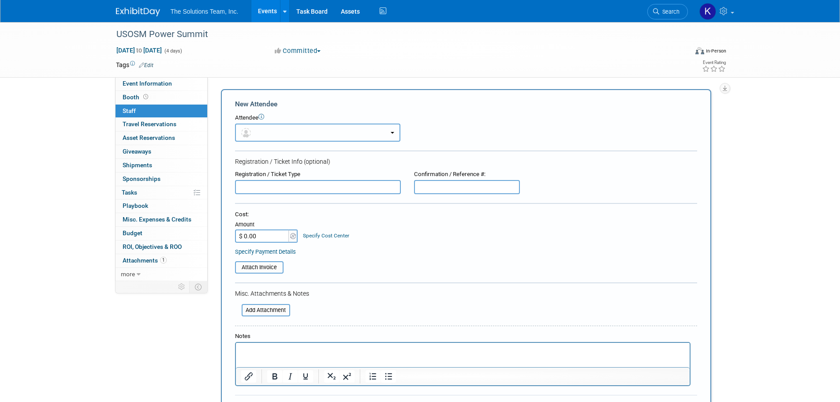
click at [284, 132] on button "button" at bounding box center [317, 133] width 165 height 18
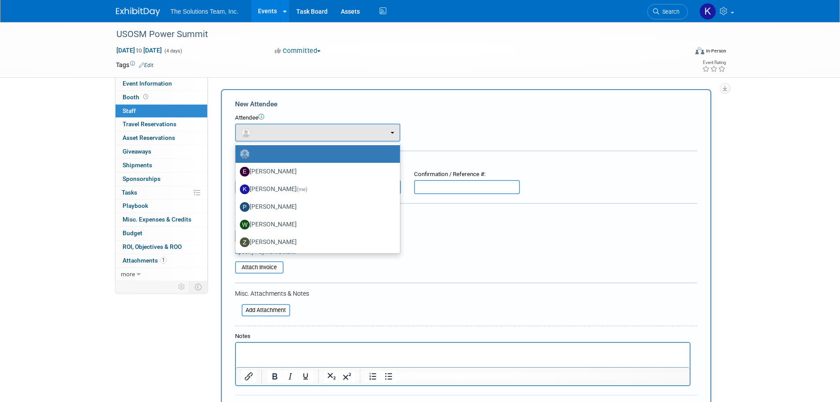
click at [417, 116] on div "Attendee" at bounding box center [466, 118] width 462 height 8
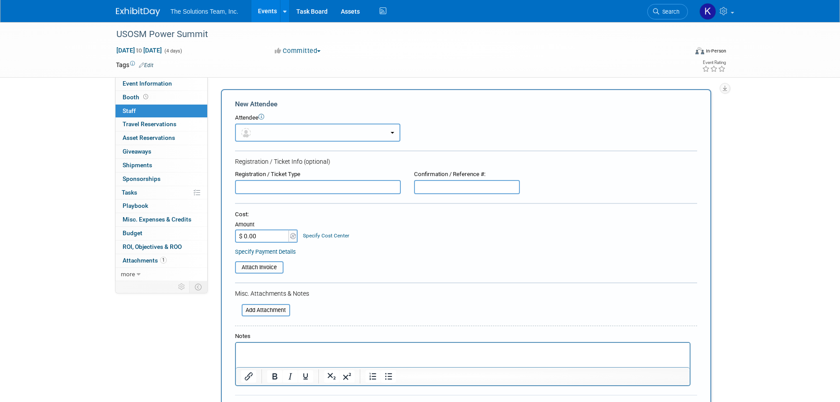
drag, startPoint x: 337, startPoint y: 132, endPoint x: 330, endPoint y: 131, distance: 7.6
click at [330, 131] on button "button" at bounding box center [317, 133] width 165 height 18
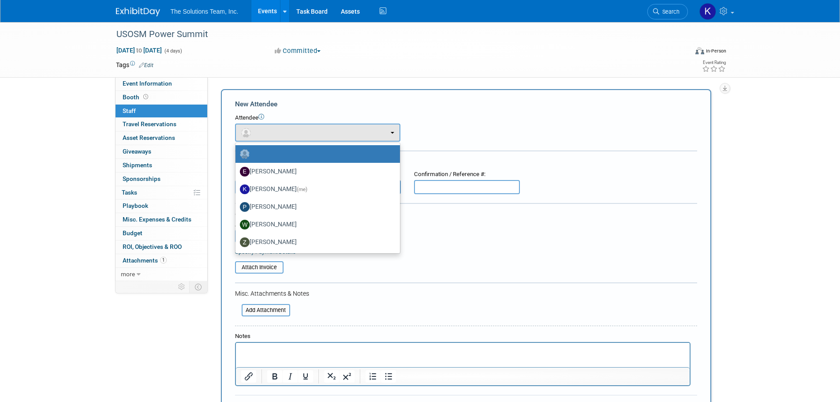
click at [439, 120] on div "Attendee" at bounding box center [466, 118] width 462 height 8
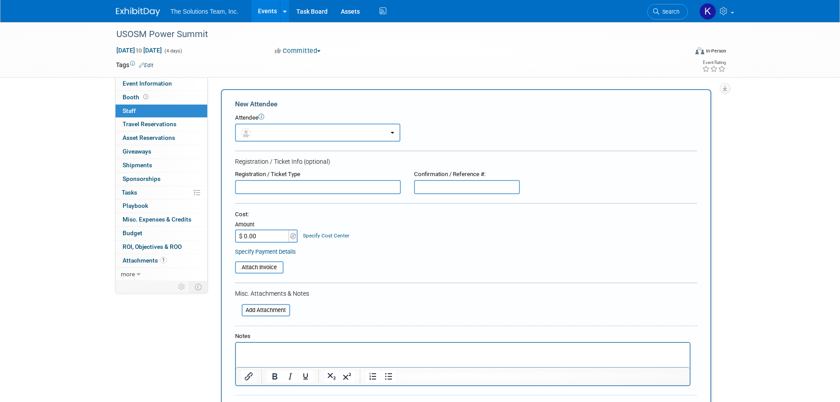
click at [309, 76] on div "USOSM Power Summit Oct 3, 2025 to Oct 6, 2025 (4 days) Oct 3, 2025 to Oct 6, 20…" at bounding box center [420, 49] width 622 height 55
click at [150, 107] on link "0 Staff 0" at bounding box center [162, 111] width 92 height 13
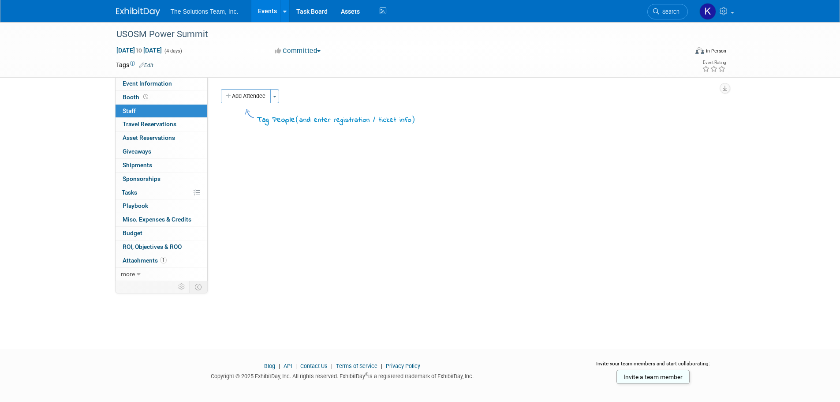
click at [146, 262] on span "Attachments 1" at bounding box center [145, 260] width 44 height 7
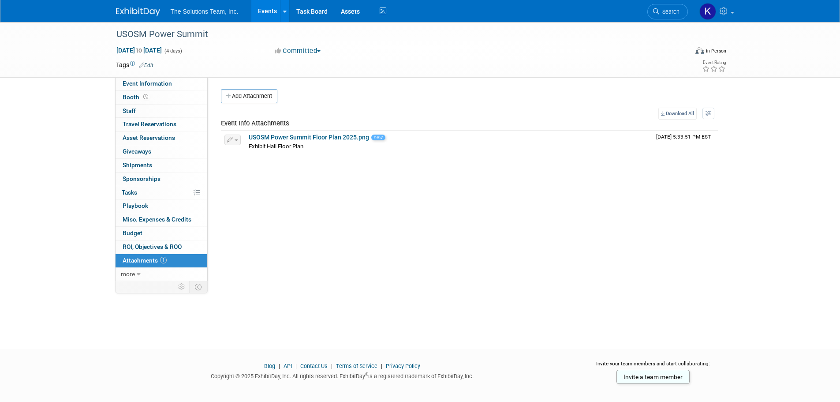
click at [161, 88] on link "Event Information" at bounding box center [162, 83] width 92 height 13
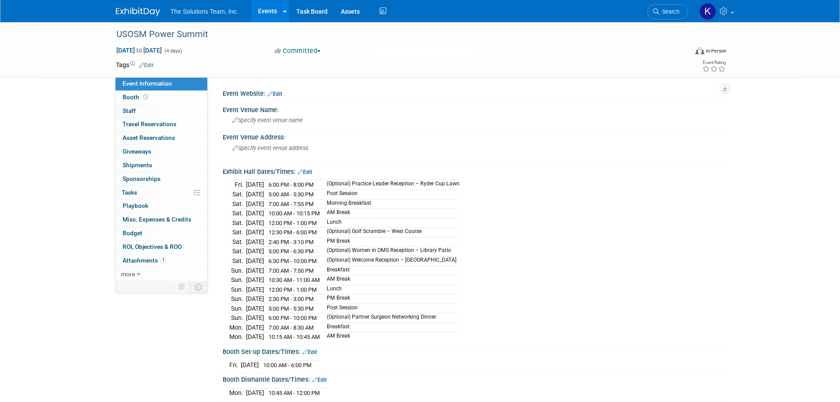
click at [147, 66] on link "Edit" at bounding box center [146, 65] width 15 height 6
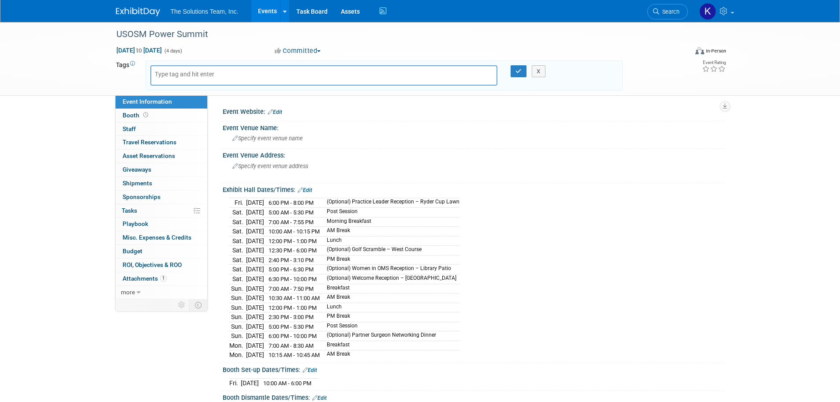
click at [86, 86] on div "USOSM Power Summit Oct 3, 2025 to Oct 6, 2025 (4 days) Oct 3, 2025 to Oct 6, 20…" at bounding box center [420, 59] width 840 height 74
click at [590, 113] on div "Event Website: Edit" at bounding box center [474, 110] width 502 height 11
click at [537, 74] on button "X" at bounding box center [539, 71] width 14 height 12
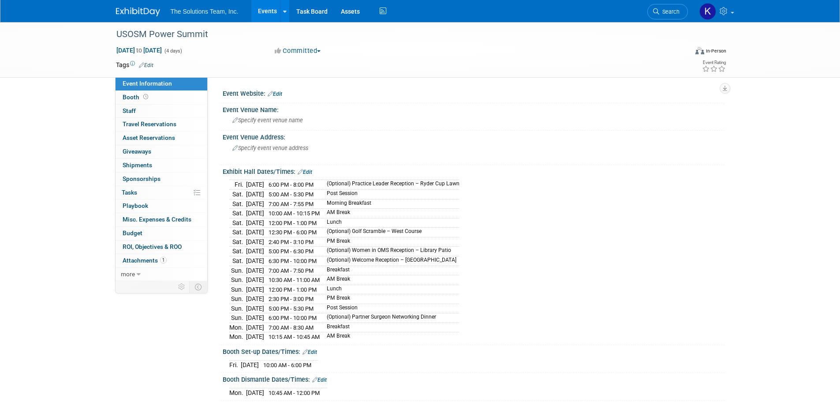
click at [268, 9] on link "Events" at bounding box center [267, 11] width 32 height 22
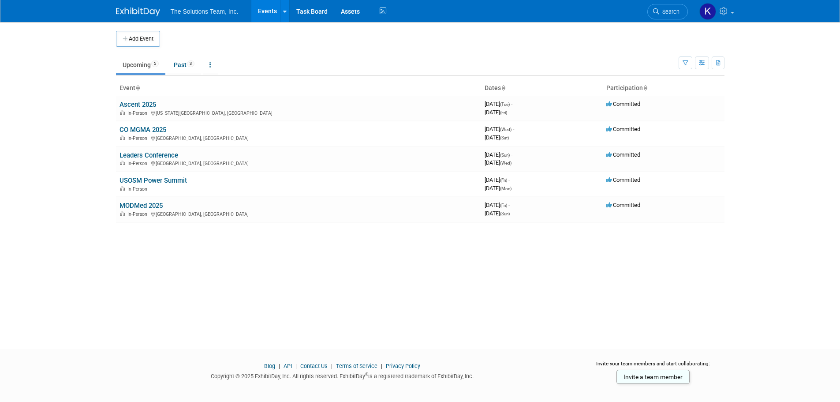
drag, startPoint x: 174, startPoint y: 191, endPoint x: 140, endPoint y: 180, distance: 35.4
click at [140, 180] on link "USOSM Power Summit" at bounding box center [153, 180] width 67 height 8
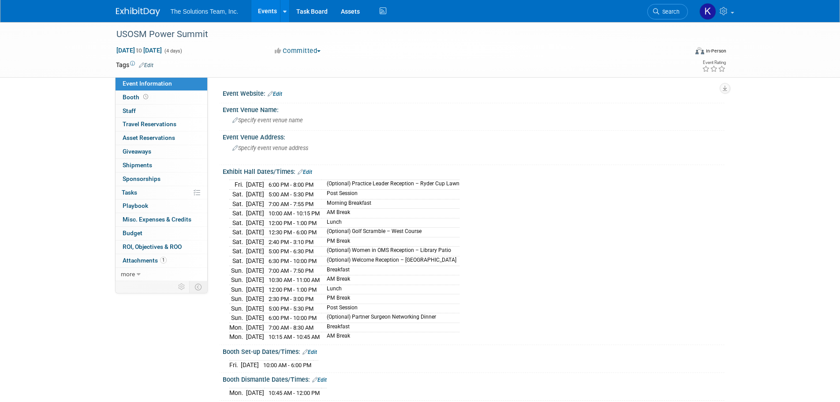
click at [146, 64] on link "Edit" at bounding box center [146, 65] width 15 height 6
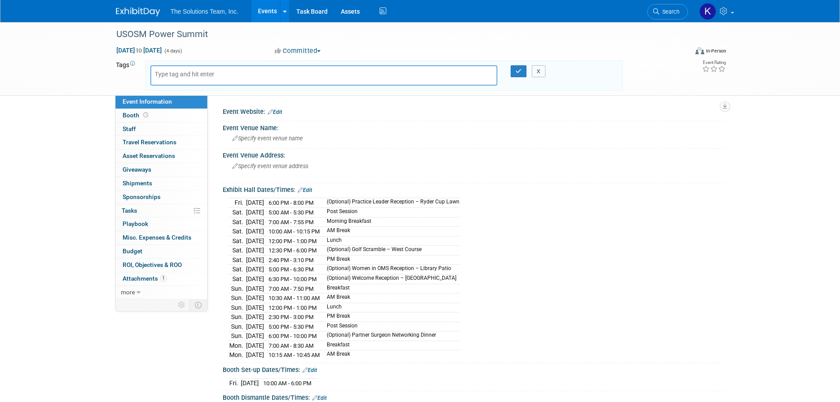
click at [535, 72] on button "X" at bounding box center [539, 71] width 14 height 12
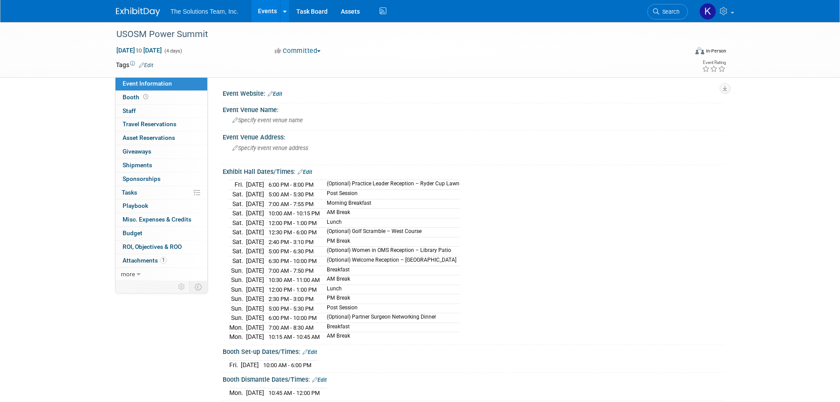
click at [288, 146] on span "Specify event venue address" at bounding box center [270, 148] width 76 height 7
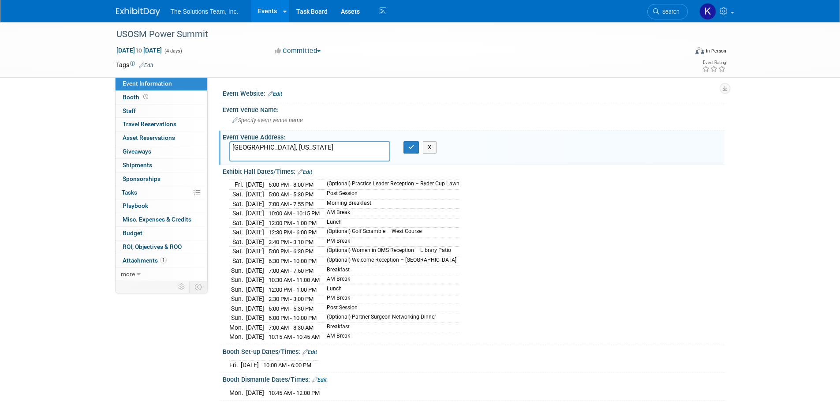
type textarea "Frisco, Texas"
click at [412, 146] on icon "button" at bounding box center [412, 147] width 6 height 6
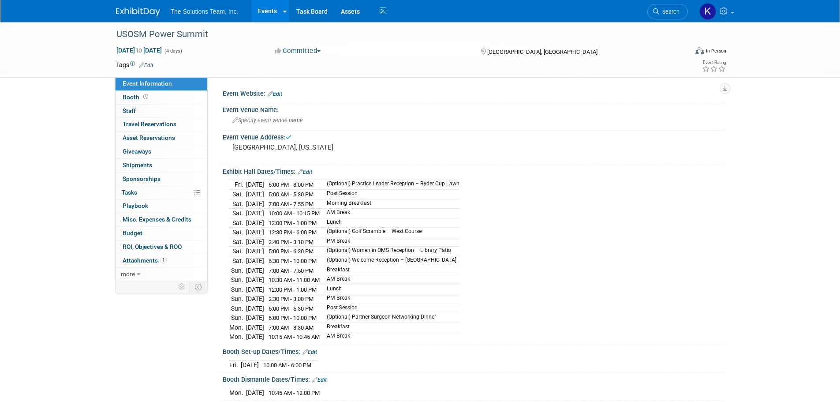
click at [148, 97] on span at bounding box center [146, 97] width 8 height 7
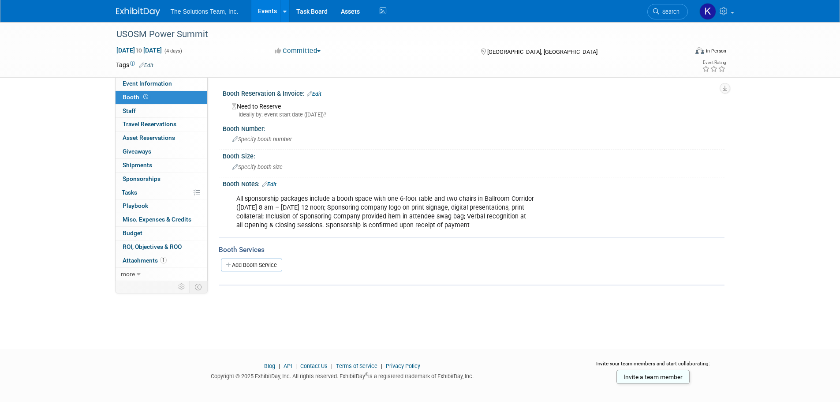
click at [268, 10] on link "Events" at bounding box center [267, 11] width 32 height 22
